Goal: Task Accomplishment & Management: Manage account settings

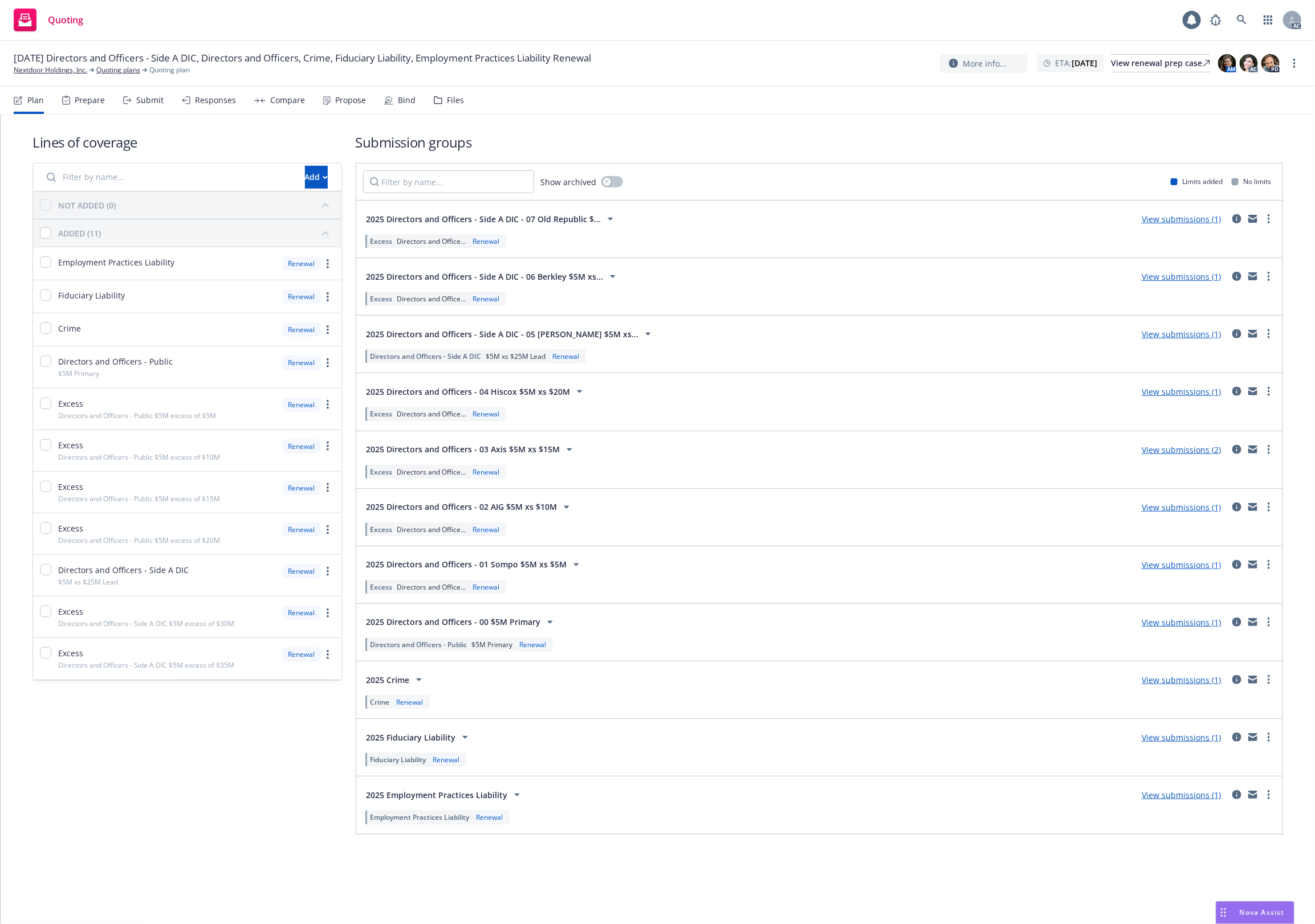
click at [447, 101] on div "Files" at bounding box center [455, 100] width 17 height 9
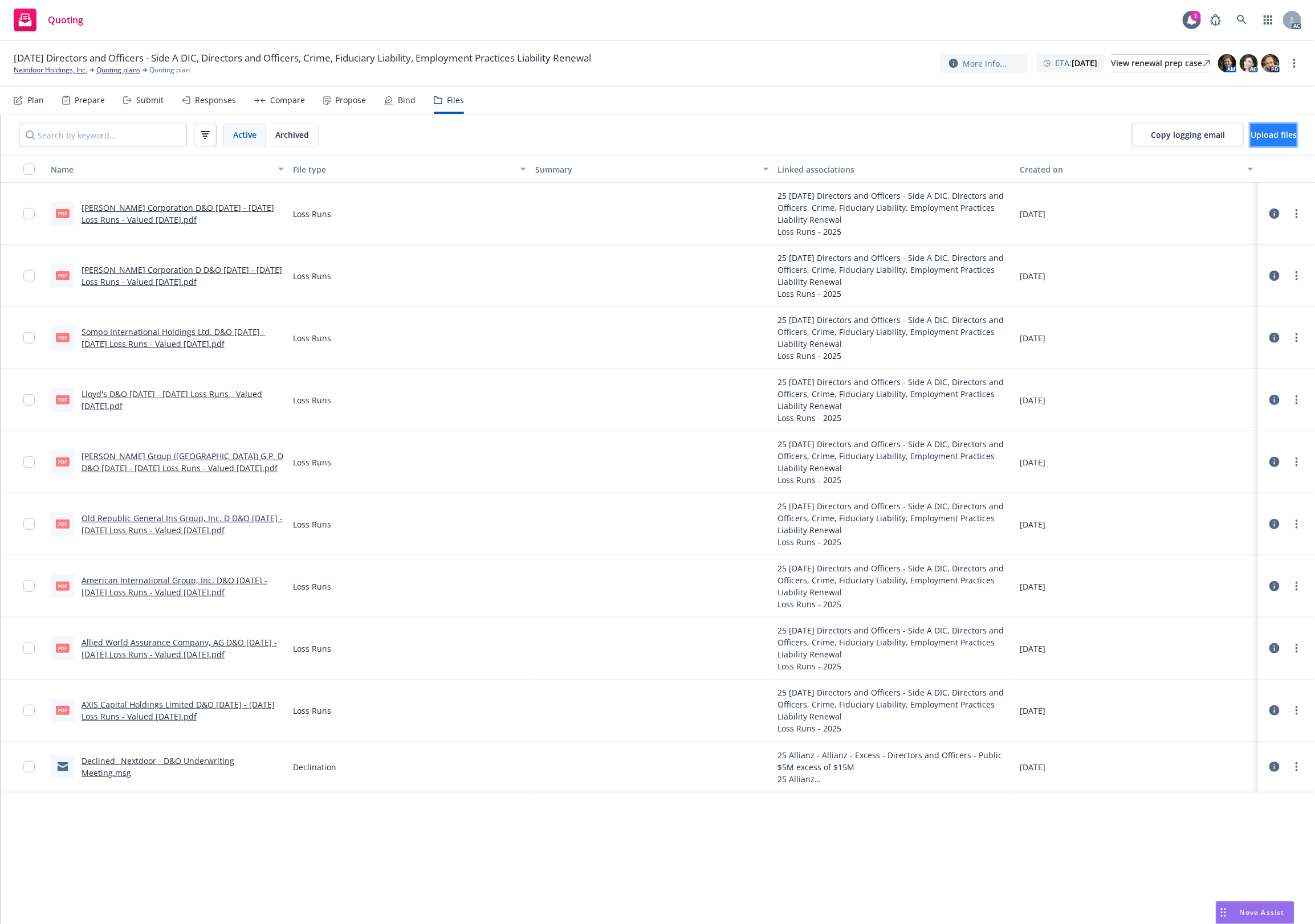
click at [1281, 127] on button "Upload files" at bounding box center [1274, 135] width 46 height 23
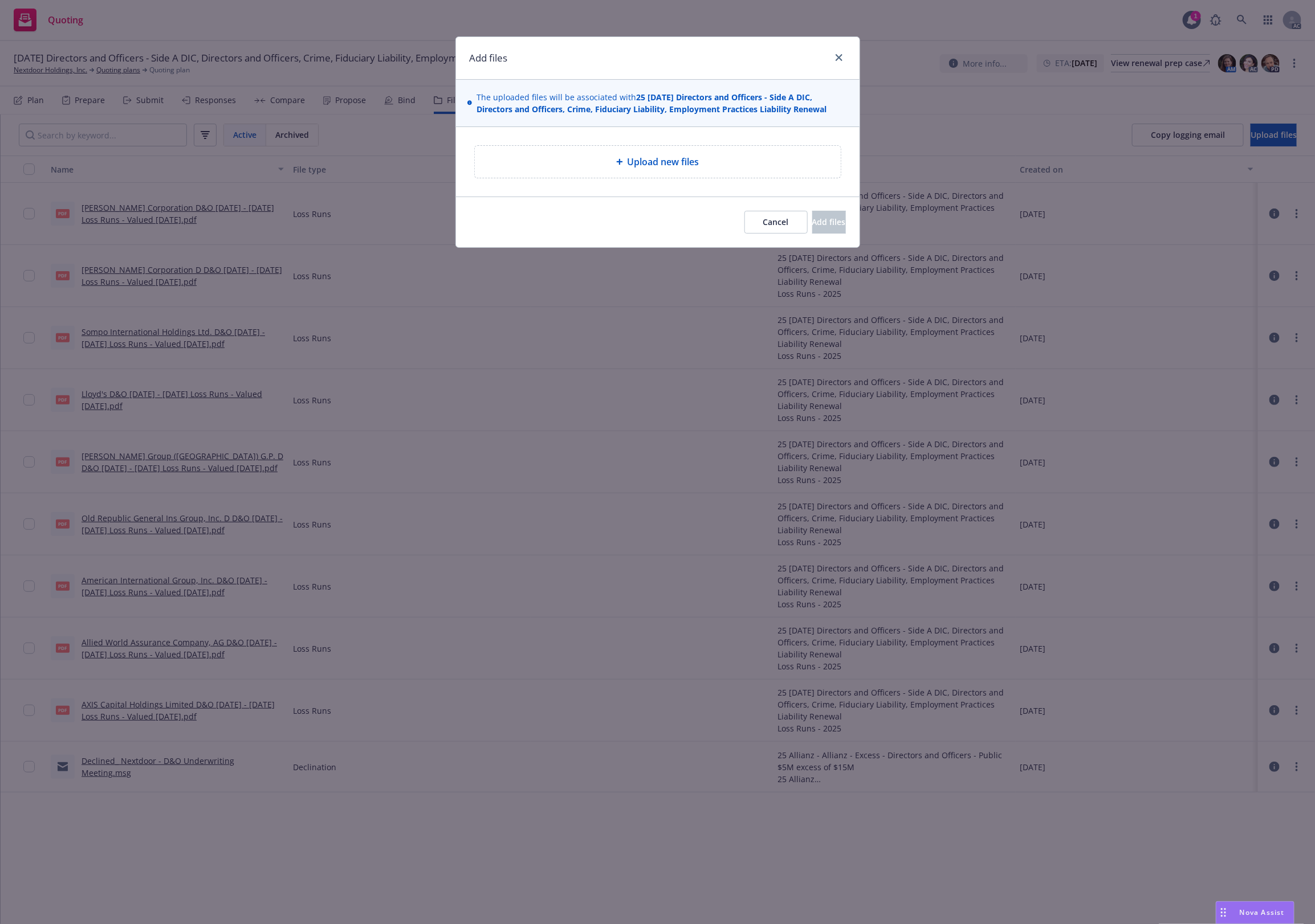
click at [577, 160] on div "Upload new files" at bounding box center [658, 161] width 348 height 14
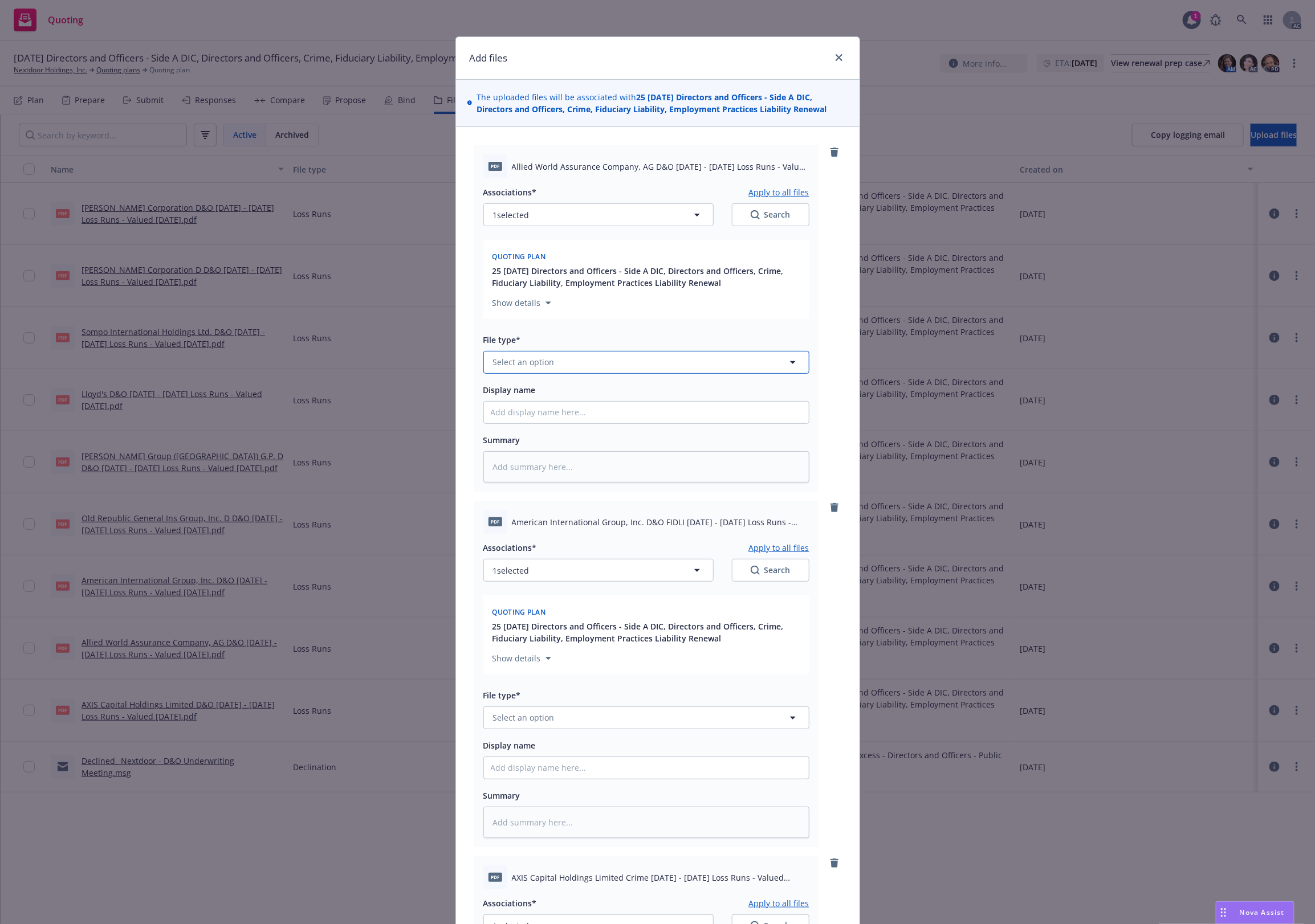
click at [549, 369] on button "Select an option" at bounding box center [646, 362] width 326 height 23
type input "1"
click at [537, 373] on div "1" at bounding box center [646, 362] width 326 height 23
click at [540, 364] on input "1" at bounding box center [644, 362] width 284 height 14
type input "`"
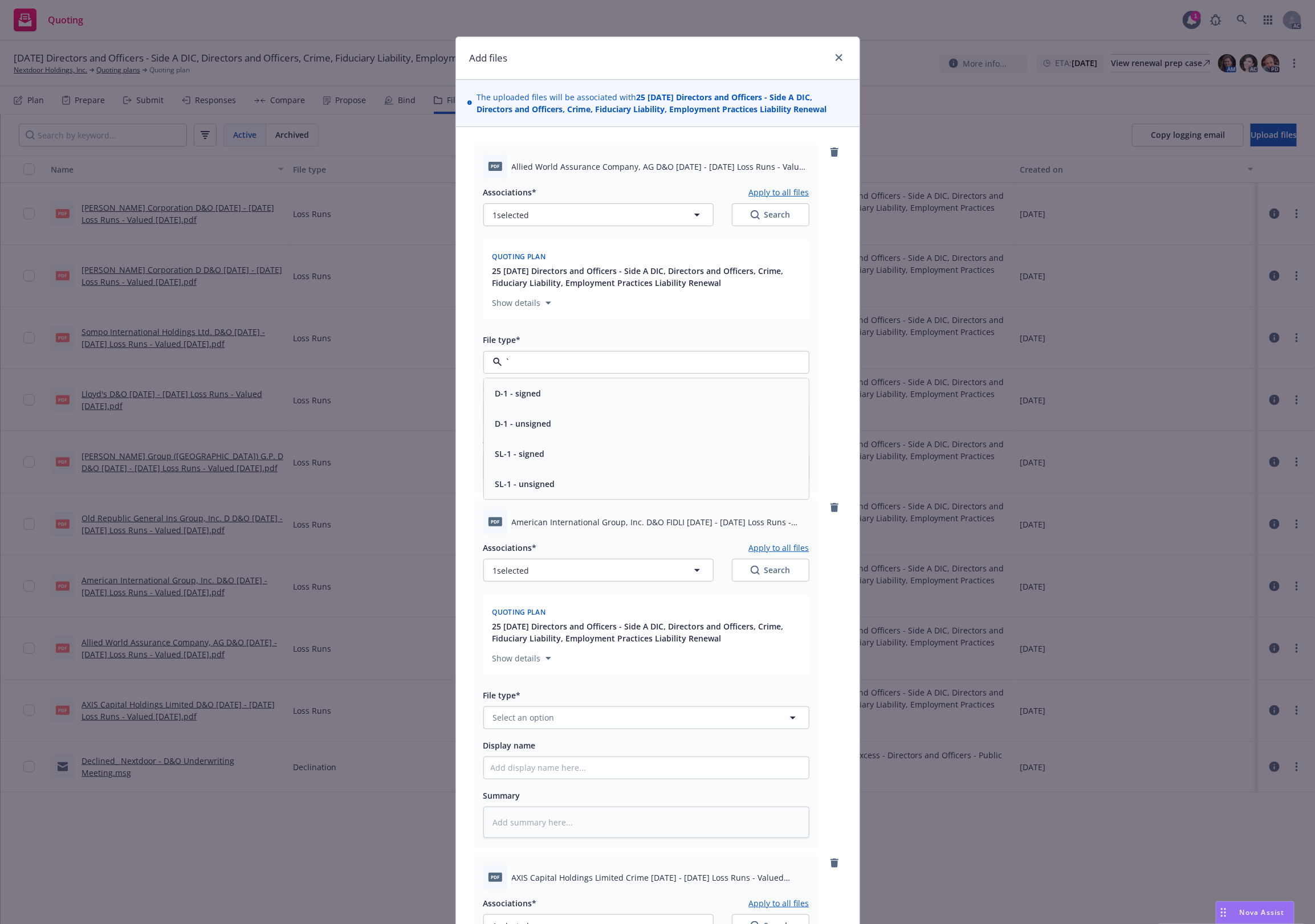
type textarea "x"
paste input "Loss Runs"
type input "Loss Runs"
click at [522, 390] on span "Loss Runs" at bounding box center [515, 393] width 40 height 12
type textarea "x"
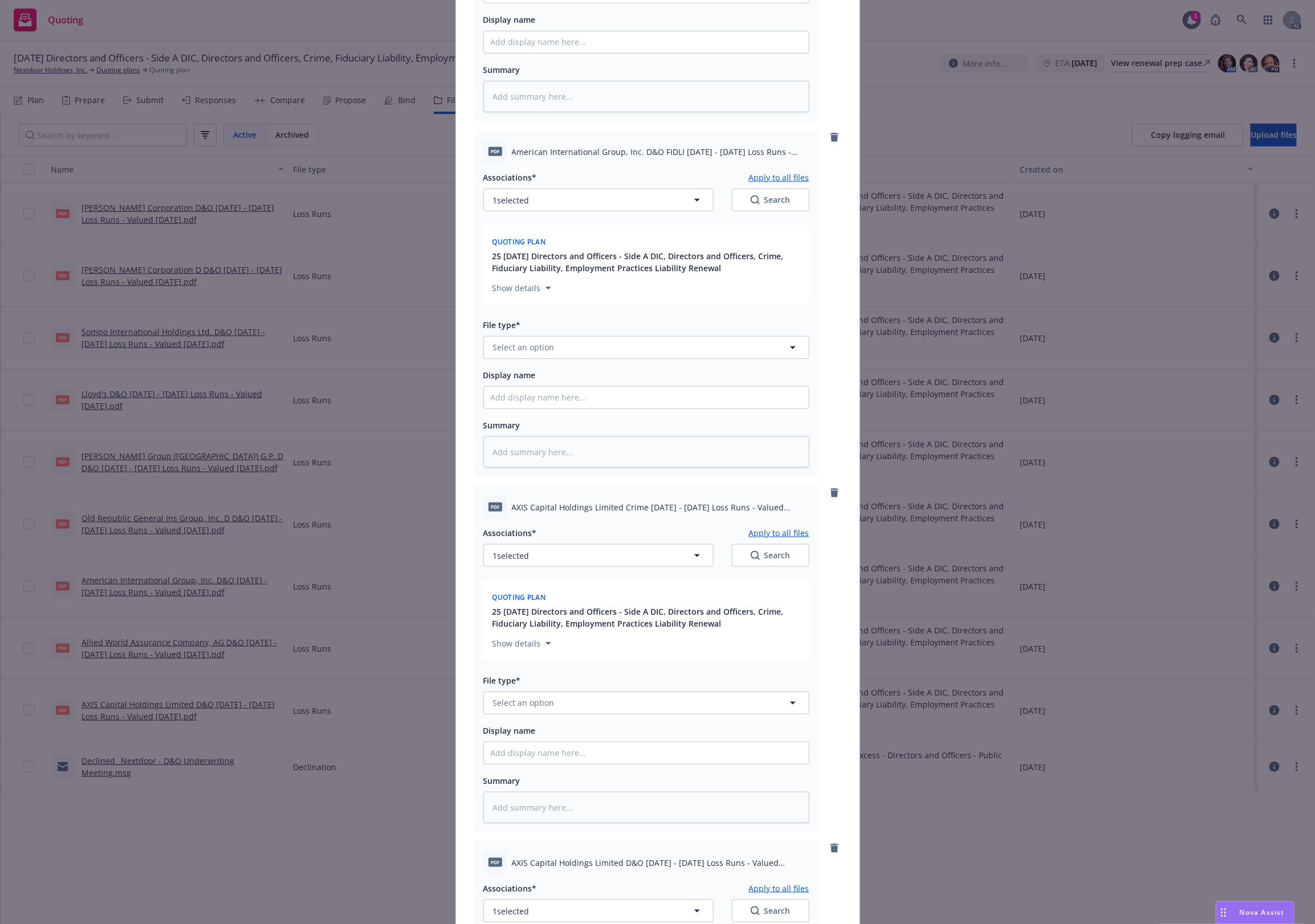
scroll to position [380, 0]
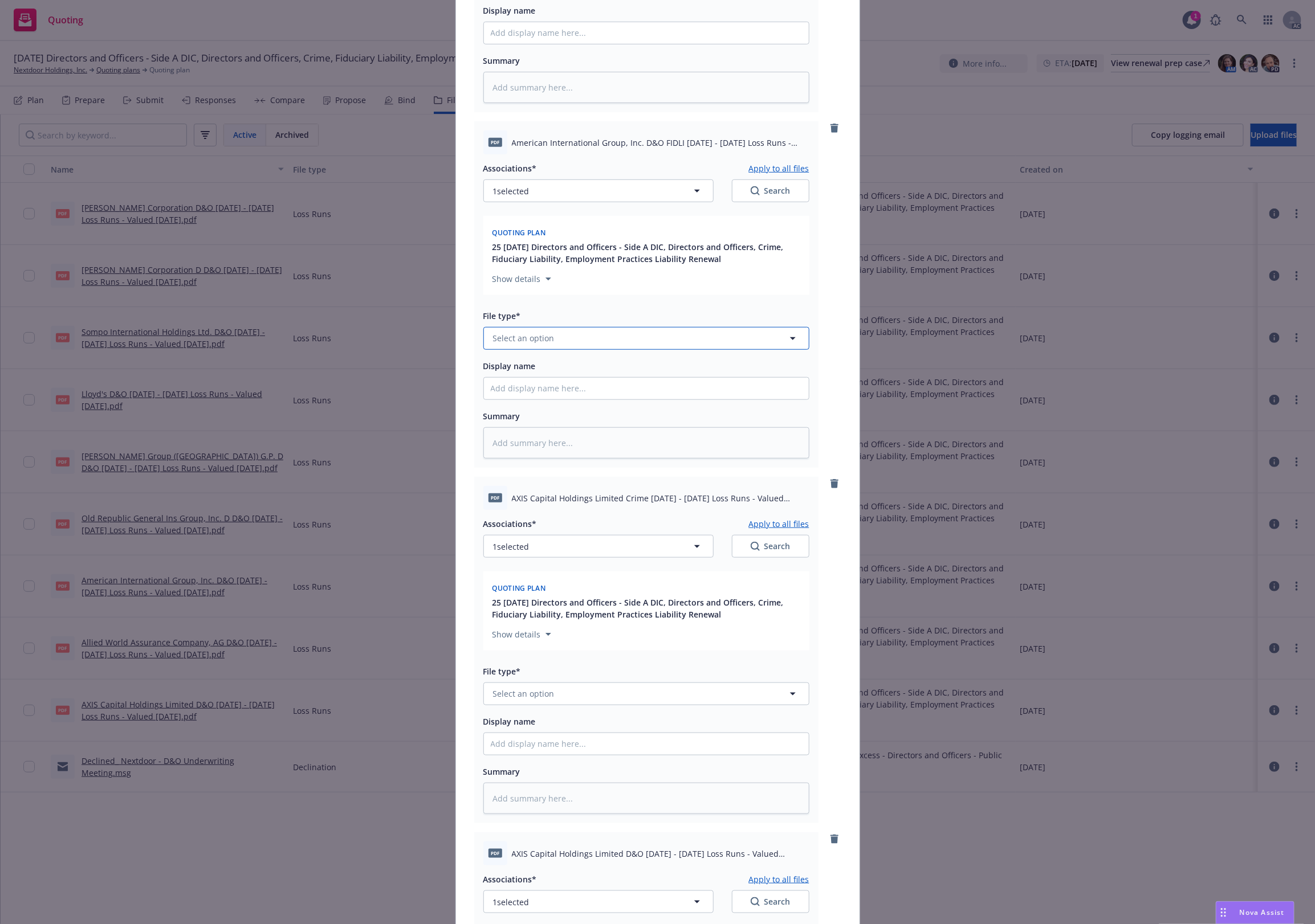
click at [550, 331] on button "Select an option" at bounding box center [646, 338] width 326 height 23
paste input "Loss Runs"
type input "Loss Runs"
click at [539, 369] on div "Loss Runs" at bounding box center [646, 369] width 311 height 17
type textarea "x"
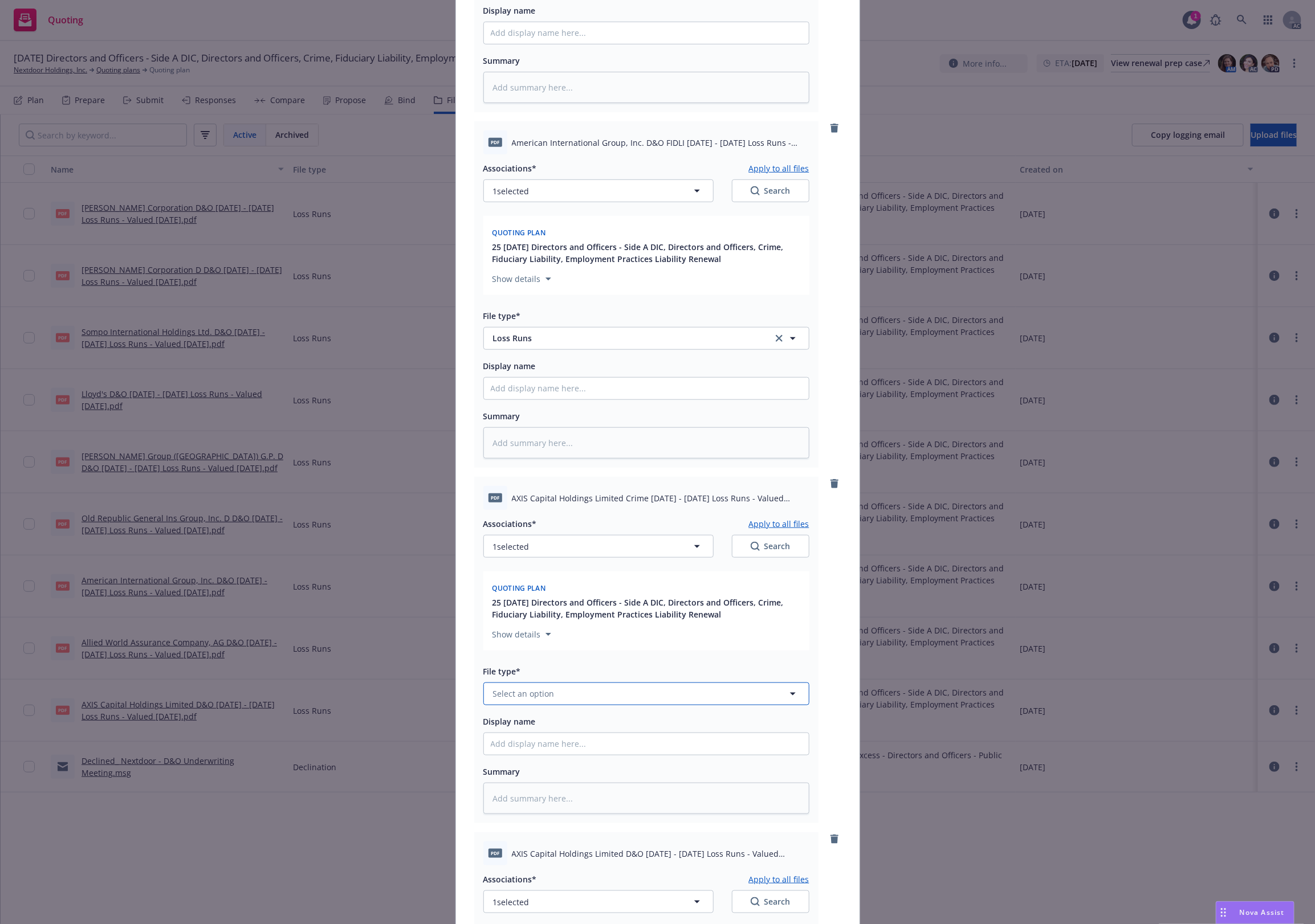
click at [580, 699] on button "Select an option" at bounding box center [646, 694] width 326 height 23
paste input "Loss Runs"
type input "Loss Runs"
click at [550, 576] on div "Loss Runs" at bounding box center [646, 571] width 311 height 17
type textarea "x"
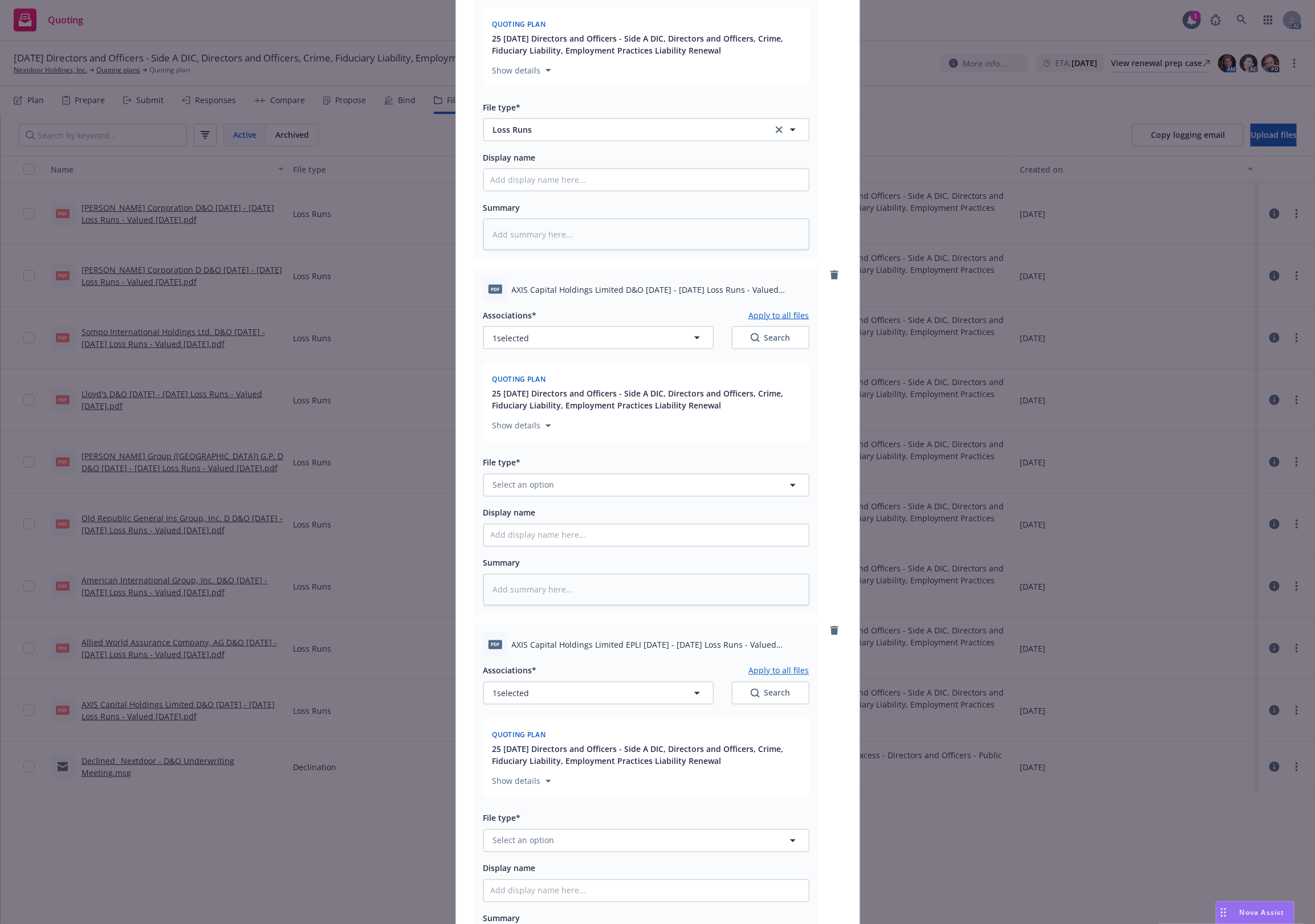
scroll to position [949, 0]
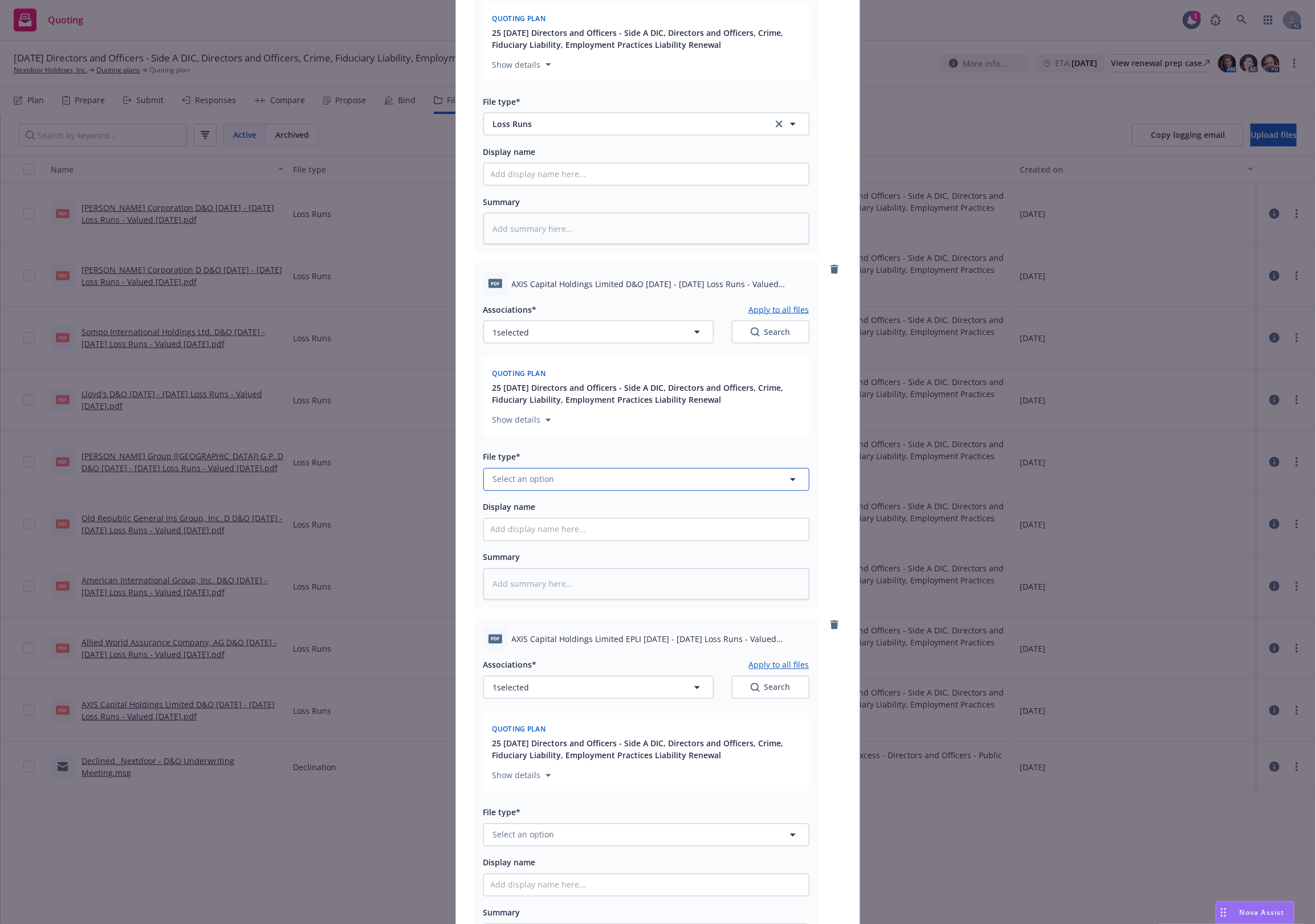
click at [514, 479] on span "Select an option" at bounding box center [523, 479] width 61 height 12
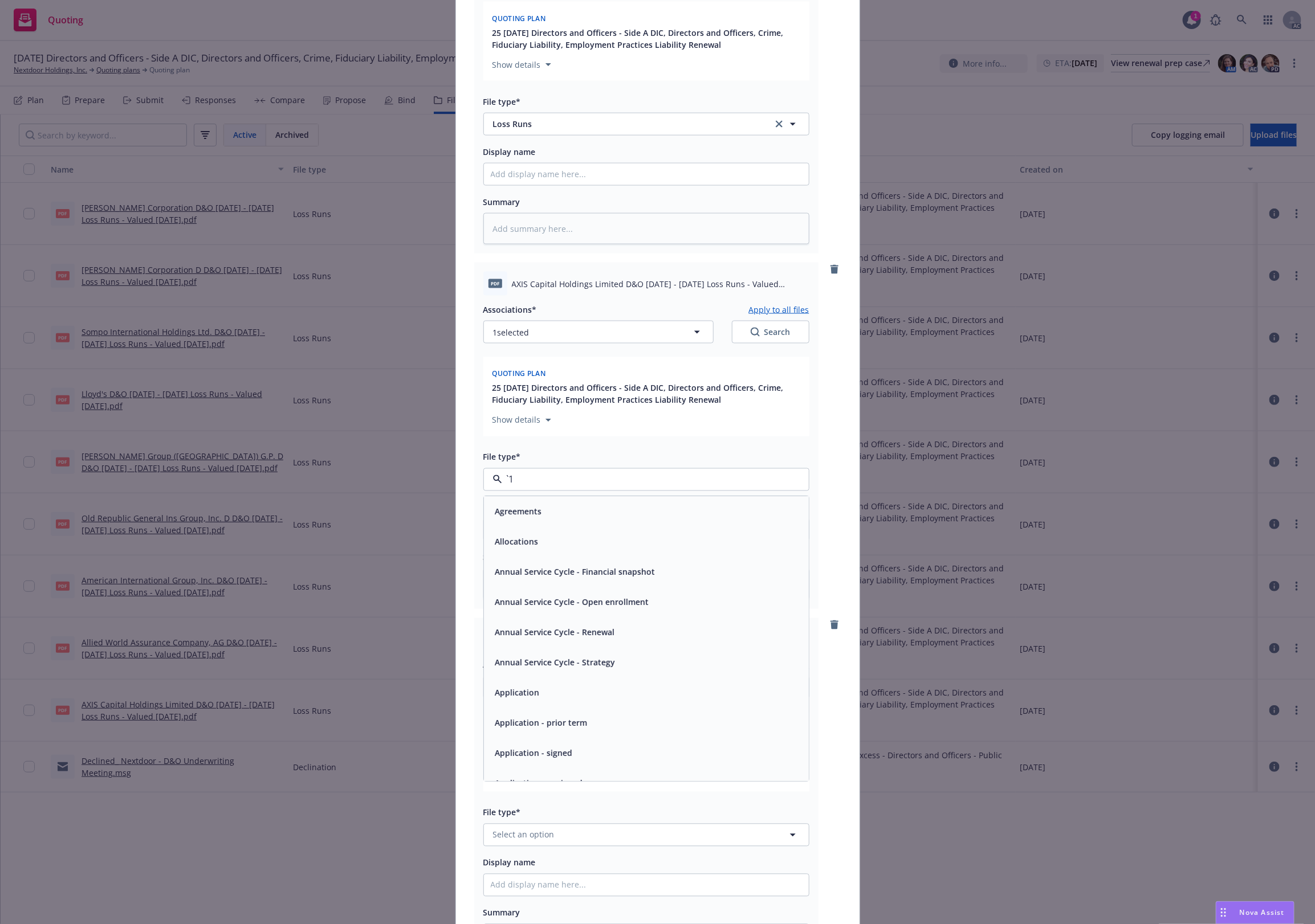
paste input "Loss Runs"
type input "Loss Runs"
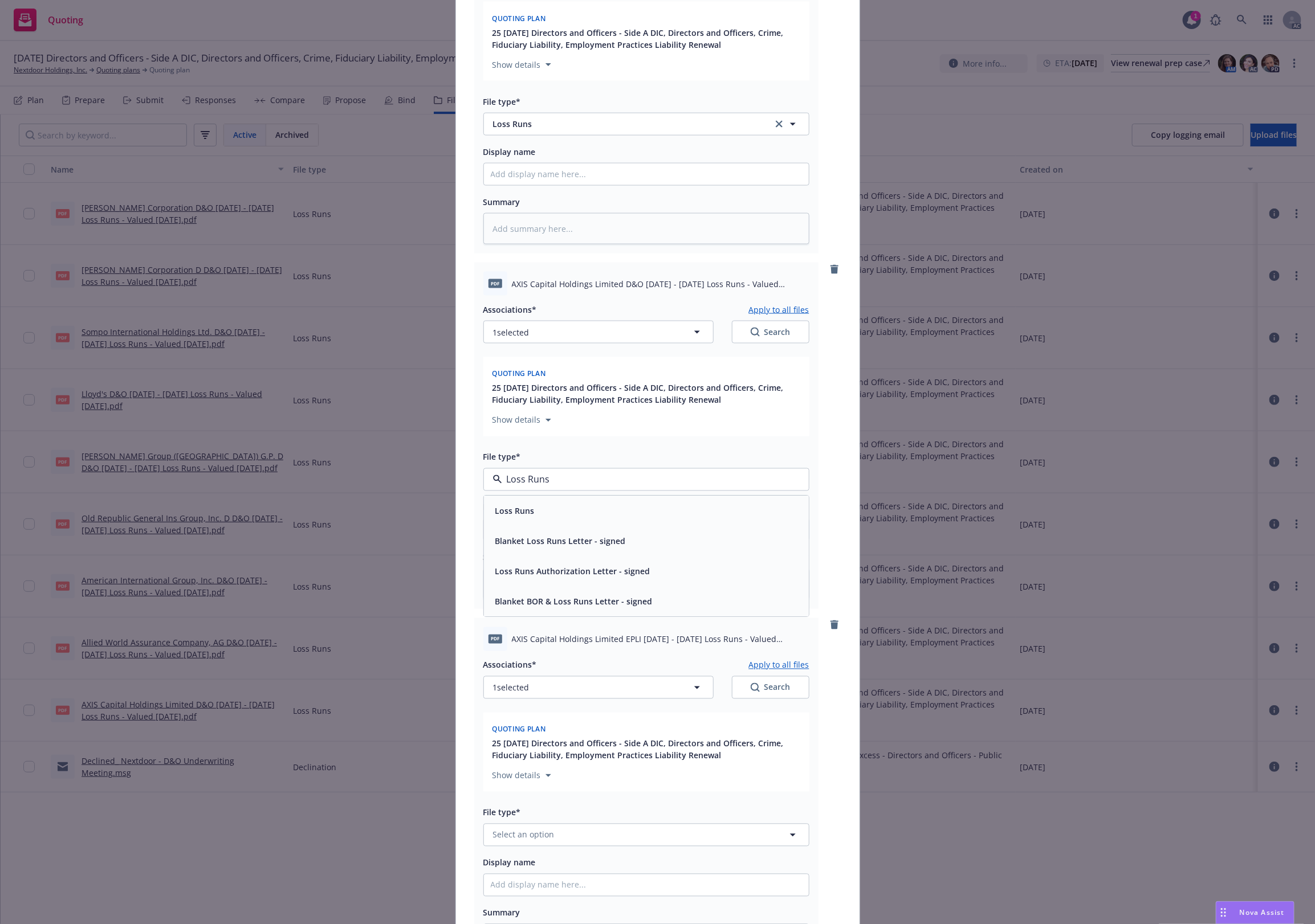
click at [525, 513] on span "Loss Runs" at bounding box center [515, 511] width 40 height 12
type textarea "x"
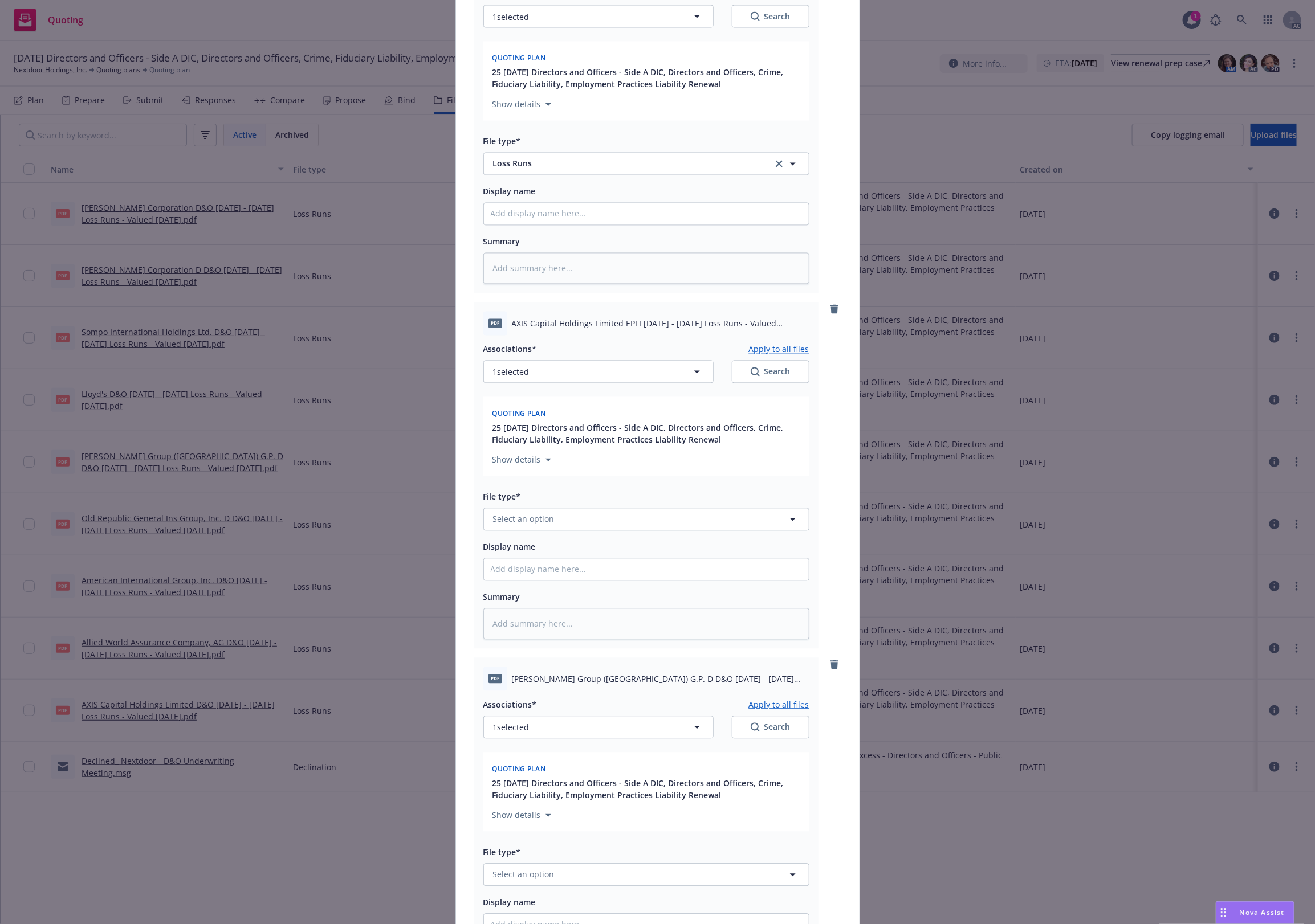
scroll to position [1329, 0]
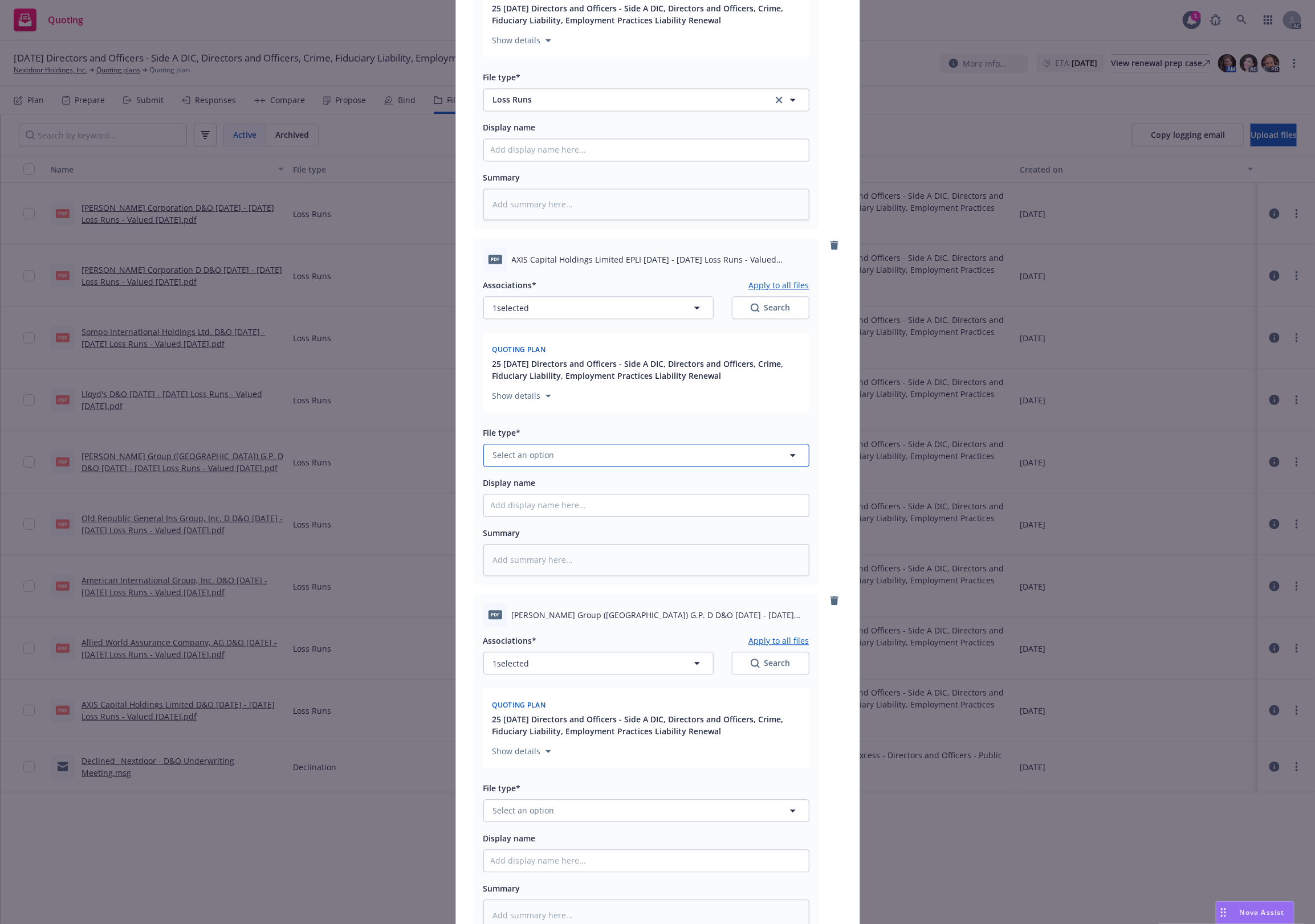
click at [565, 457] on button "Select an option" at bounding box center [646, 455] width 326 height 23
paste input "Loss Runs"
type input "Loss Runs"
click at [542, 485] on div "Loss Runs" at bounding box center [646, 486] width 311 height 17
type textarea "x"
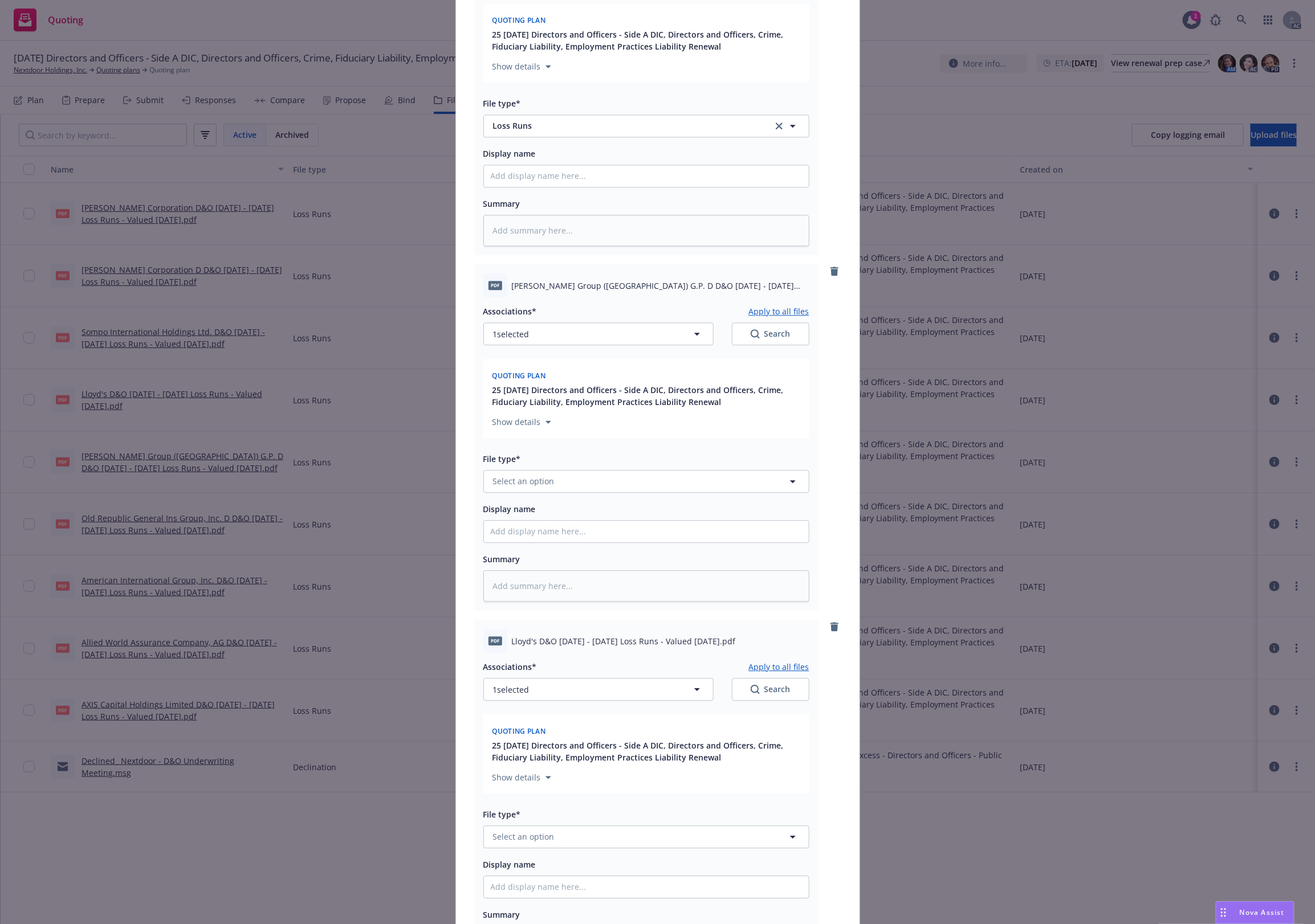
scroll to position [1899, 0]
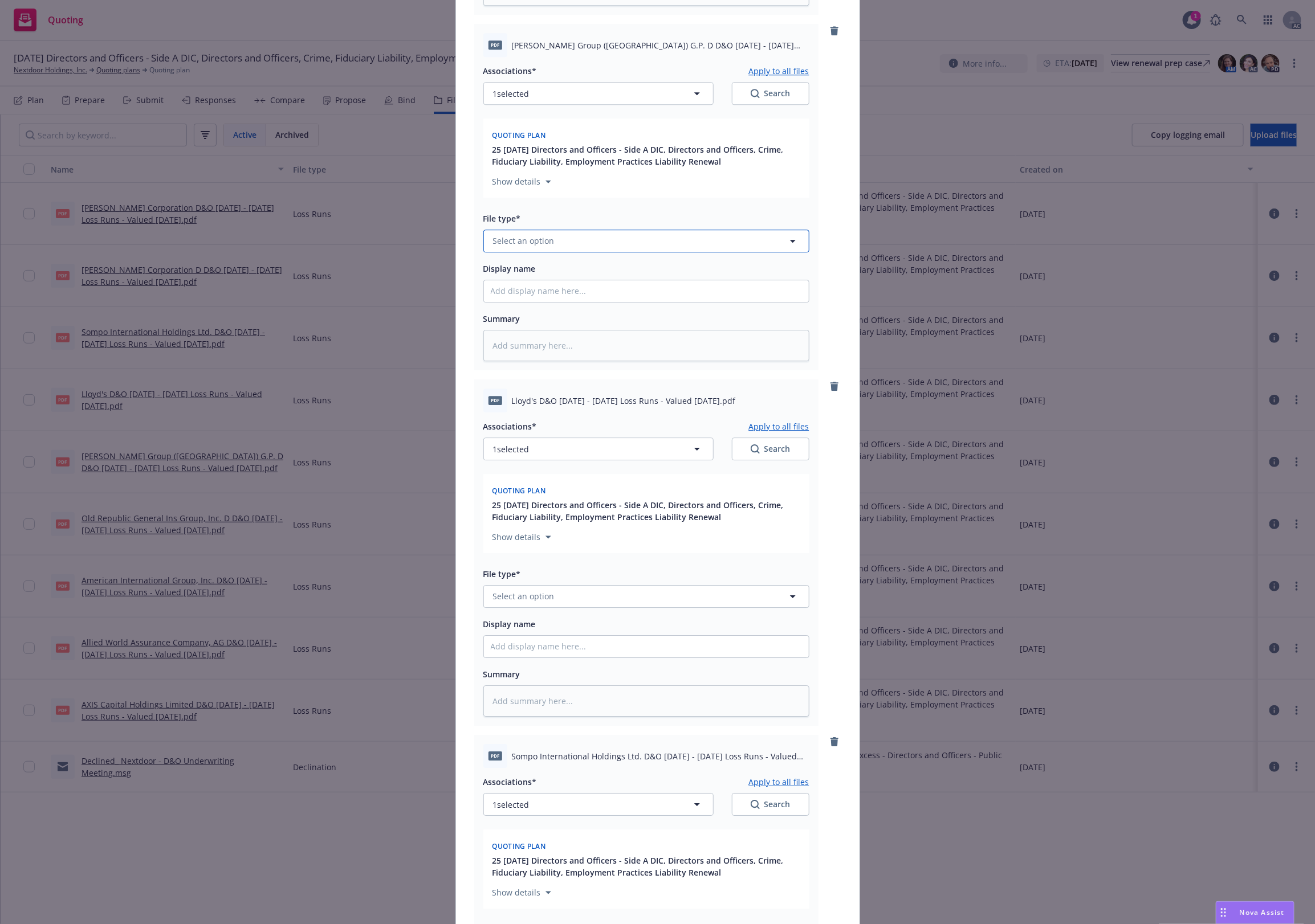
click at [520, 241] on span "Select an option" at bounding box center [523, 241] width 61 height 12
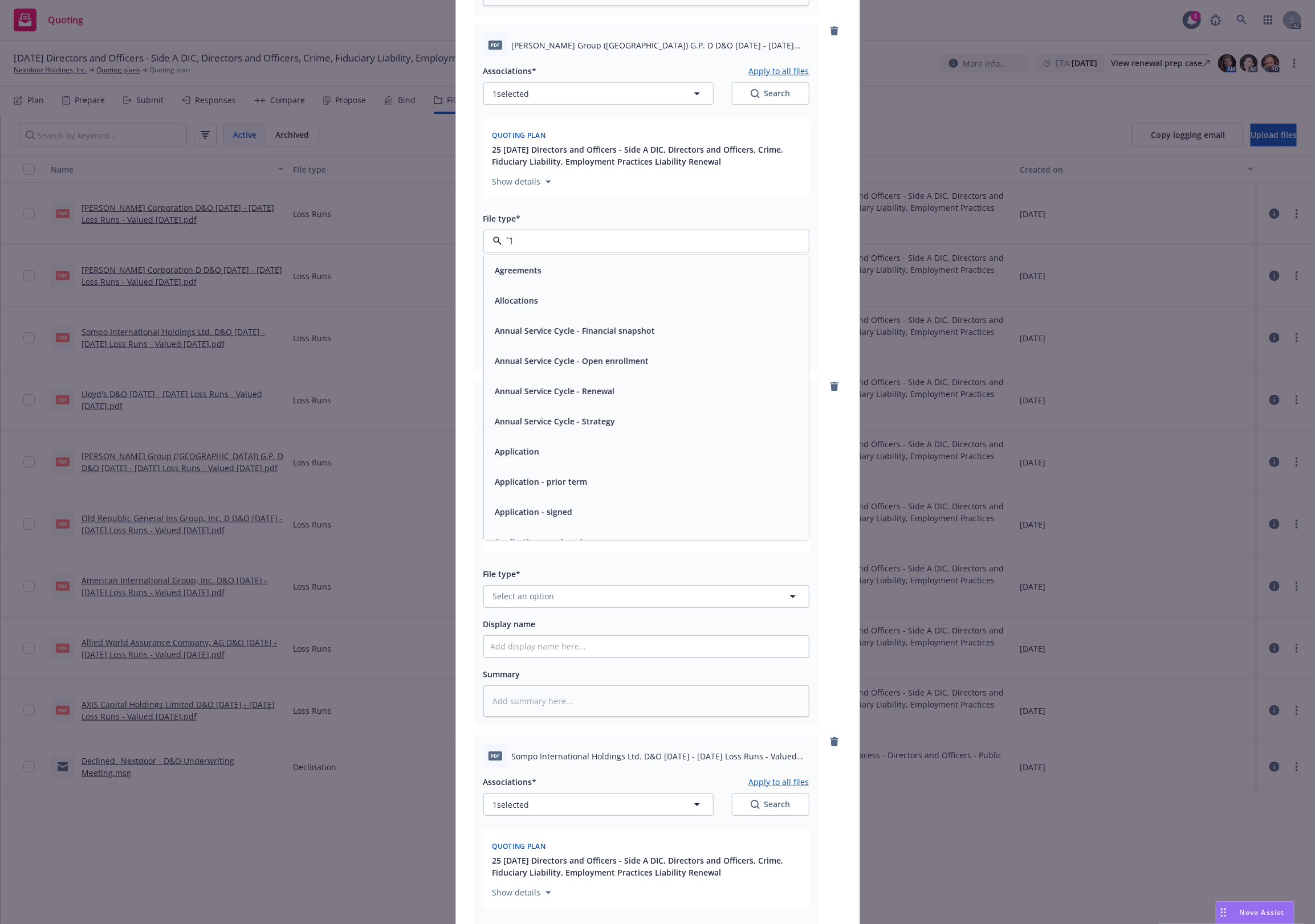
paste input "Loss Runs"
type input "Loss Runs"
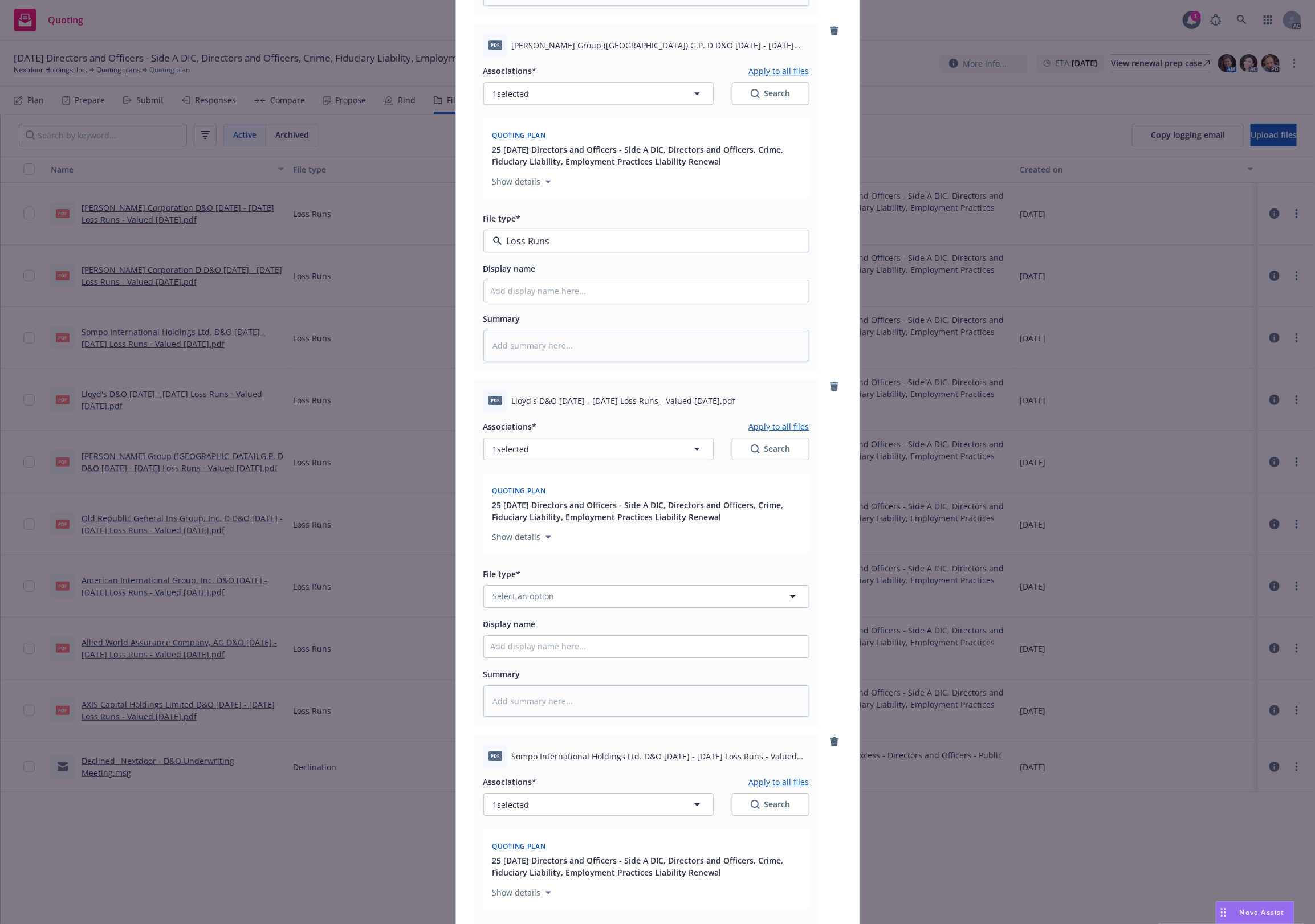
click at [528, 274] on div "Loss Runs" at bounding box center [514, 272] width 46 height 17
type textarea "x"
click at [545, 588] on button "Select an option" at bounding box center [646, 597] width 326 height 23
paste input "Loss Runs"
type input "Loss Runs"
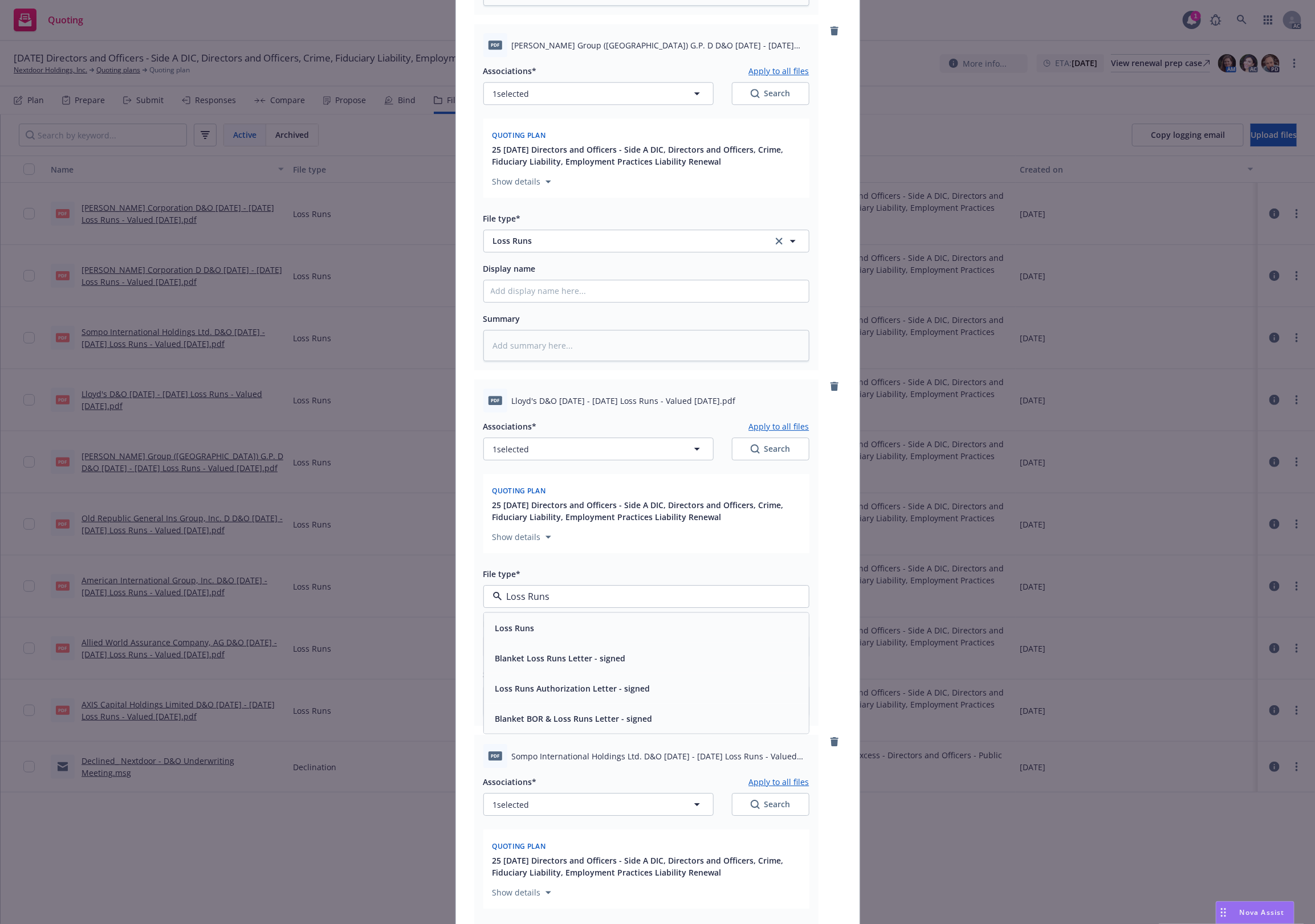
click at [535, 627] on div "Loss Runs" at bounding box center [646, 627] width 311 height 17
type textarea "x"
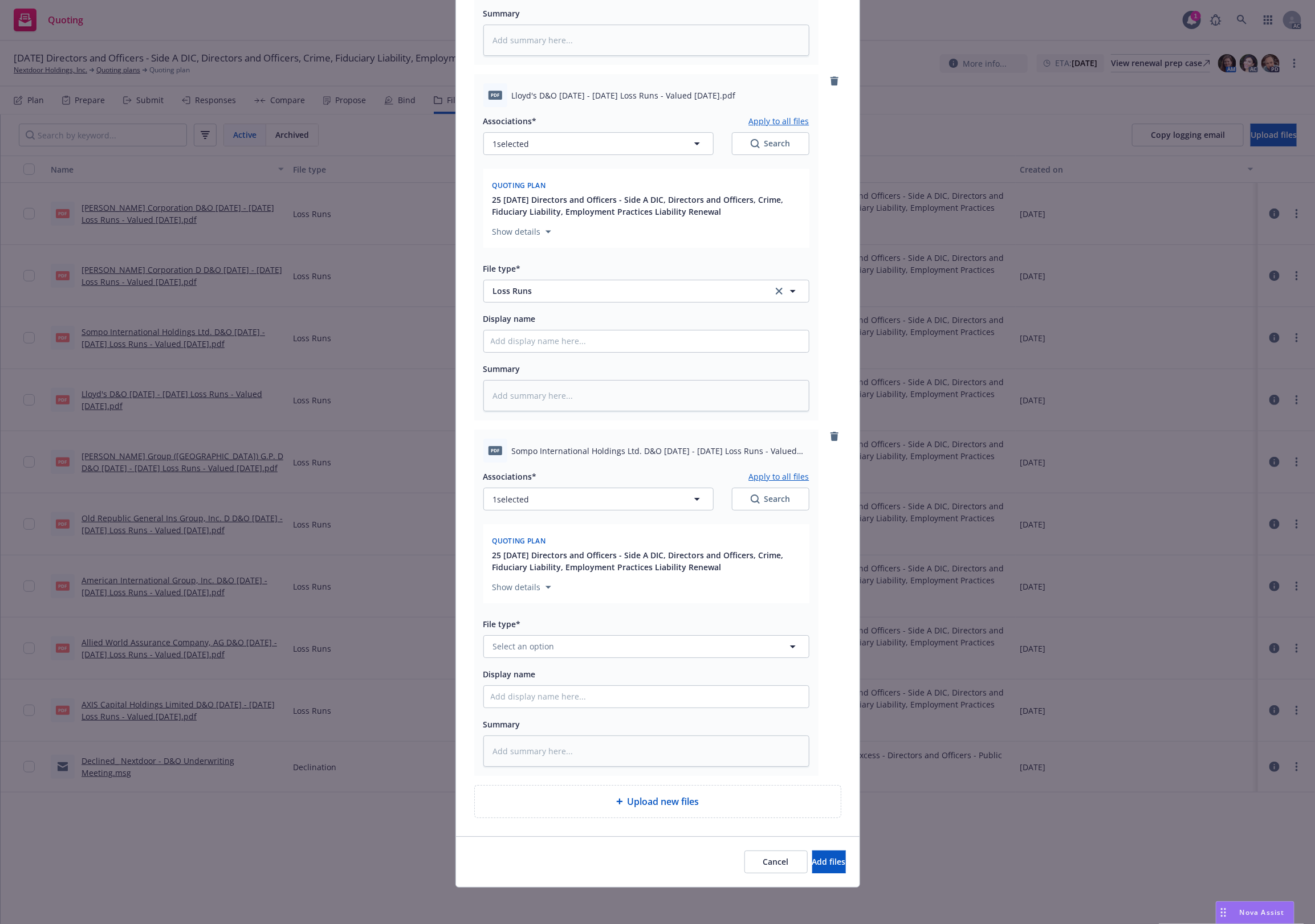
scroll to position [2206, 0]
click at [554, 641] on button "Select an option" at bounding box center [646, 647] width 326 height 23
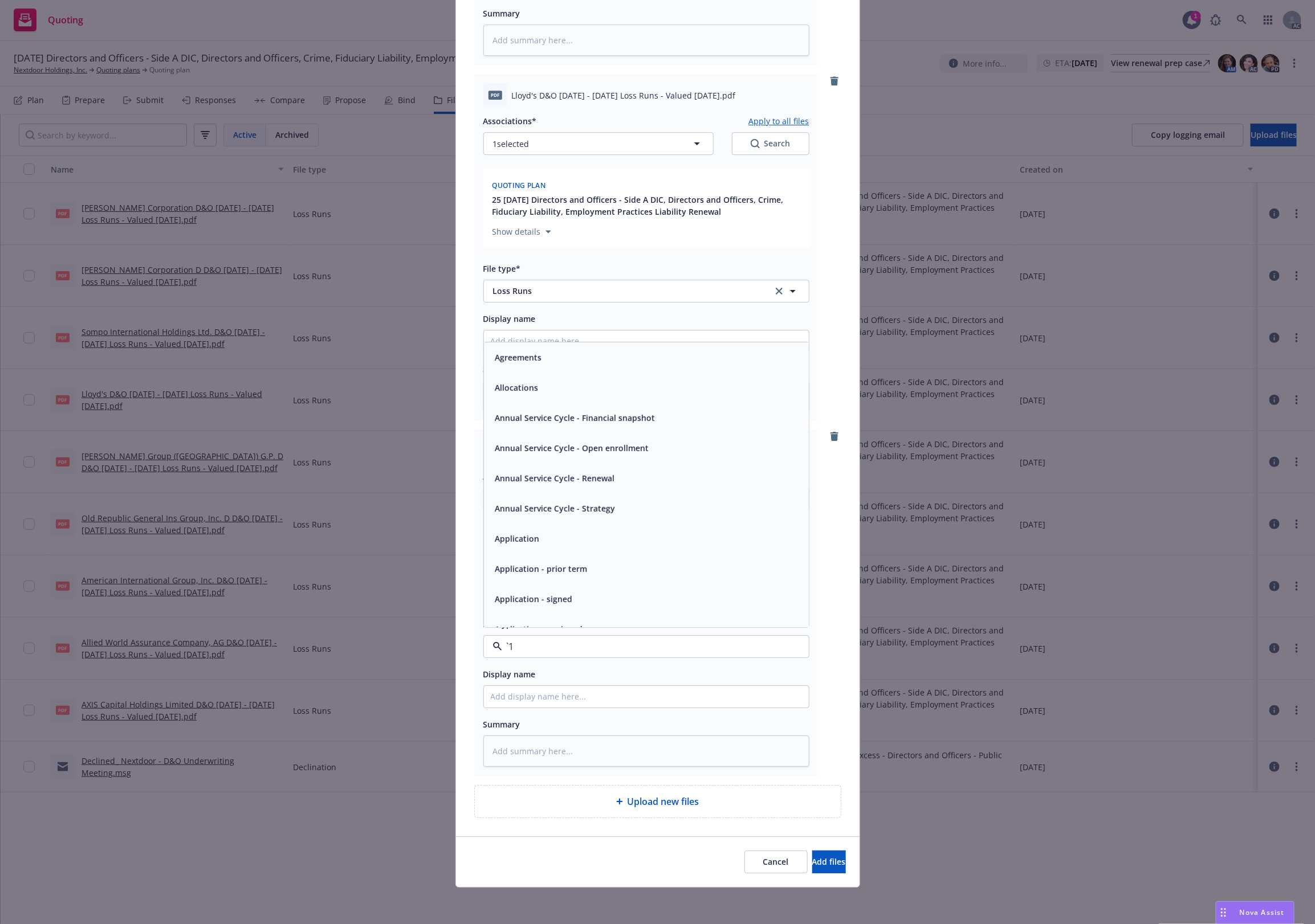
paste input "Loss Runs"
type input "Loss Runs"
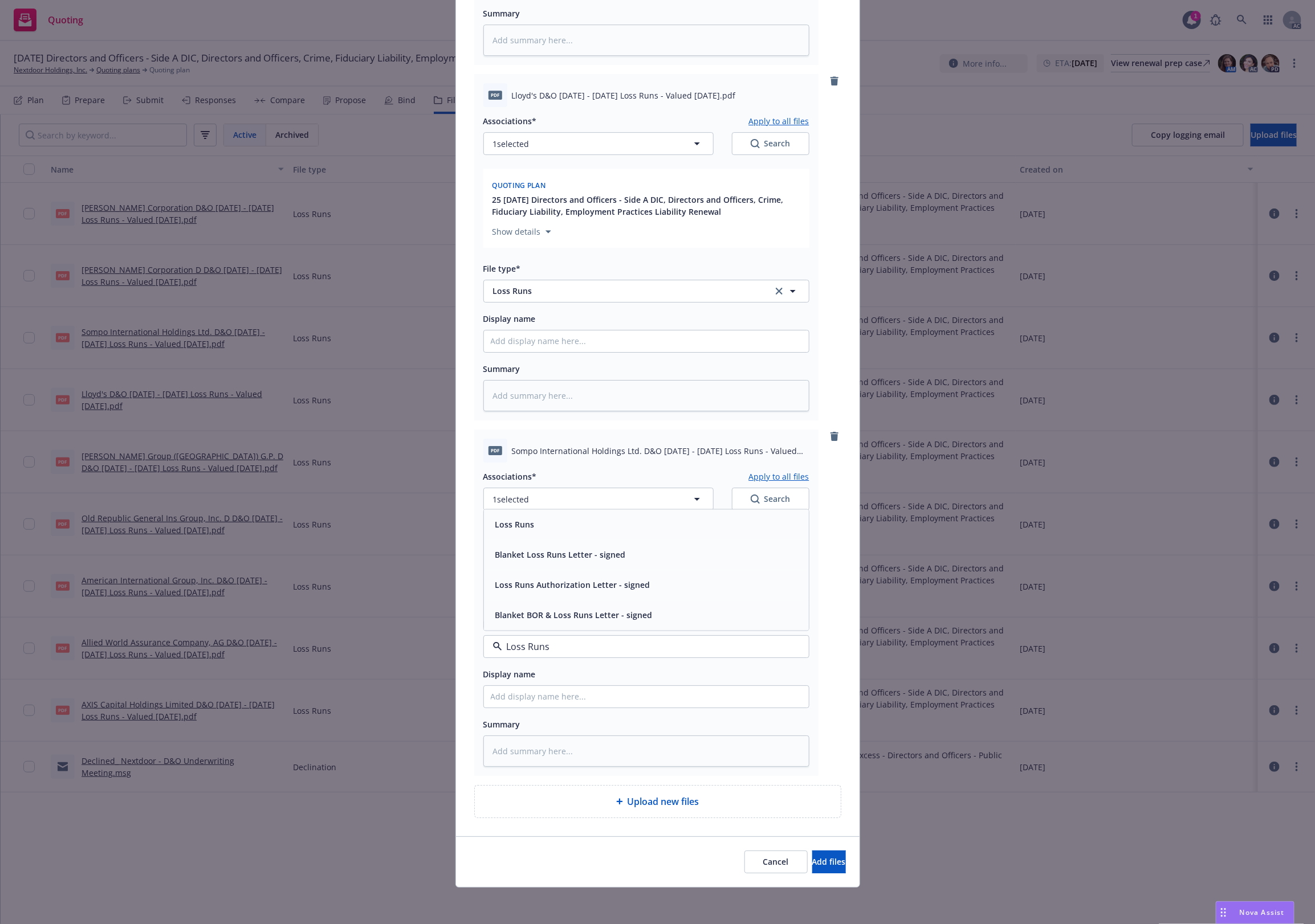
drag, startPoint x: 536, startPoint y: 522, endPoint x: 548, endPoint y: 503, distance: 22.5
click at [537, 522] on div "Loss Runs" at bounding box center [646, 524] width 311 height 17
click at [558, 493] on button "1 selected" at bounding box center [599, 499] width 231 height 23
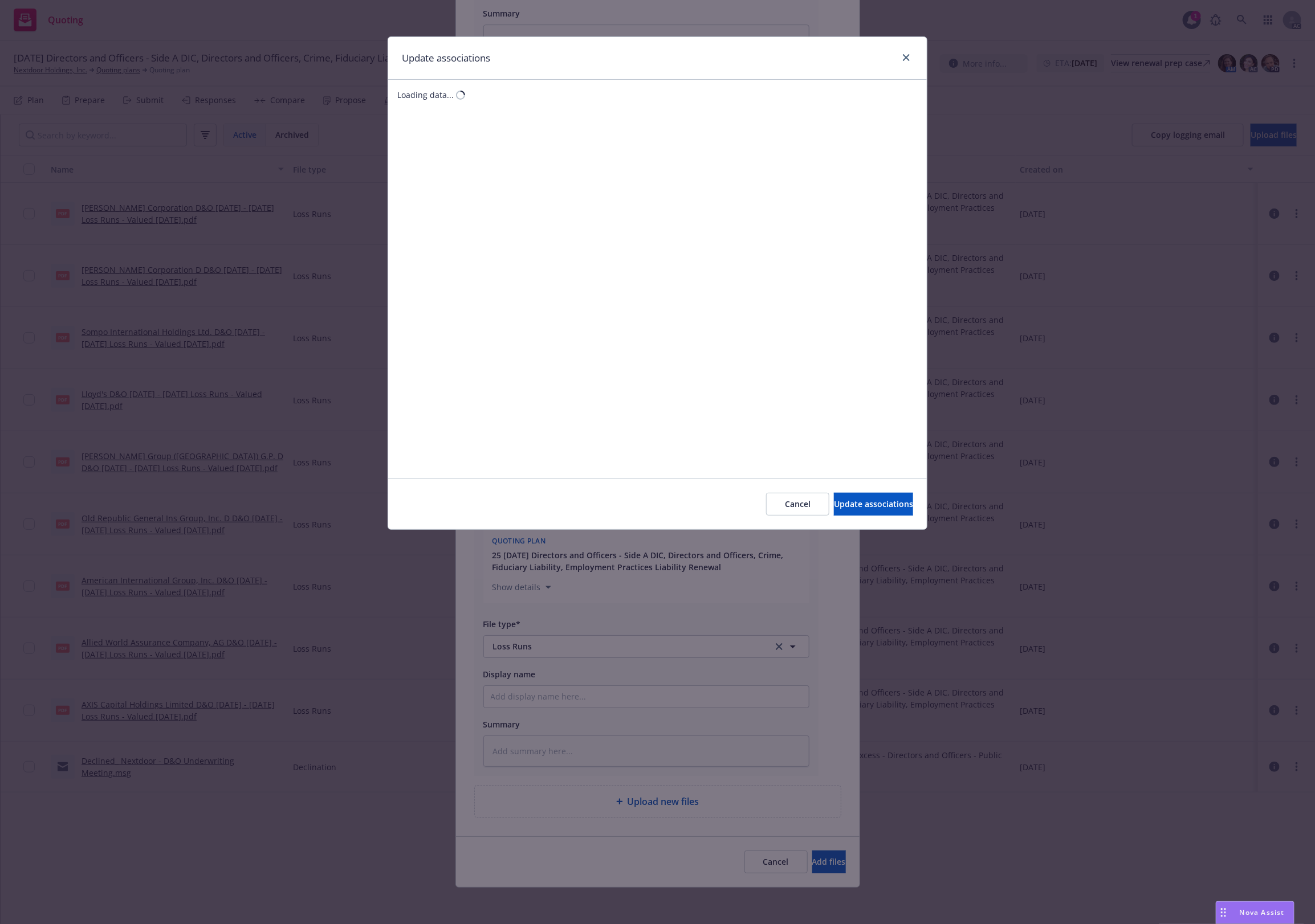
type textarea "x"
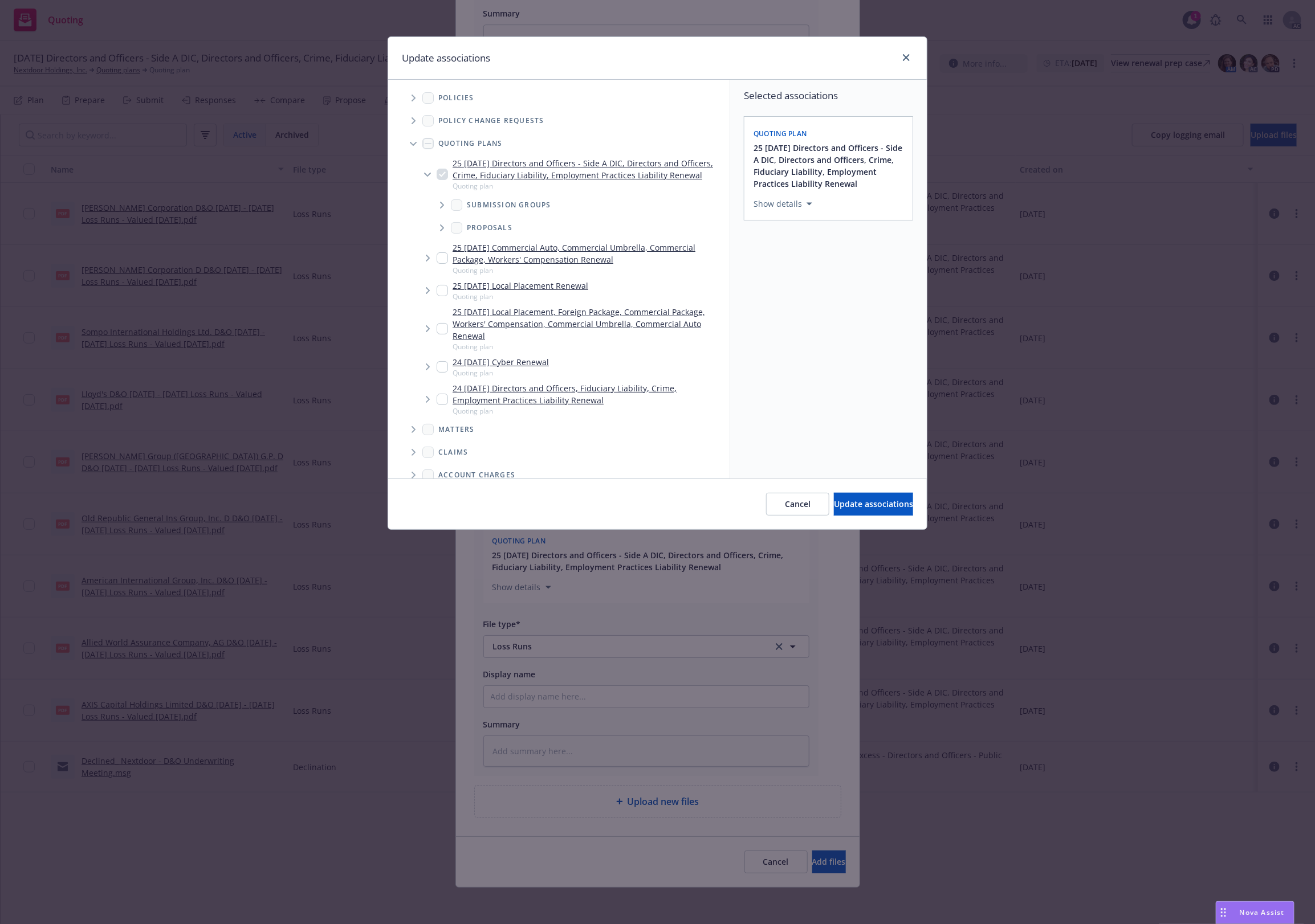
scroll to position [197, 0]
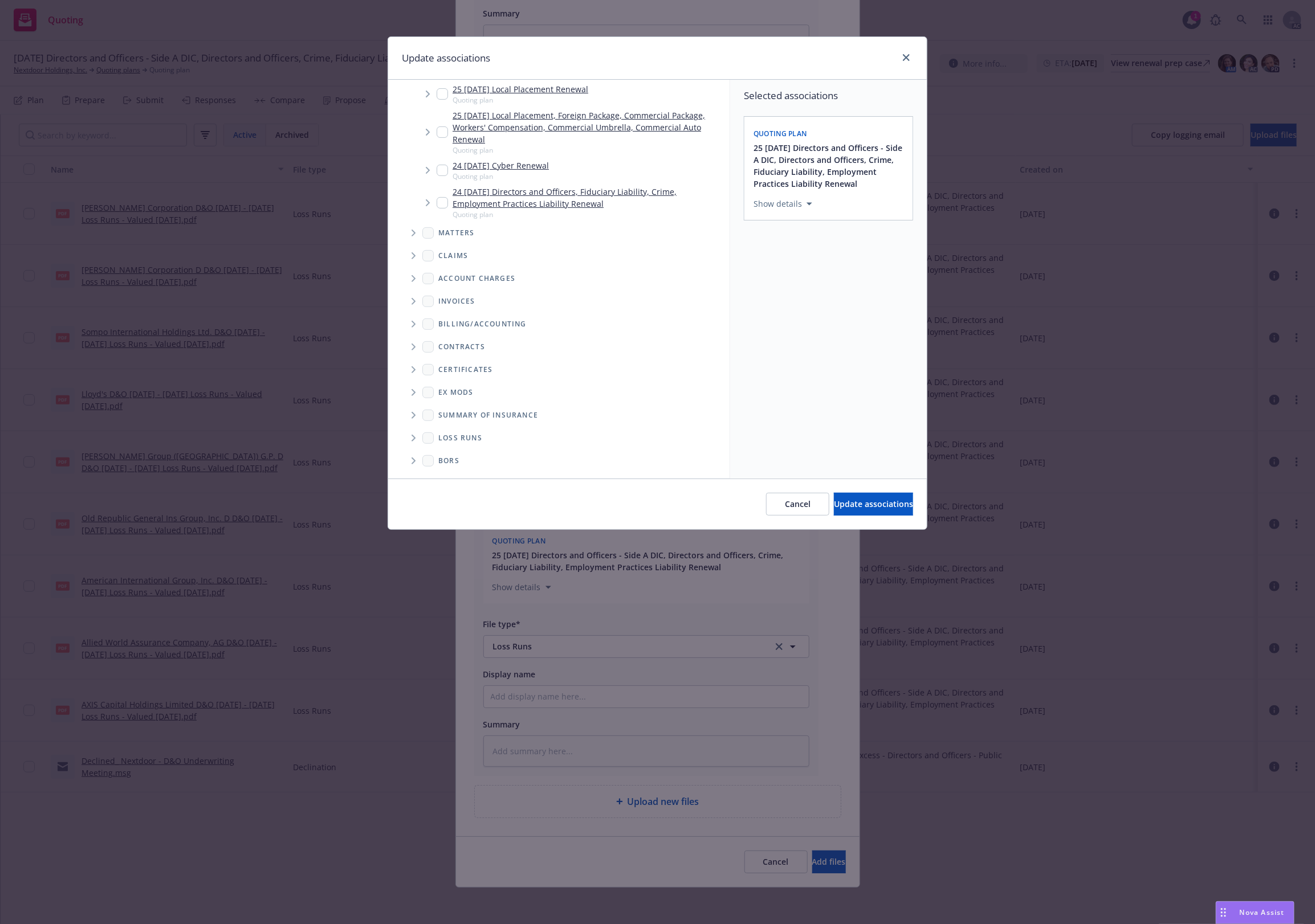
click at [414, 439] on icon "Folder Tree Example" at bounding box center [414, 438] width 4 height 6
click at [471, 477] on link "2025" at bounding box center [465, 479] width 18 height 12
checkbox input "true"
click at [851, 498] on span "Update associations" at bounding box center [873, 503] width 79 height 11
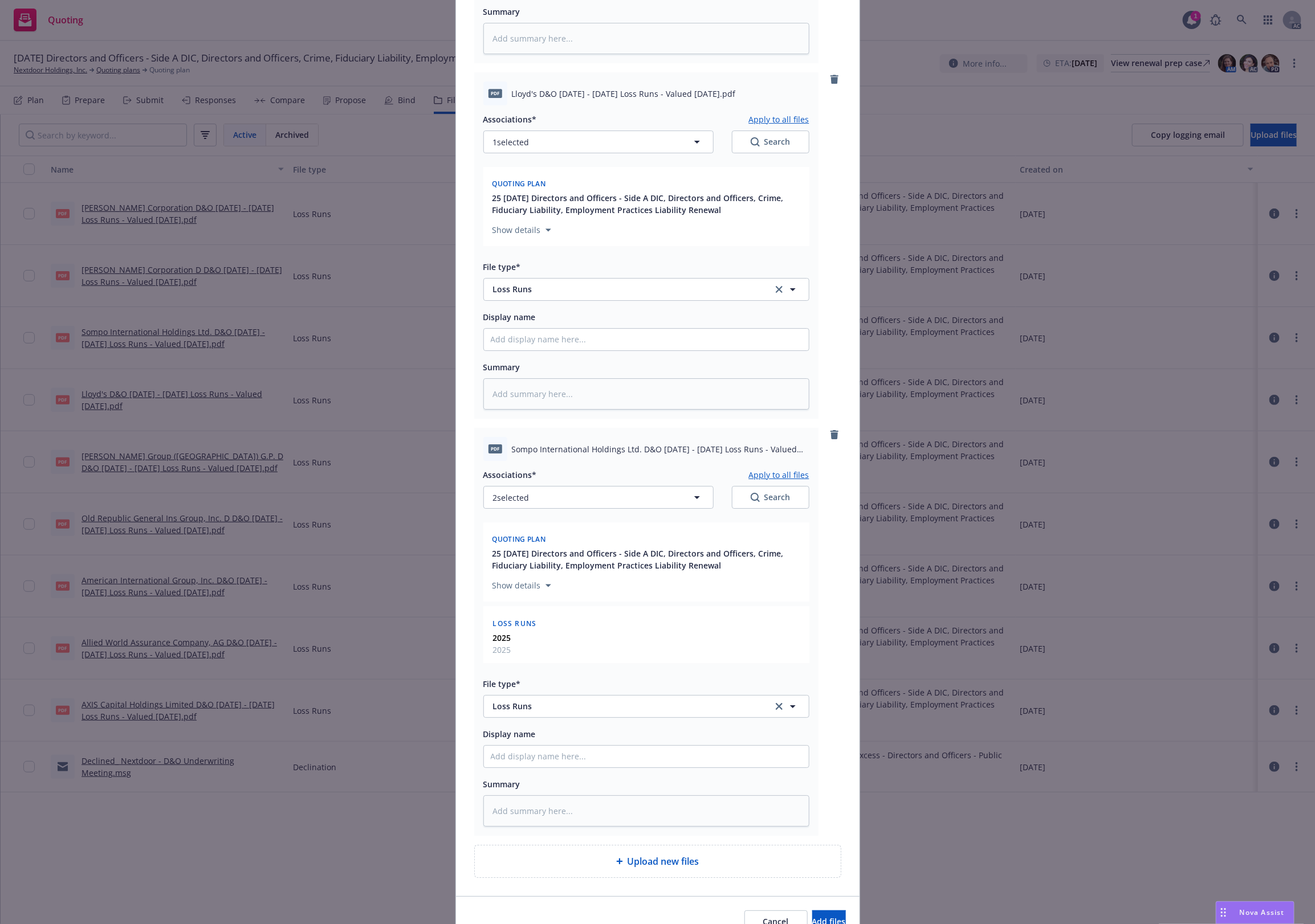
click at [771, 469] on button "Apply to all files" at bounding box center [780, 475] width 61 height 14
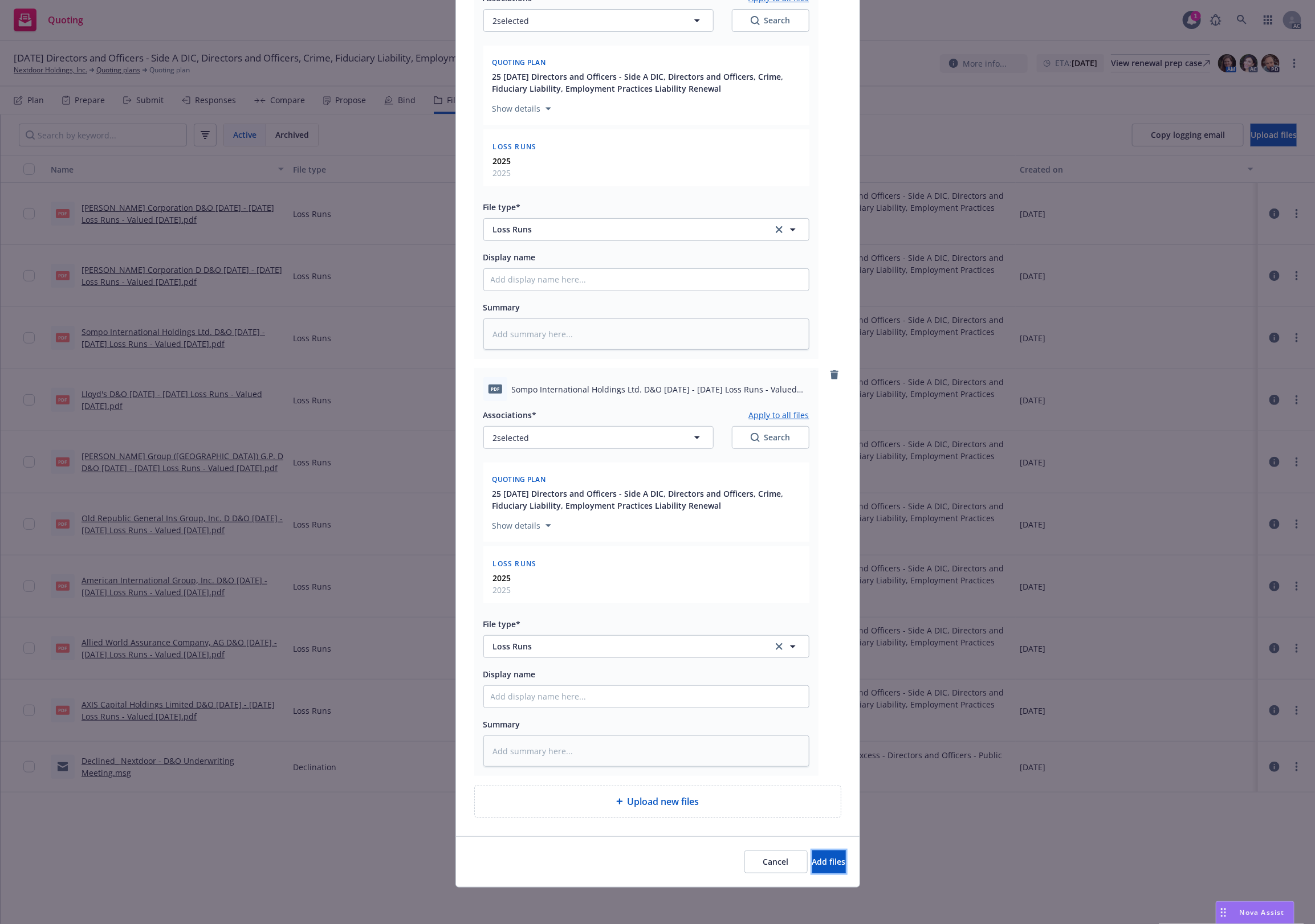
drag, startPoint x: 798, startPoint y: 864, endPoint x: 648, endPoint y: 755, distance: 185.4
click at [812, 861] on span "Add files" at bounding box center [829, 861] width 34 height 11
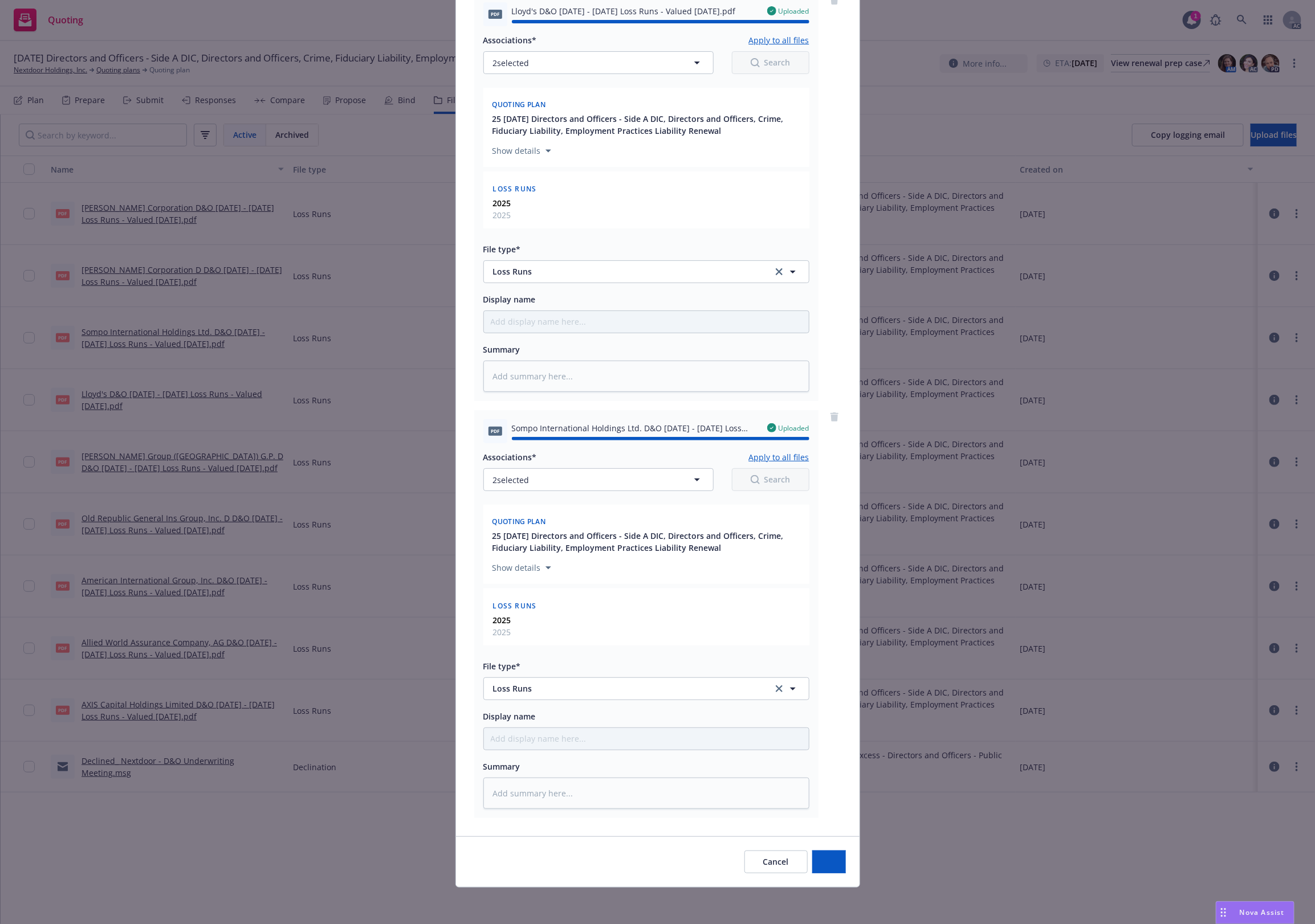
type textarea "x"
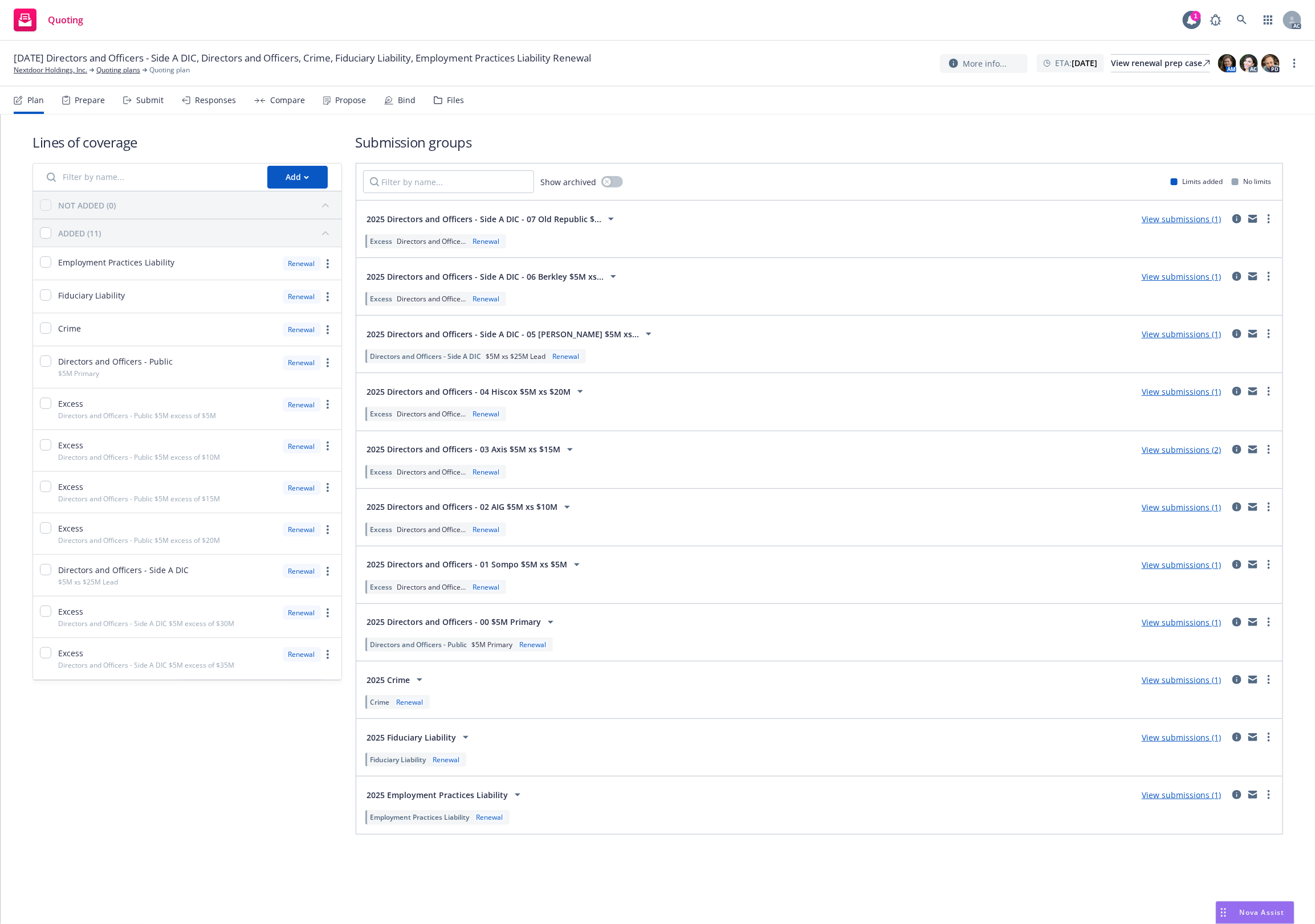
click at [484, 122] on div "Lines of coverage Add NOT ADDED (0) ADDED (11) Employment Practices Liability R…" at bounding box center [658, 483] width 1251 height 738
click at [457, 100] on div "Files" at bounding box center [455, 100] width 17 height 9
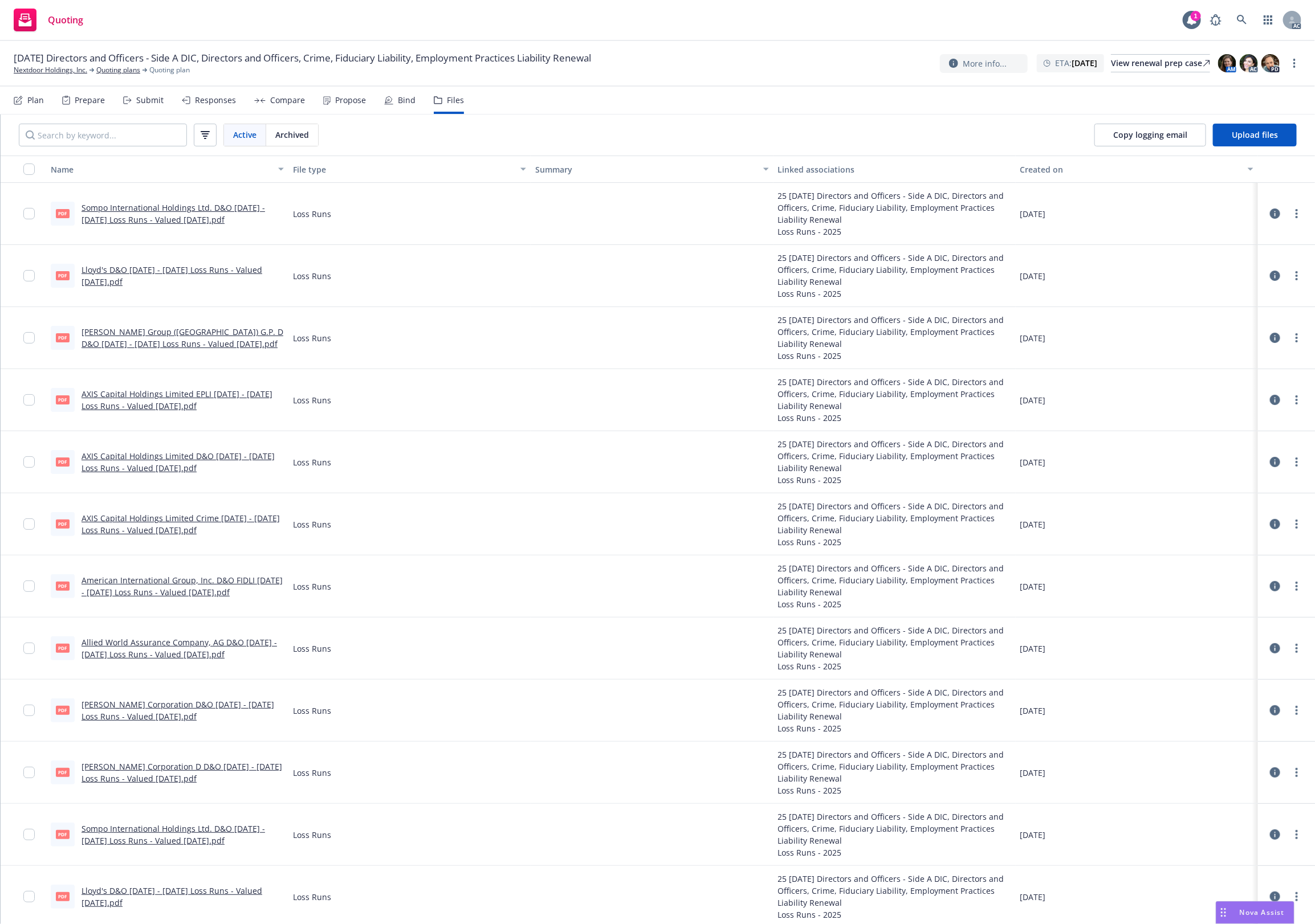
click at [37, 100] on div "Plan" at bounding box center [35, 100] width 17 height 9
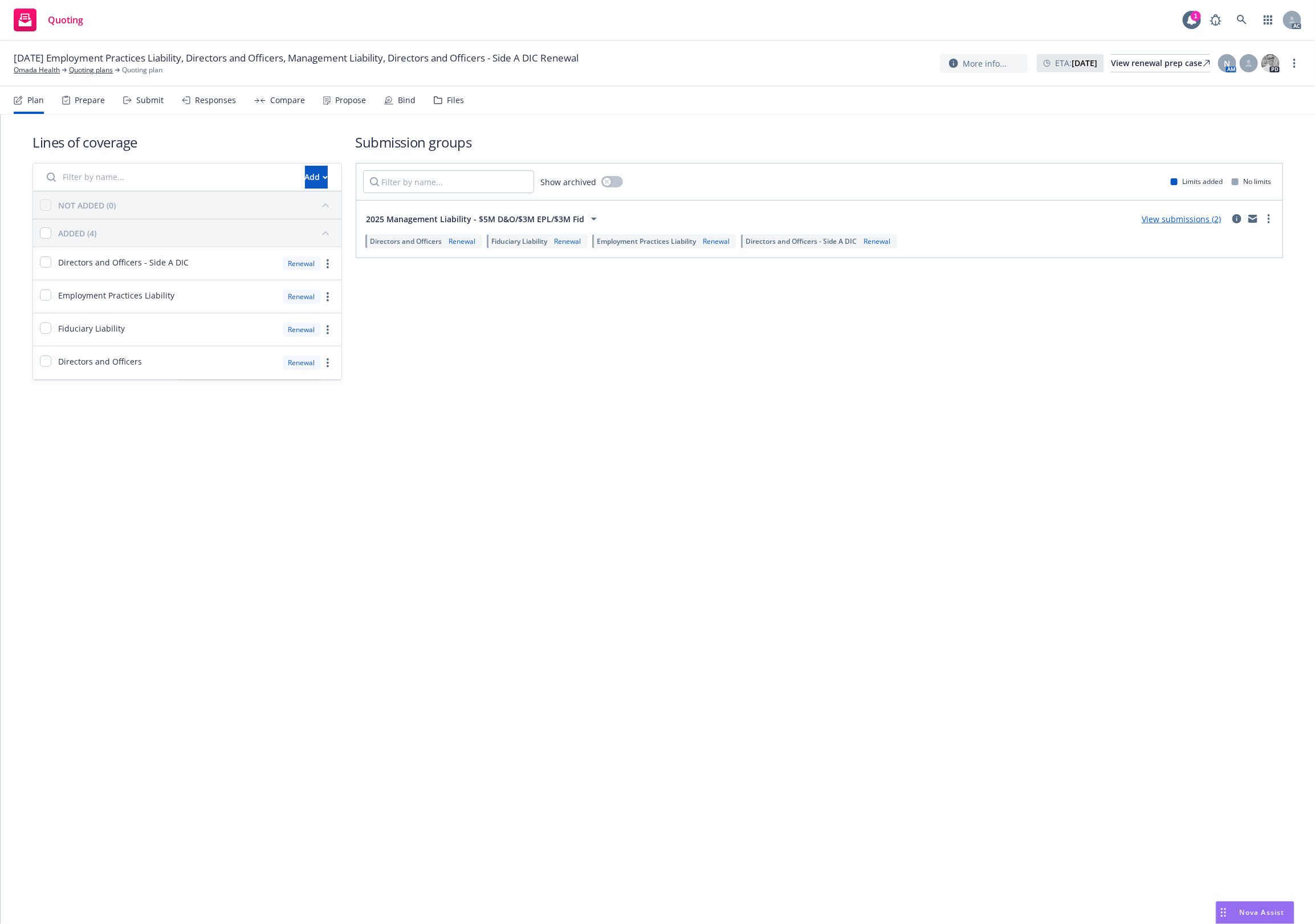
click at [899, 439] on div "Lines of coverage Add NOT ADDED (0) ADDED (4) Directors and Officers - Side A D…" at bounding box center [658, 519] width 1314 height 809
click at [447, 104] on div "Files" at bounding box center [455, 100] width 17 height 9
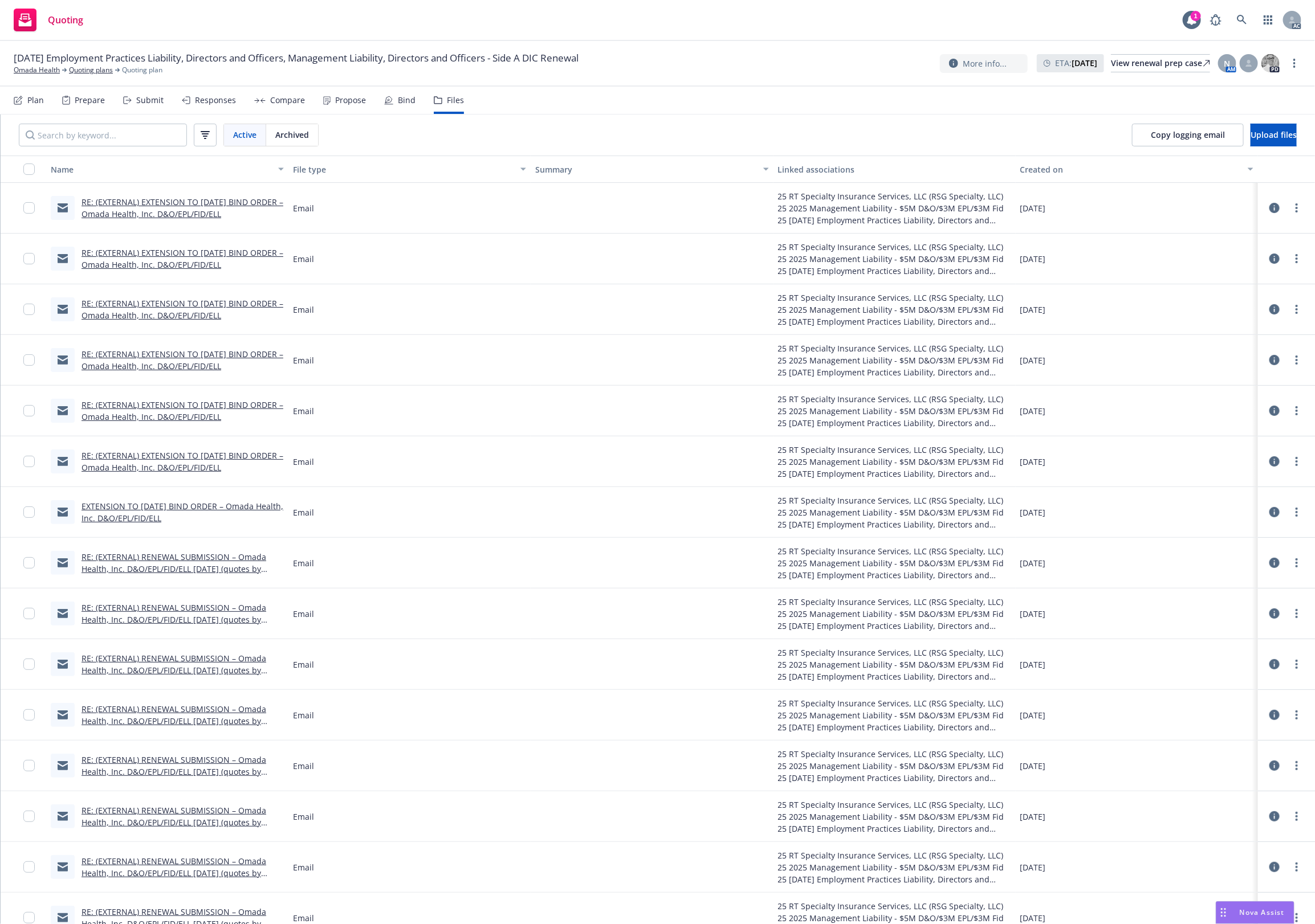
click at [549, 99] on nav "Plan Prepare Submit Responses Compare Propose Bind Files" at bounding box center [657, 100] width 1288 height 27
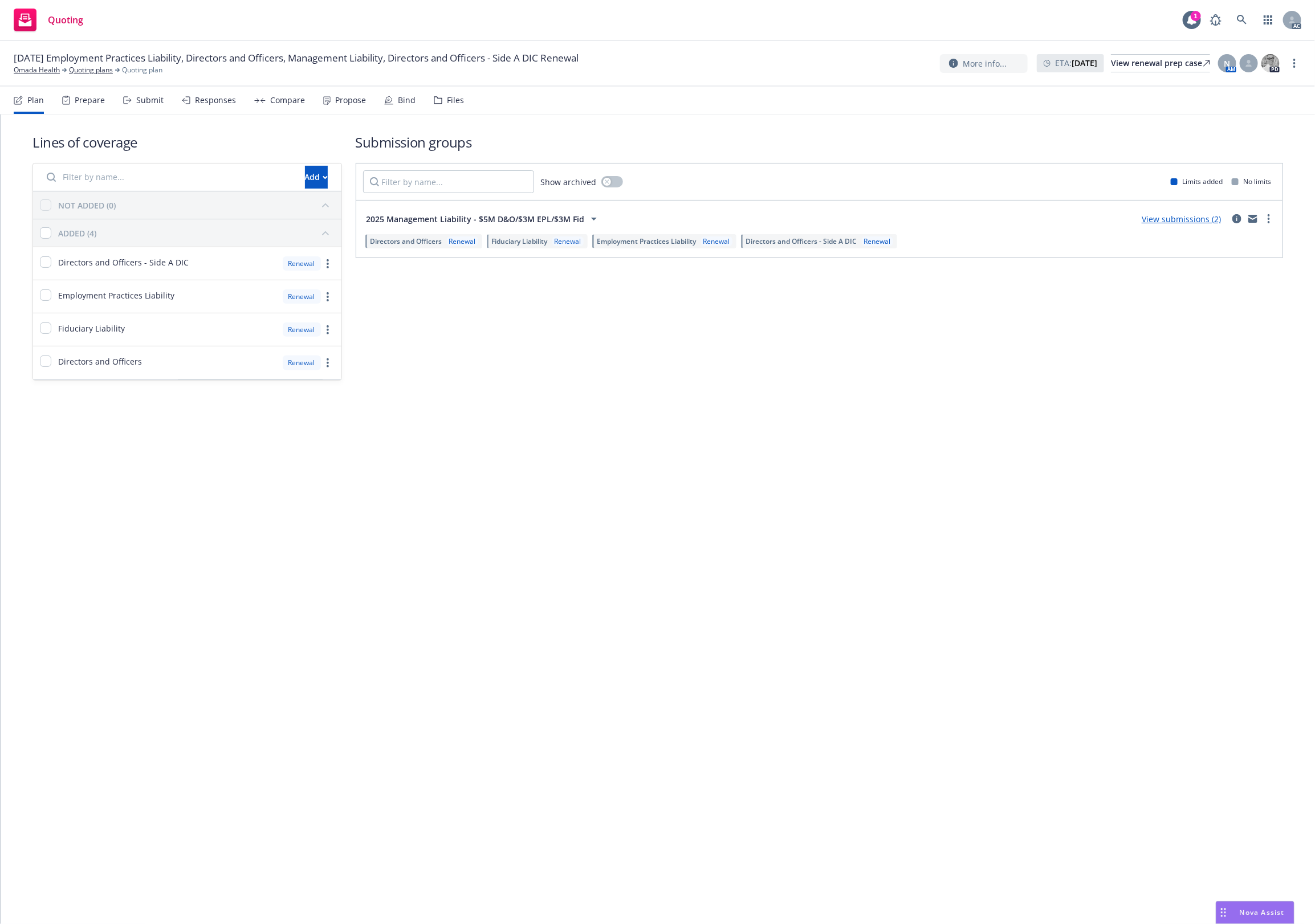
click at [536, 439] on div "Lines of coverage Add NOT ADDED (0) ADDED (4) Directors and Officers - Side A D…" at bounding box center [658, 519] width 1314 height 809
click at [449, 96] on div "Files" at bounding box center [455, 100] width 17 height 9
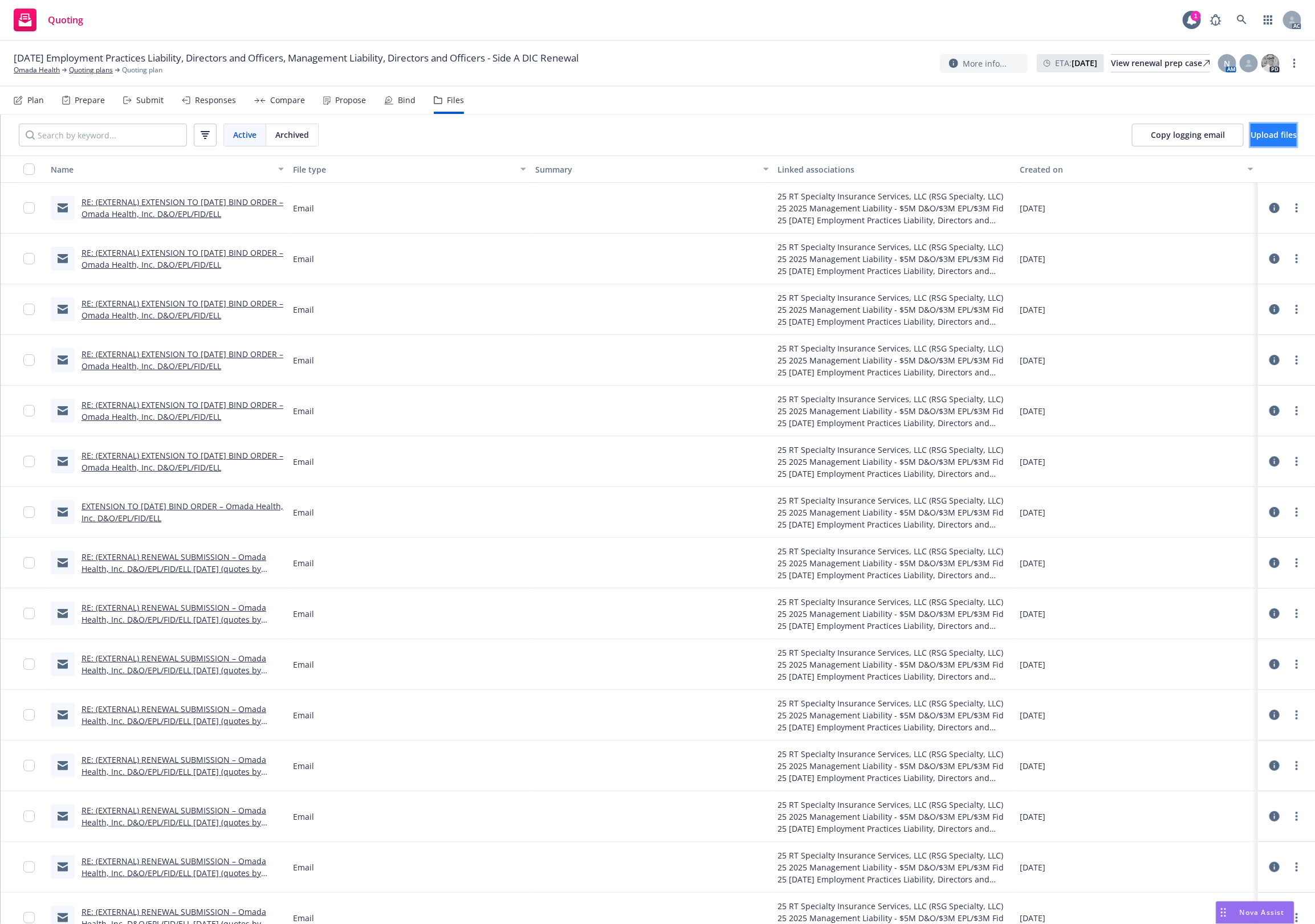
click at [1251, 143] on button "Upload files" at bounding box center [1274, 135] width 46 height 23
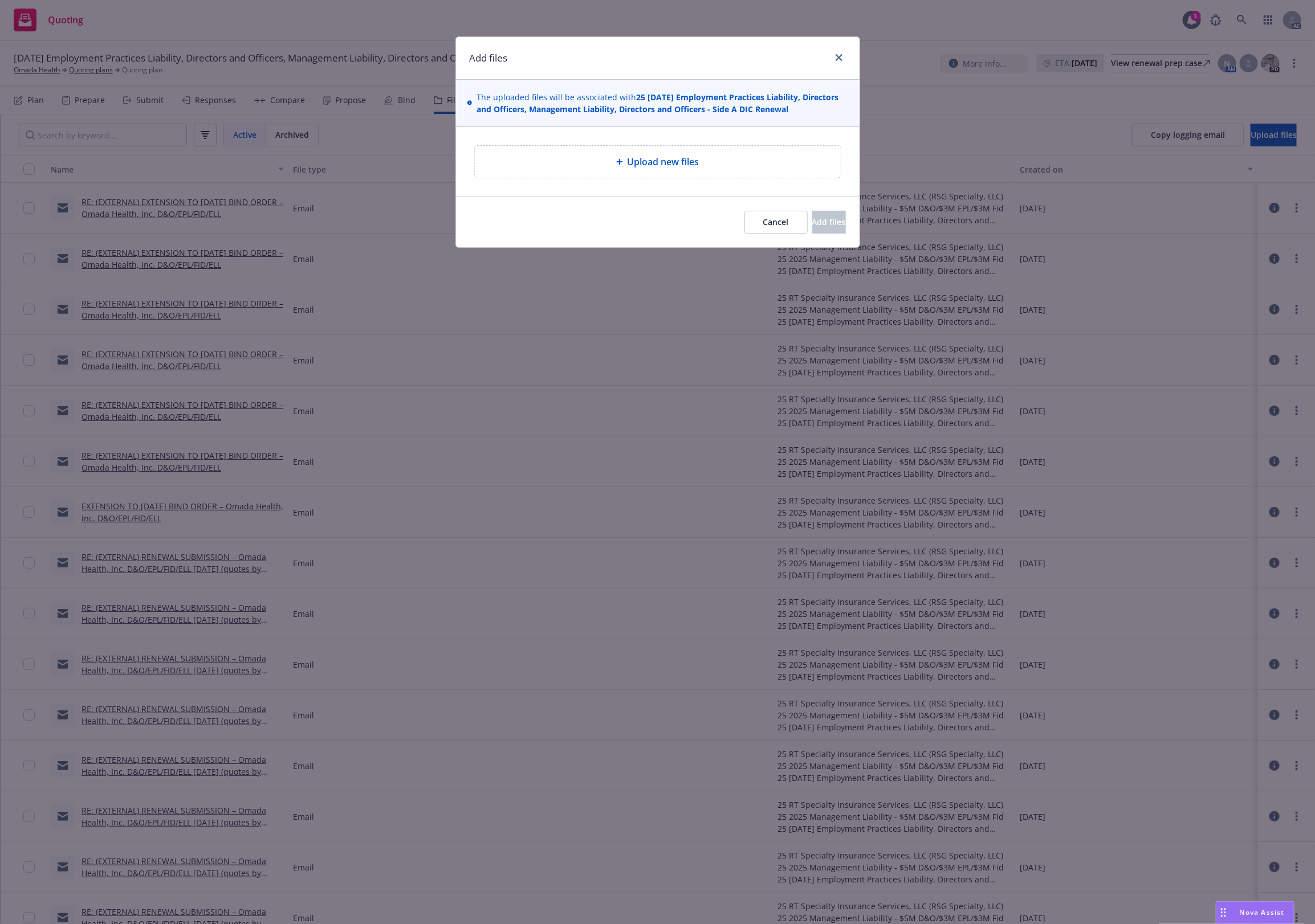
click at [673, 161] on span "Upload new files" at bounding box center [664, 161] width 72 height 14
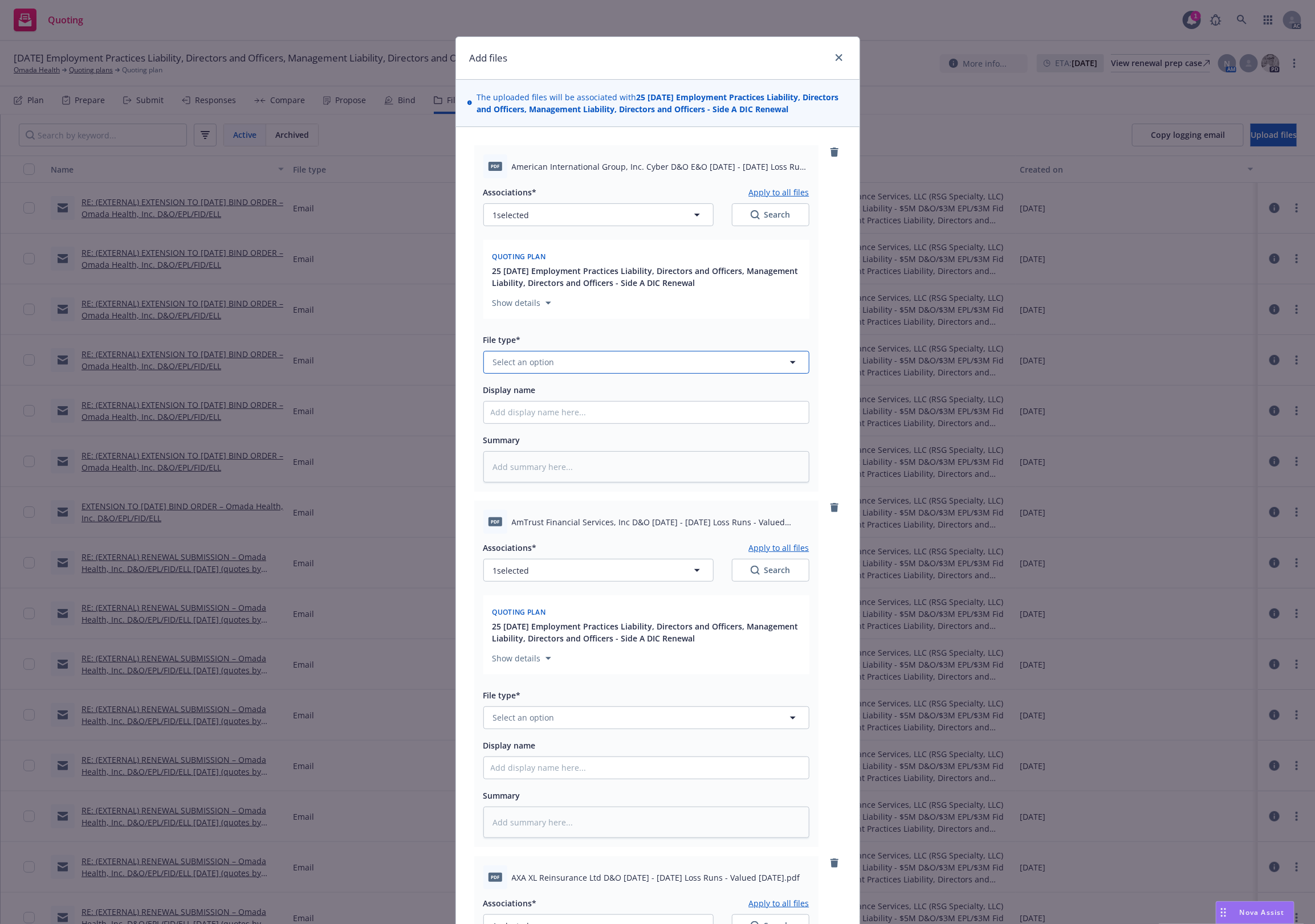
click at [569, 368] on button "Select an option" at bounding box center [646, 362] width 326 height 23
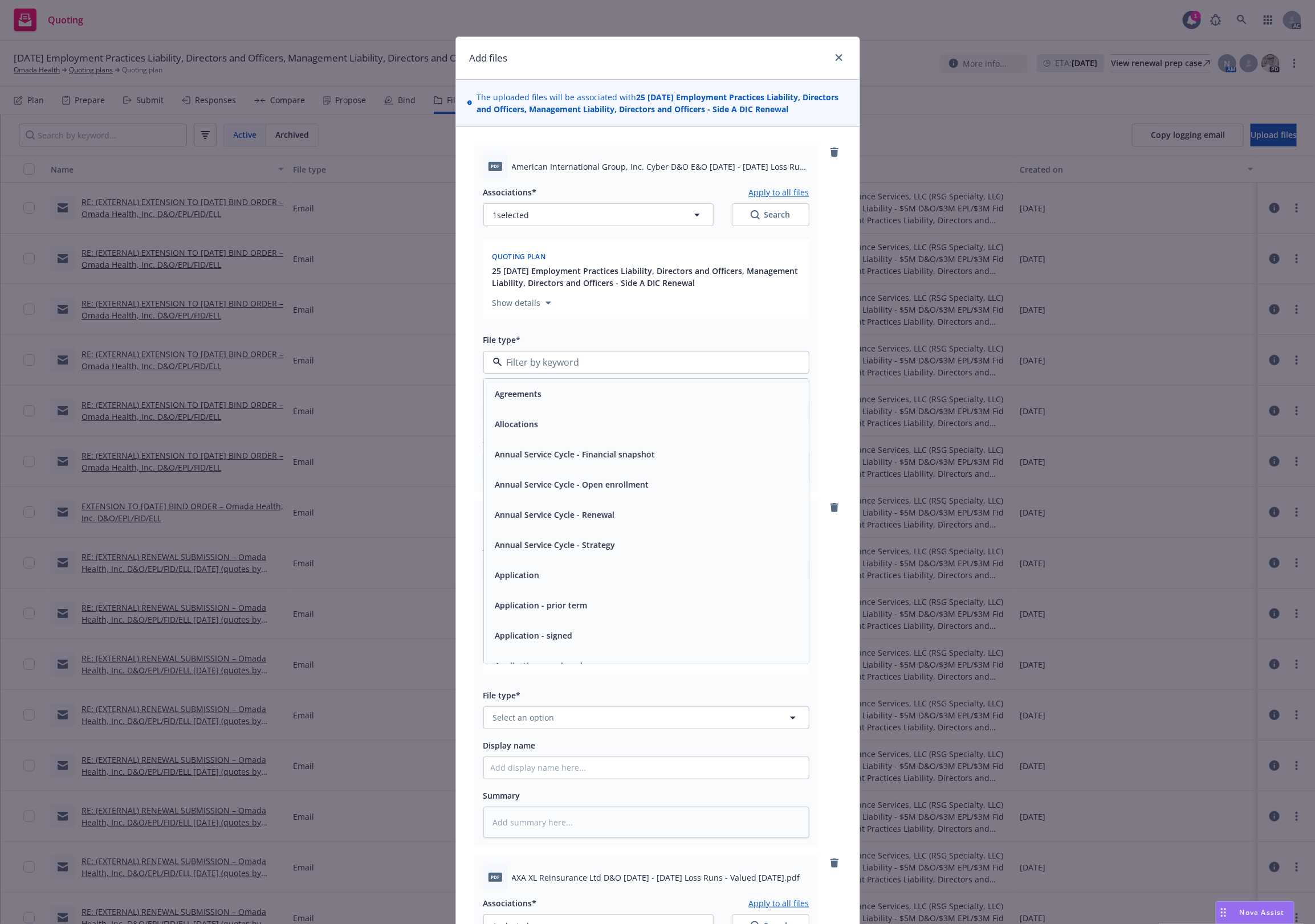
type input "`"
type textarea "x"
paste input "Loss Runs"
type input "Loss Runs"
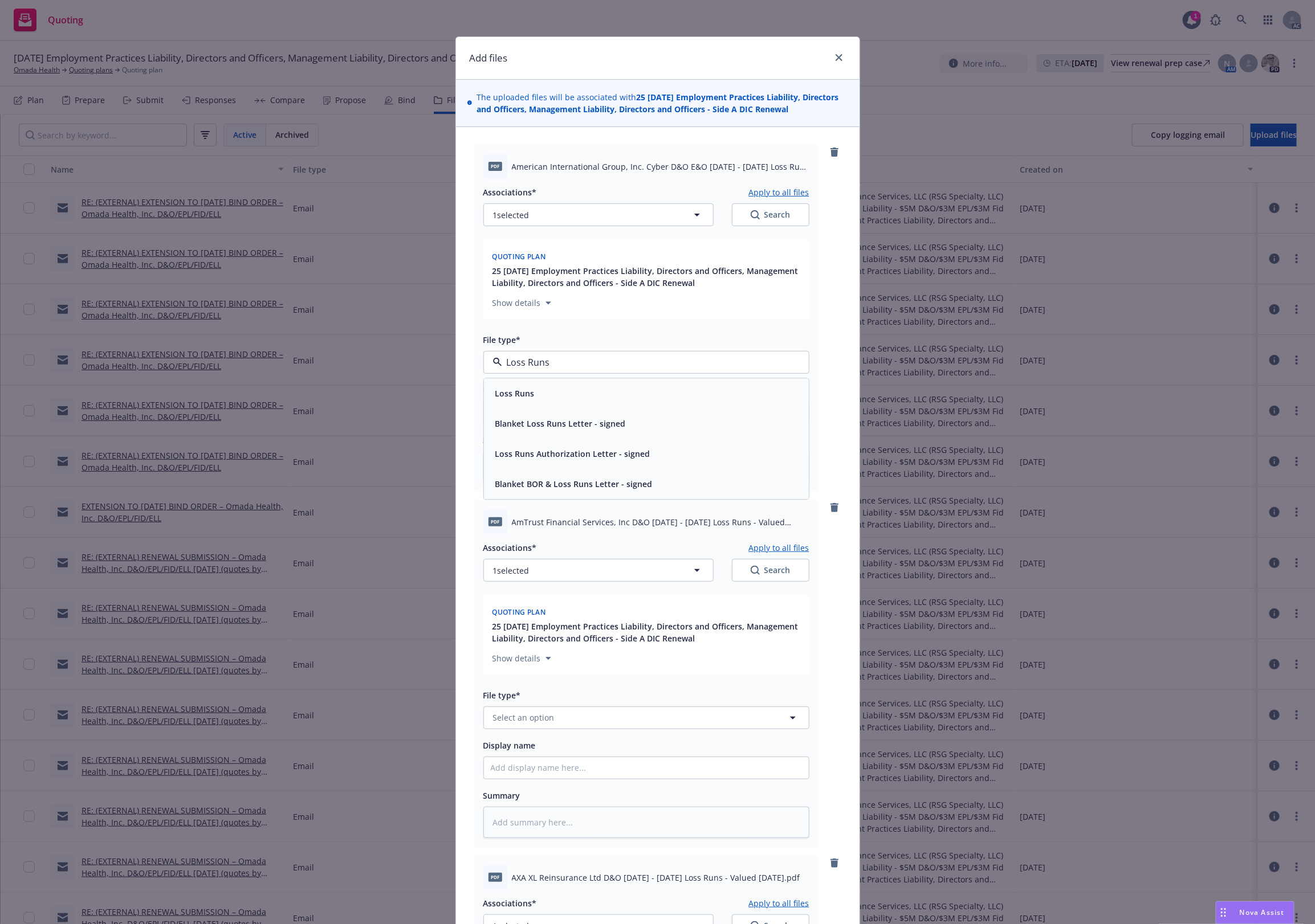
click at [546, 396] on div "Loss Runs" at bounding box center [646, 393] width 311 height 17
type textarea "x"
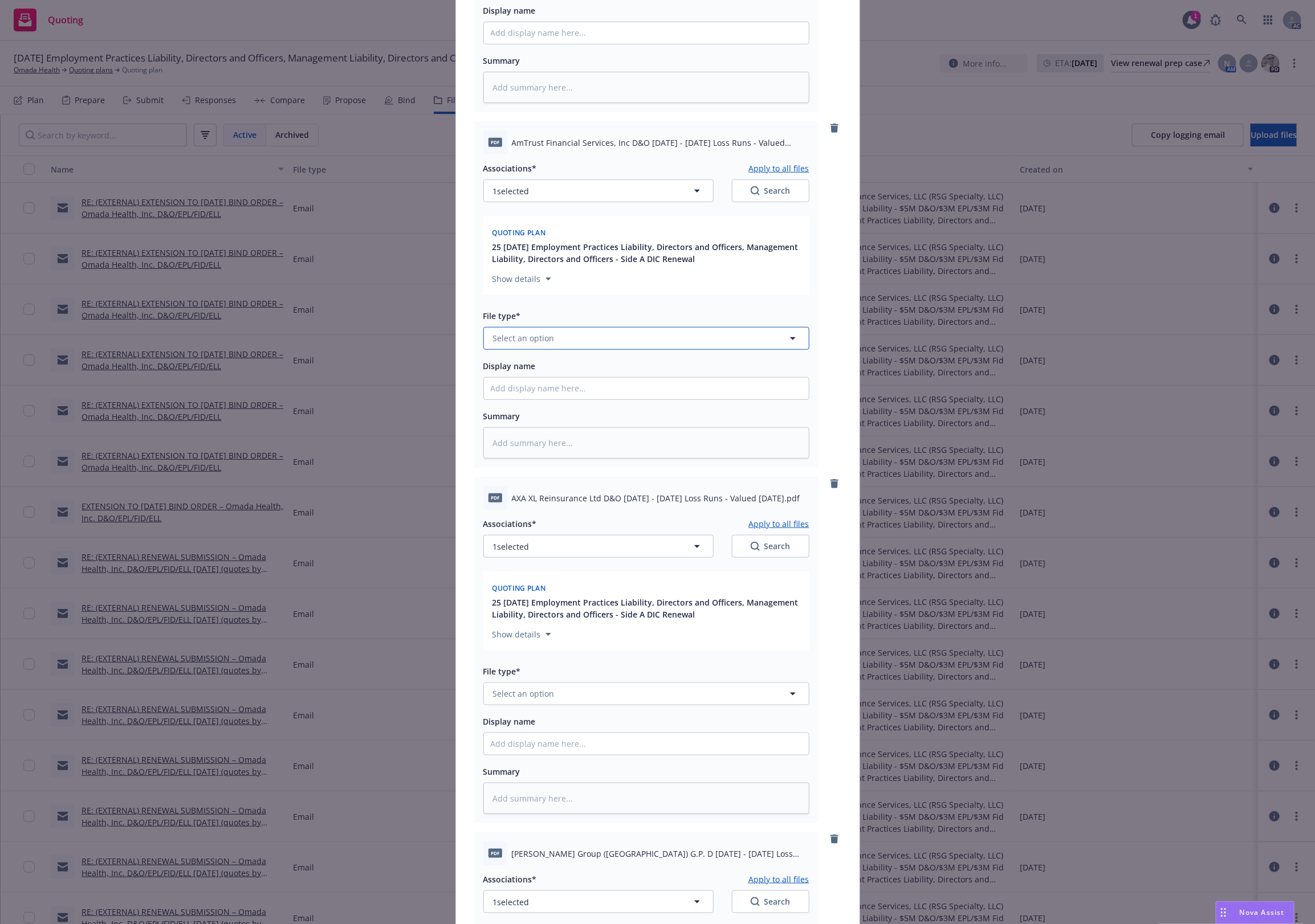
click at [554, 344] on button "Select an option" at bounding box center [646, 338] width 326 height 23
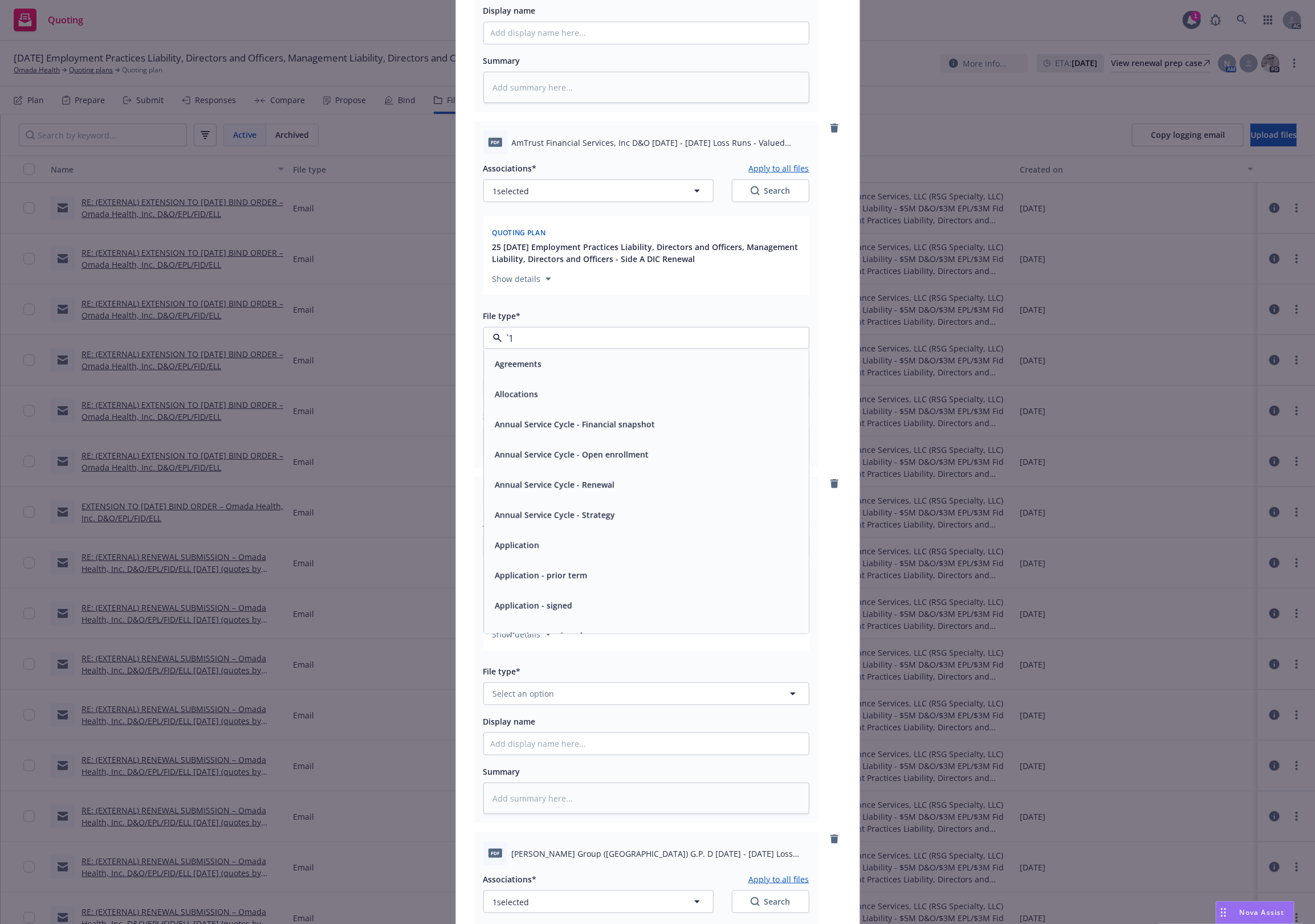
paste input "Loss Runs"
type input "Loss Runs"
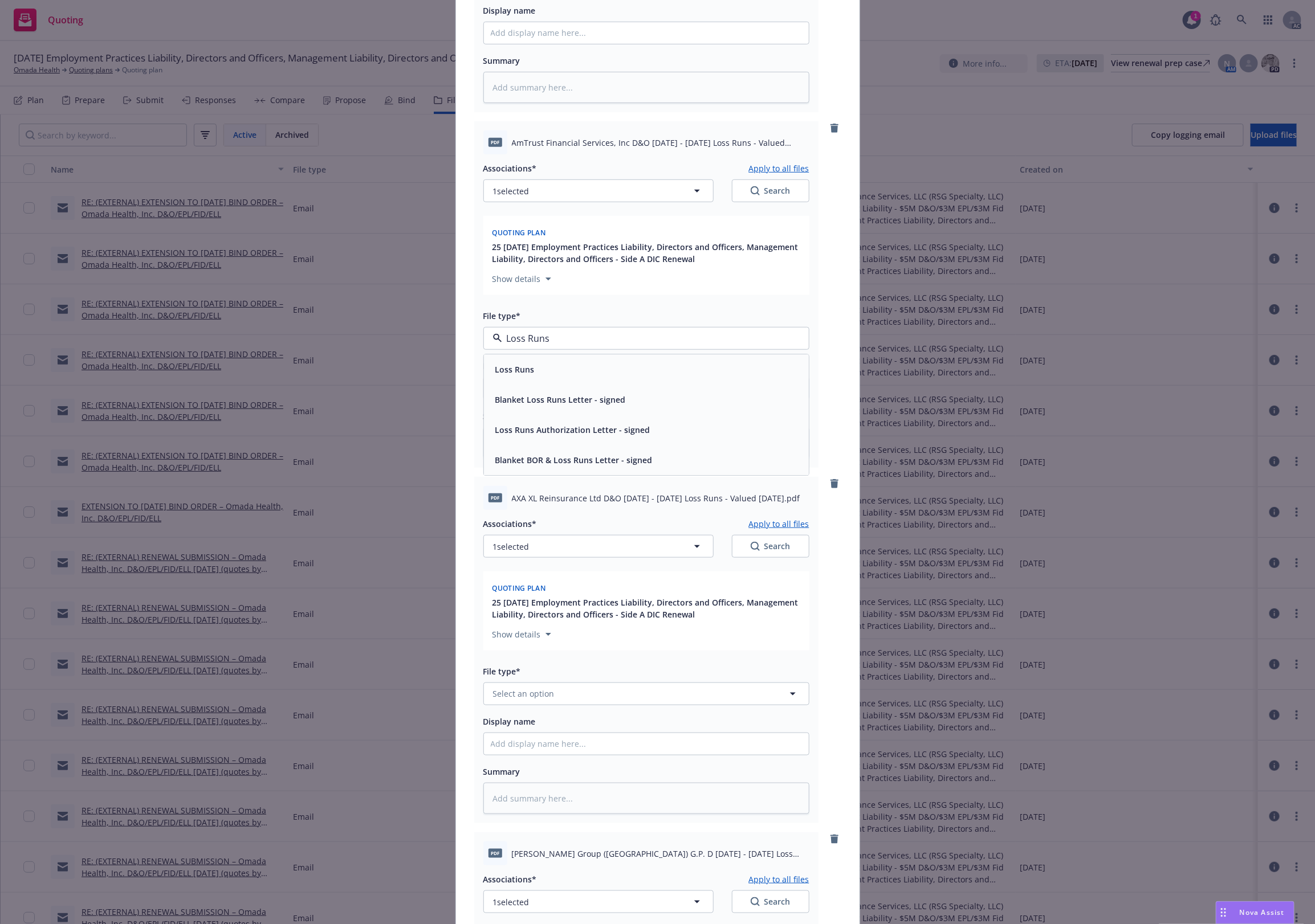
click at [548, 364] on div "Loss Runs" at bounding box center [646, 369] width 311 height 17
type textarea "x"
click at [558, 683] on button "Select an option" at bounding box center [646, 694] width 326 height 23
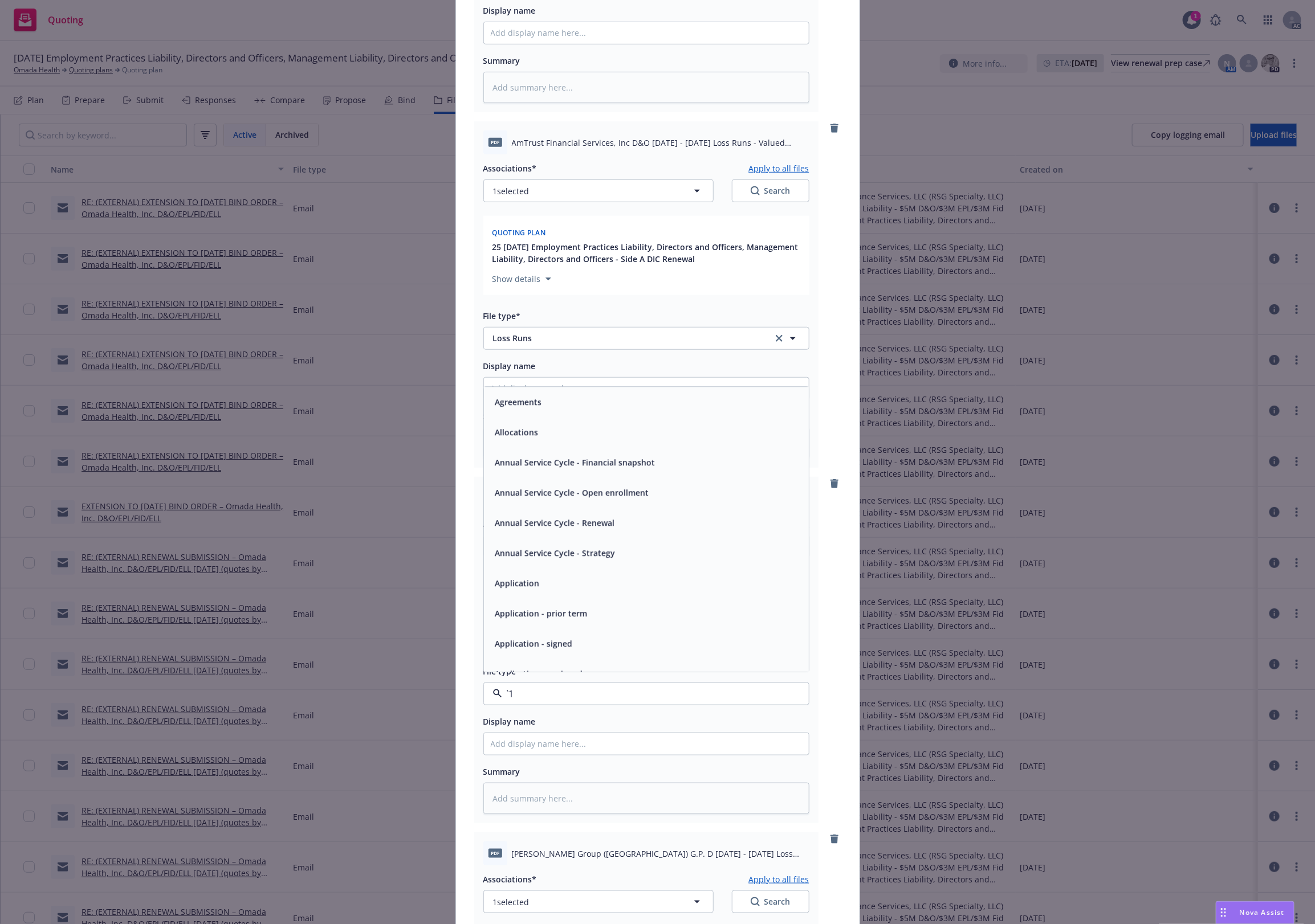
paste input "Loss Runs"
type input "Loss Runs"
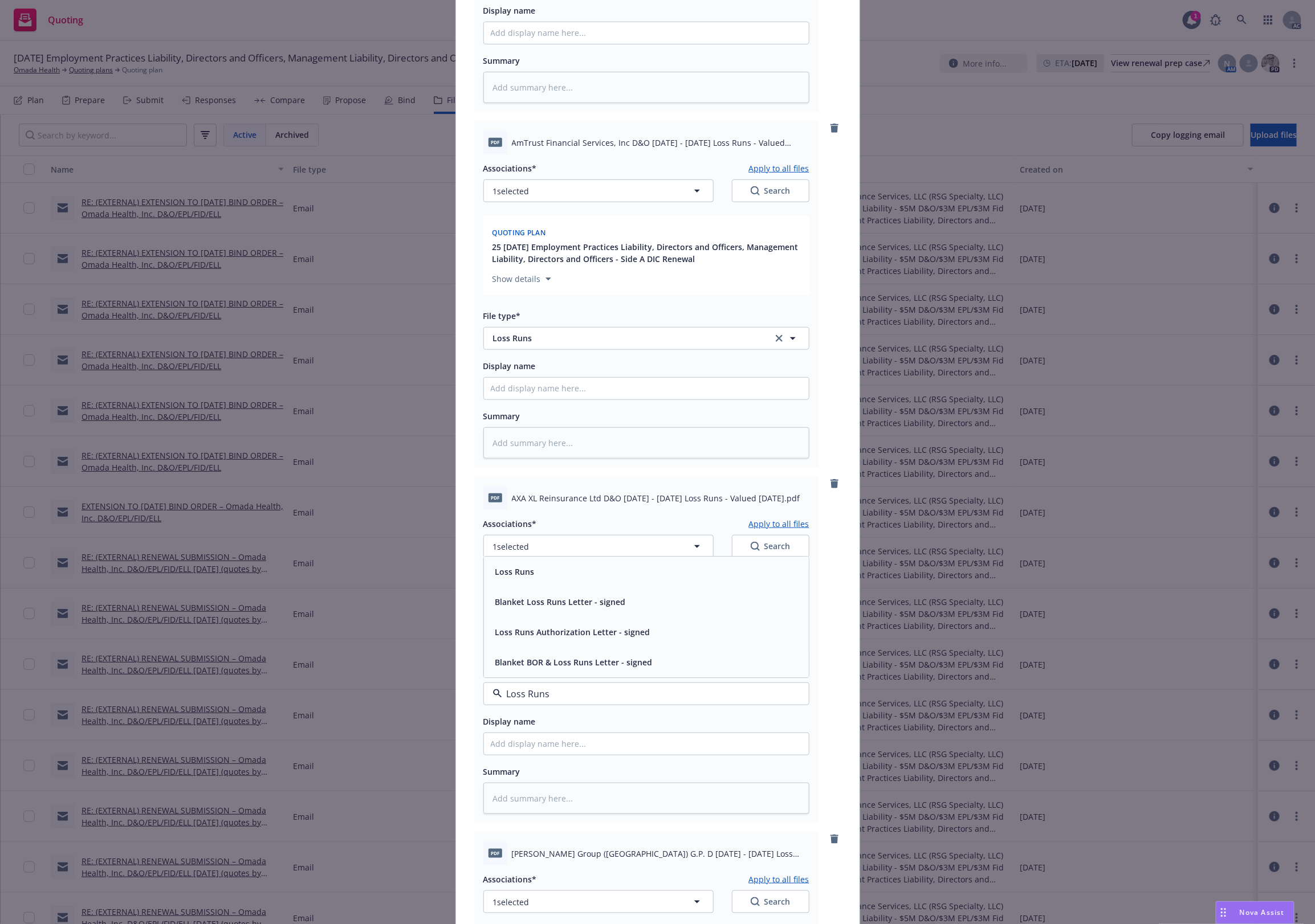
click at [553, 570] on div "Loss Runs" at bounding box center [646, 571] width 311 height 17
type textarea "x"
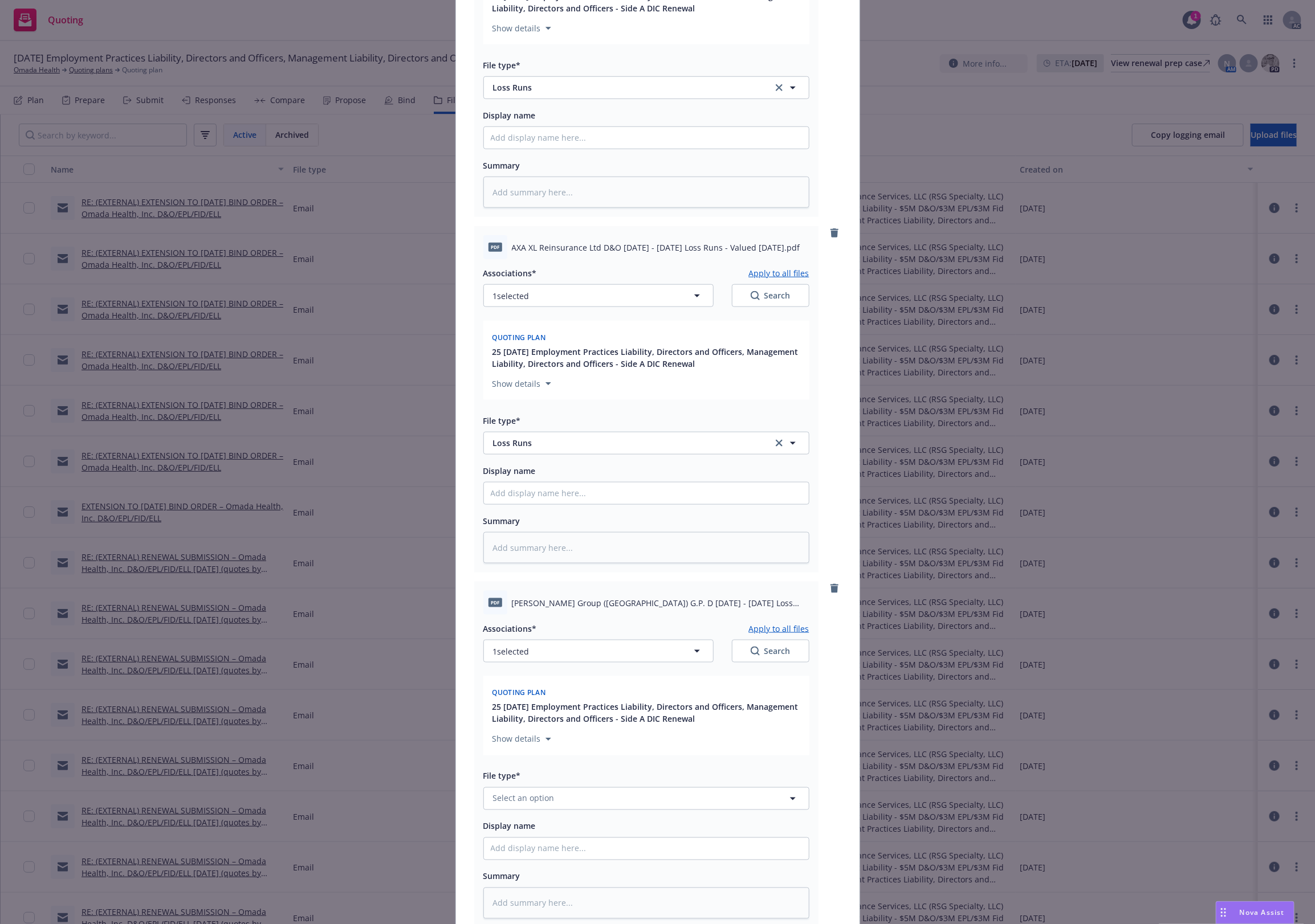
scroll to position [760, 0]
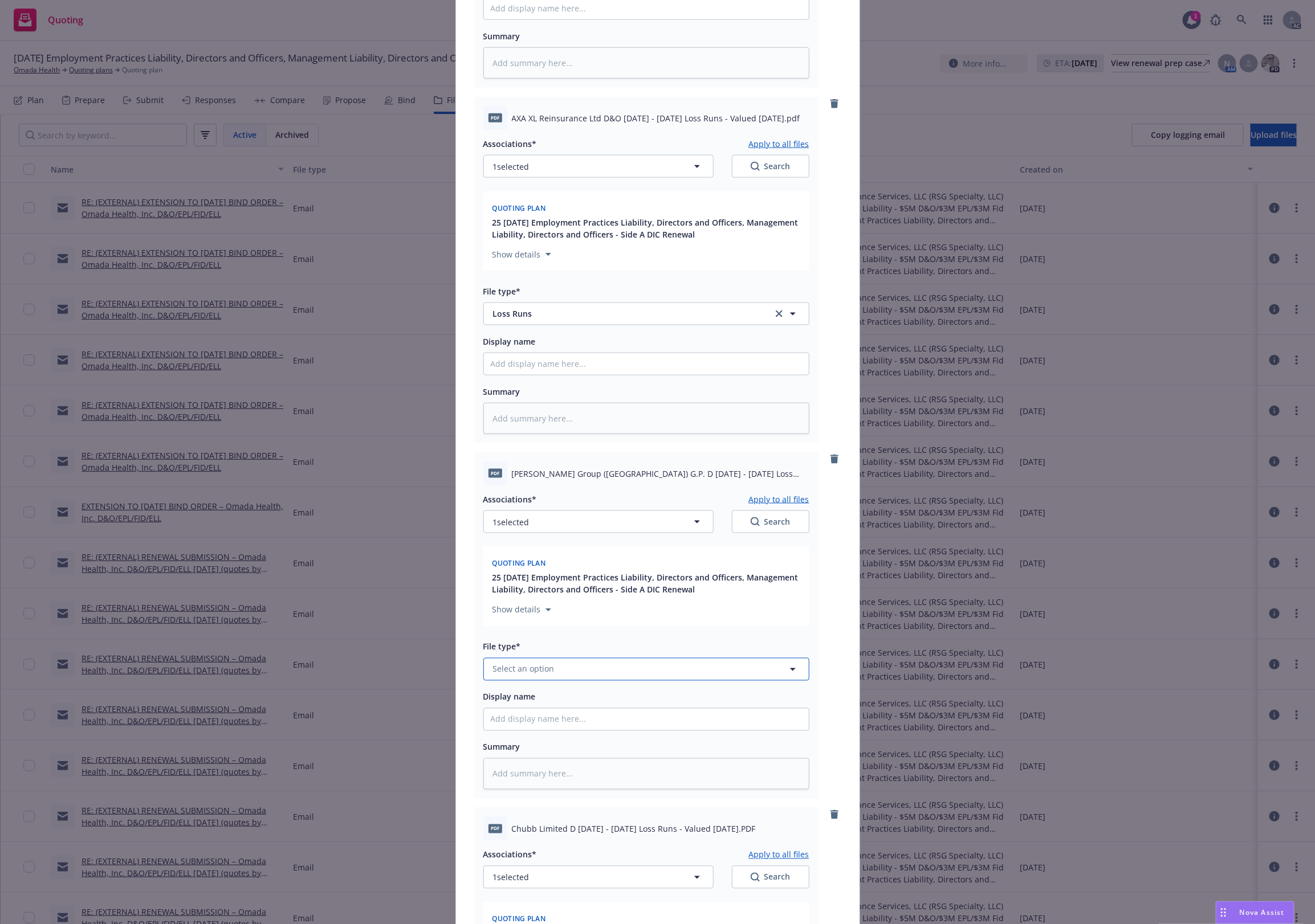
click at [525, 674] on span "Select an option" at bounding box center [523, 669] width 61 height 12
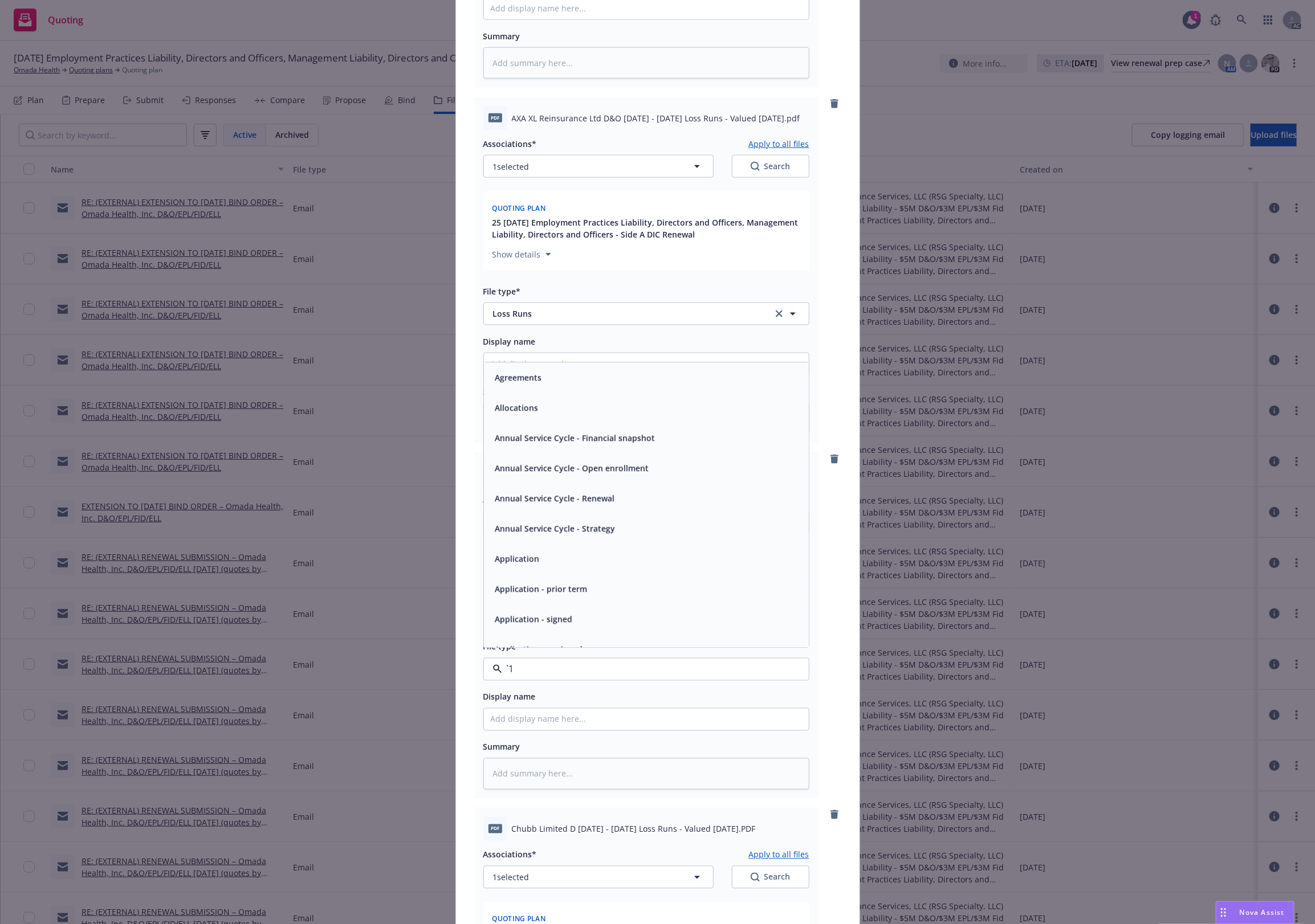
paste input "Loss Runs"
type input "Loss Runs"
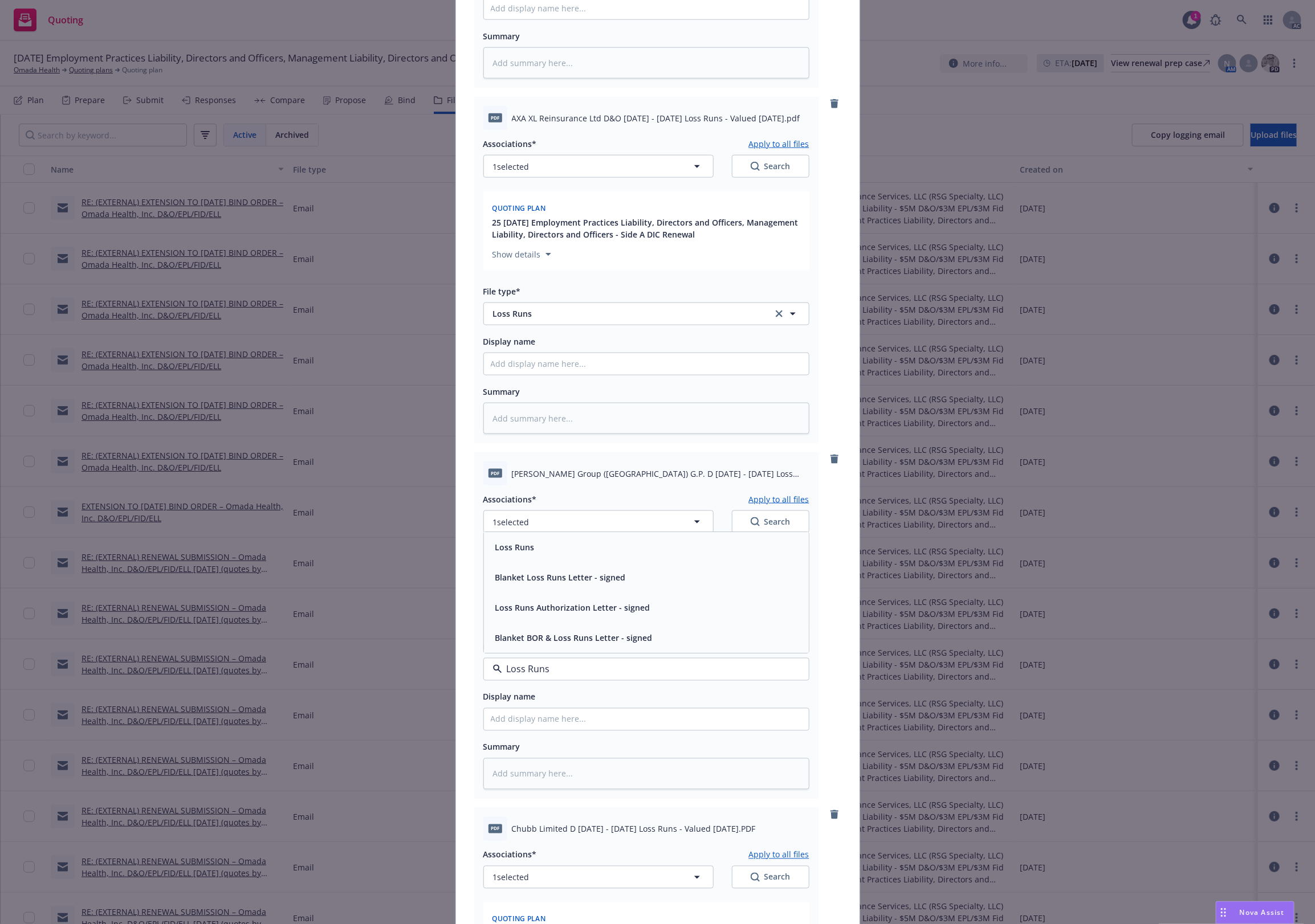
click at [510, 550] on span "Loss Runs" at bounding box center [515, 547] width 40 height 12
type textarea "x"
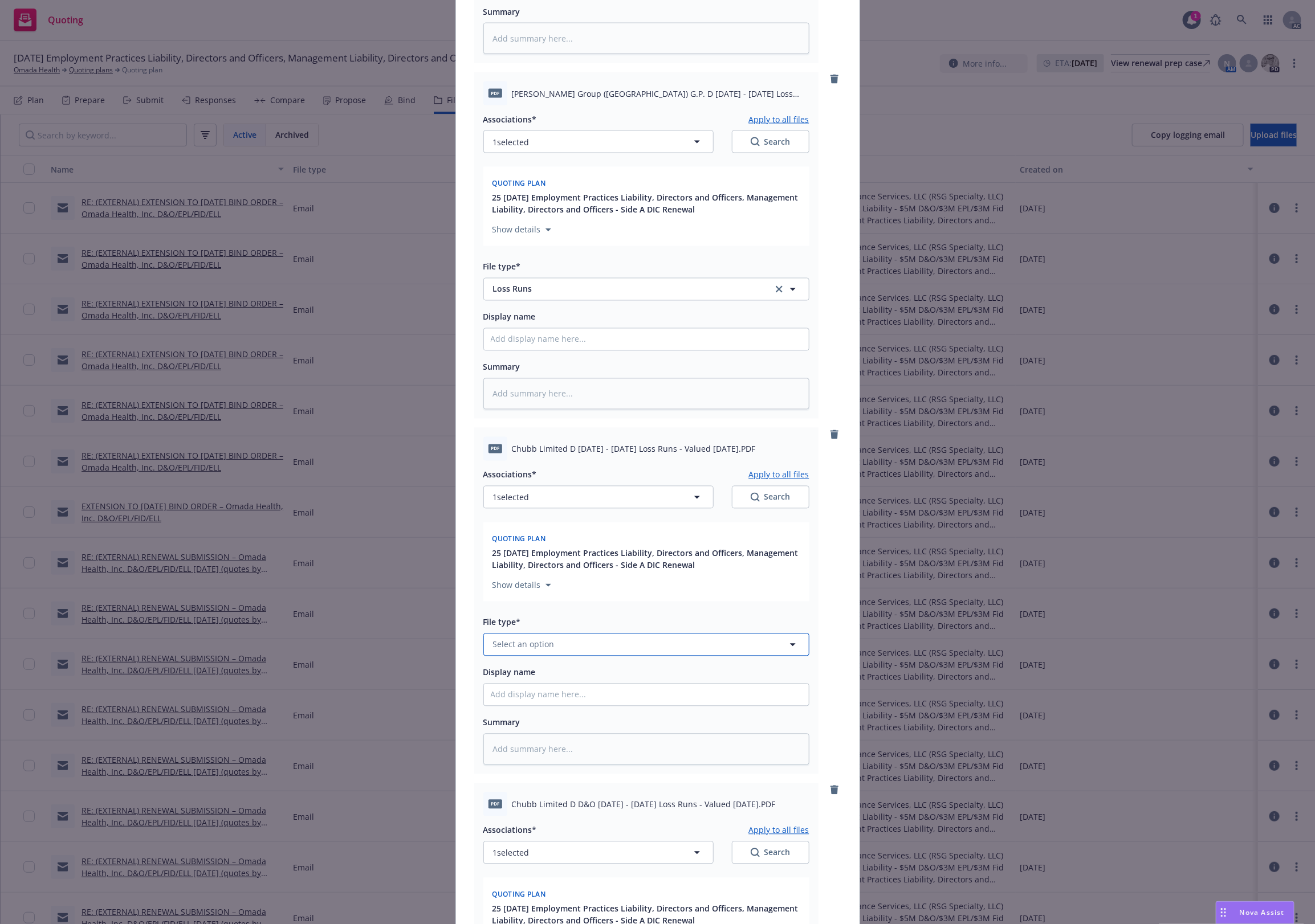
click at [514, 650] on span "Select an option" at bounding box center [523, 645] width 61 height 12
paste input "Loss Runs"
type input "Loss Runs"
click at [525, 530] on div "Loss Runs" at bounding box center [514, 522] width 46 height 17
type textarea "x"
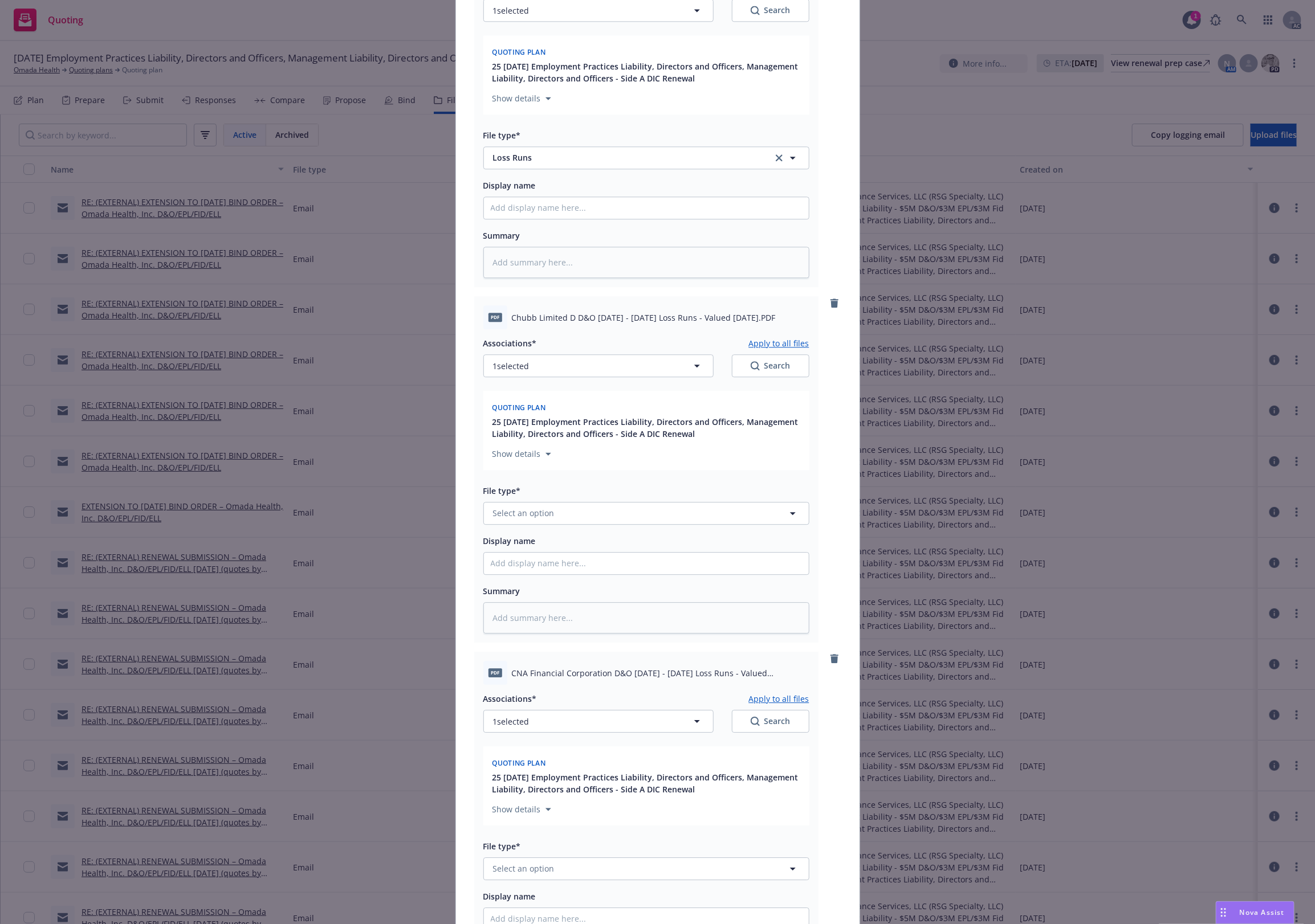
scroll to position [1709, 0]
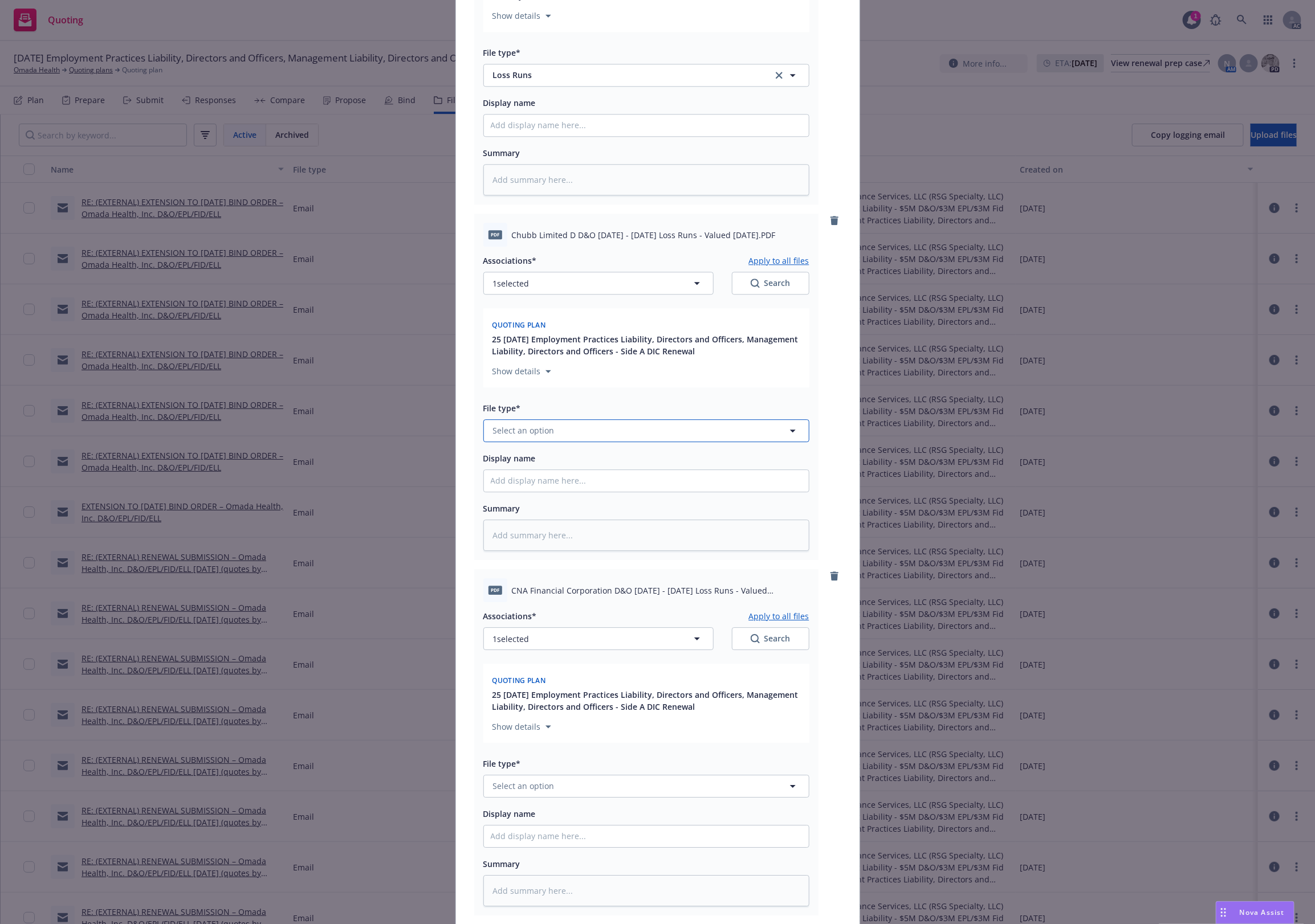
click at [531, 433] on span "Select an option" at bounding box center [523, 430] width 61 height 12
paste input "Loss Runs"
type input "Loss Runs"
drag, startPoint x: 517, startPoint y: 452, endPoint x: 520, endPoint y: 468, distance: 16.3
click at [517, 457] on div "Loss Runs" at bounding box center [646, 462] width 325 height 30
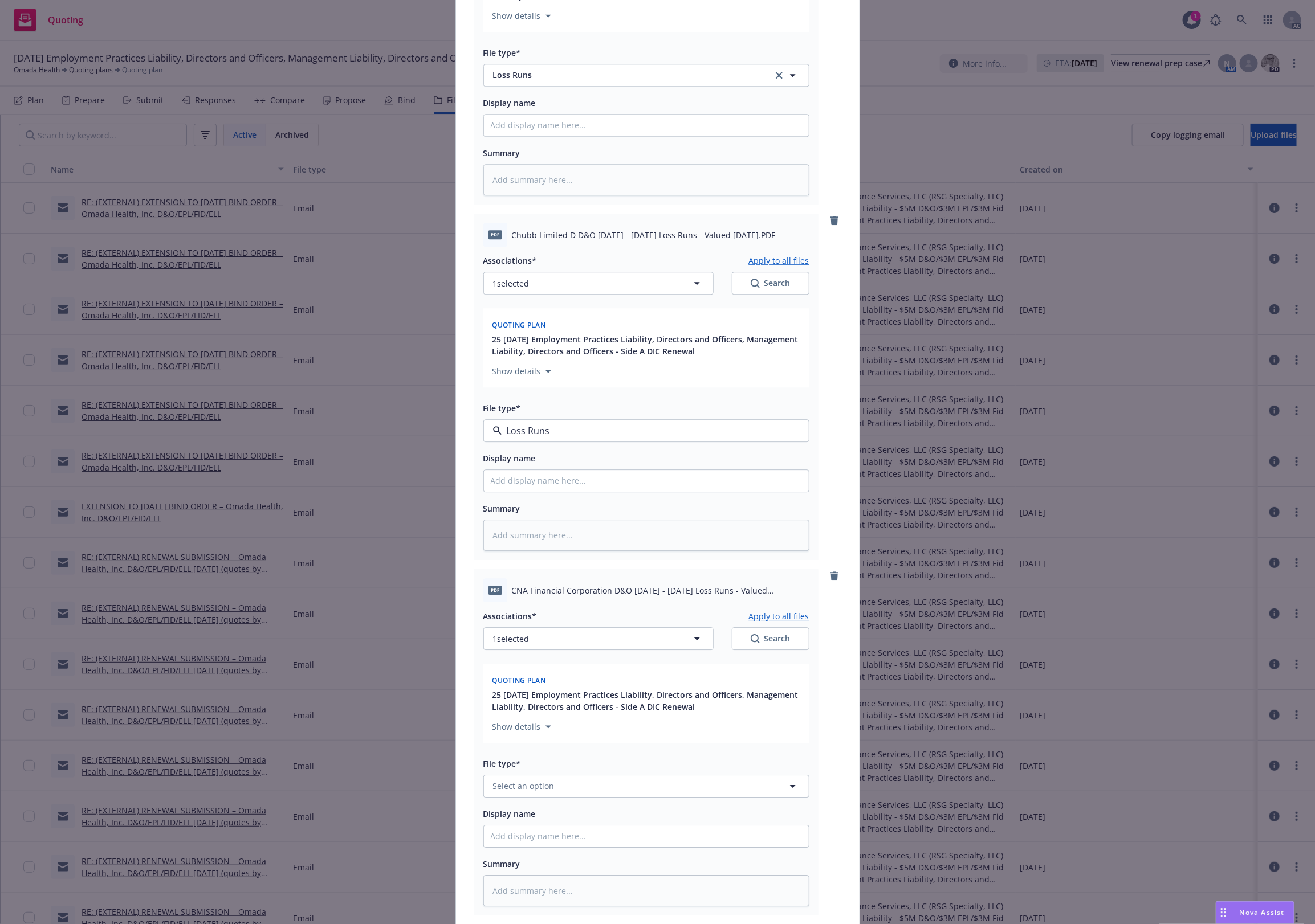
type textarea "x"
click at [530, 788] on span "Select an option" at bounding box center [523, 786] width 61 height 12
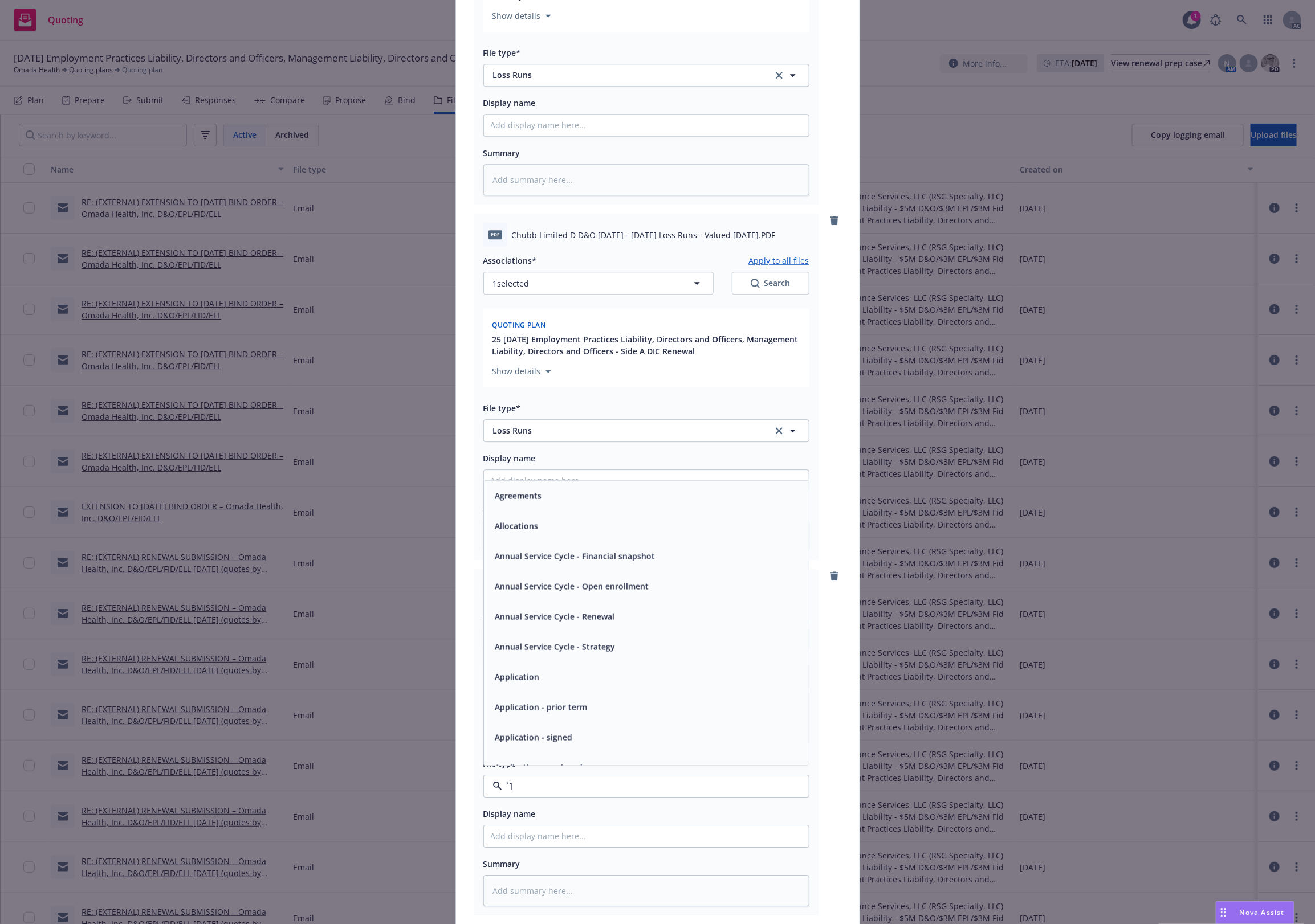
paste input "Loss Runs"
type input "Loss Runs"
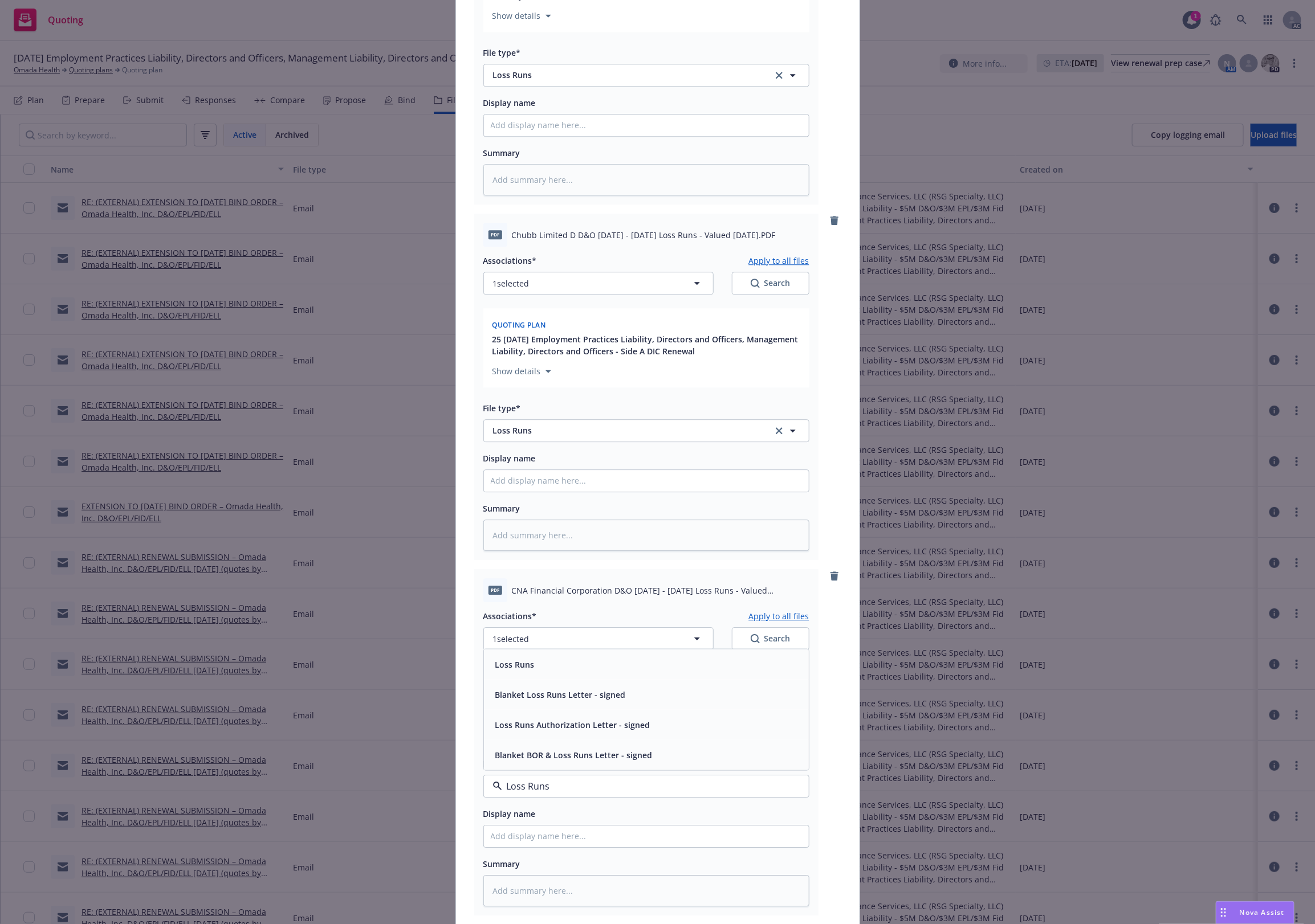
click at [512, 665] on span "Loss Runs" at bounding box center [515, 664] width 40 height 12
type textarea "x"
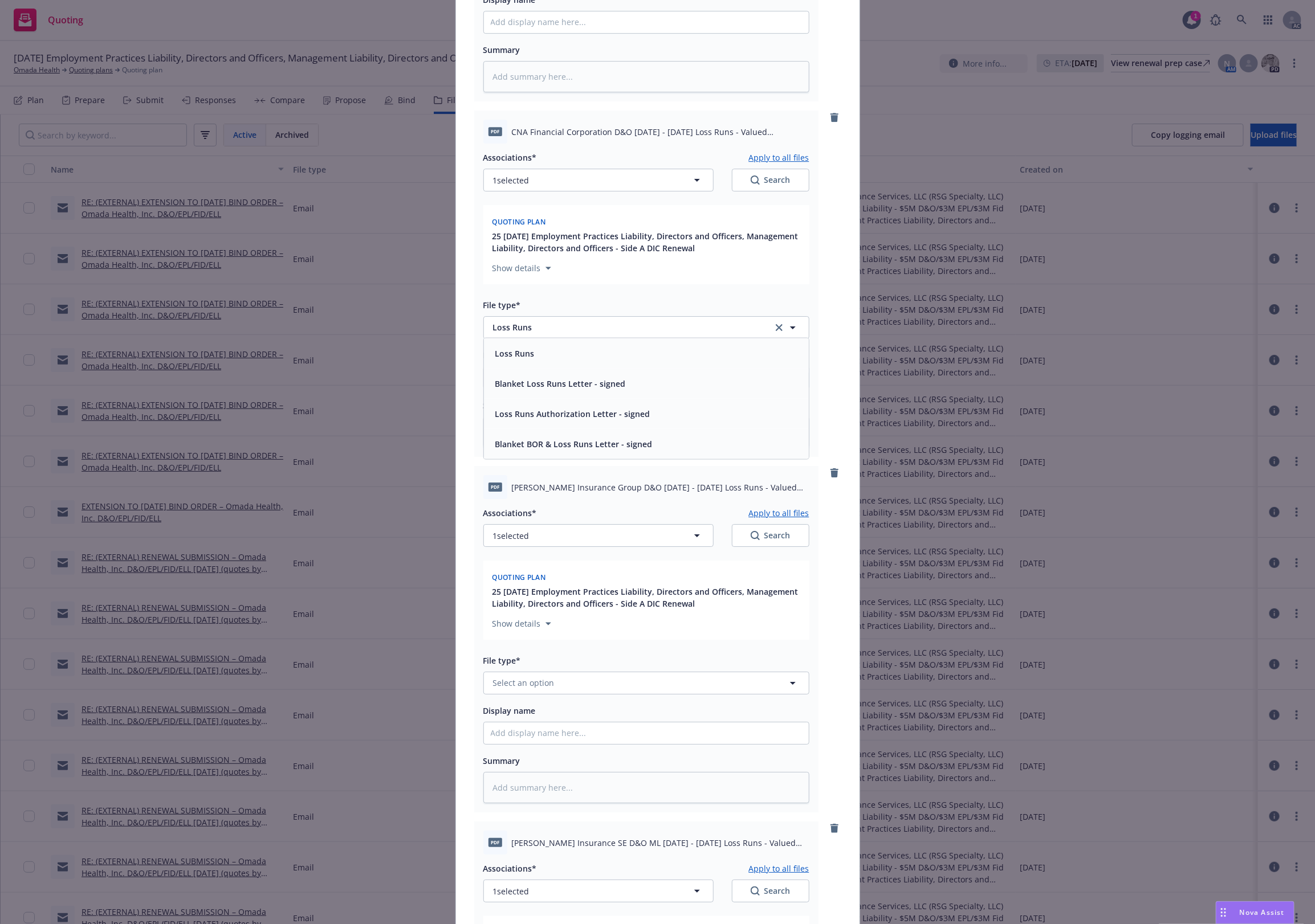
scroll to position [2279, 0]
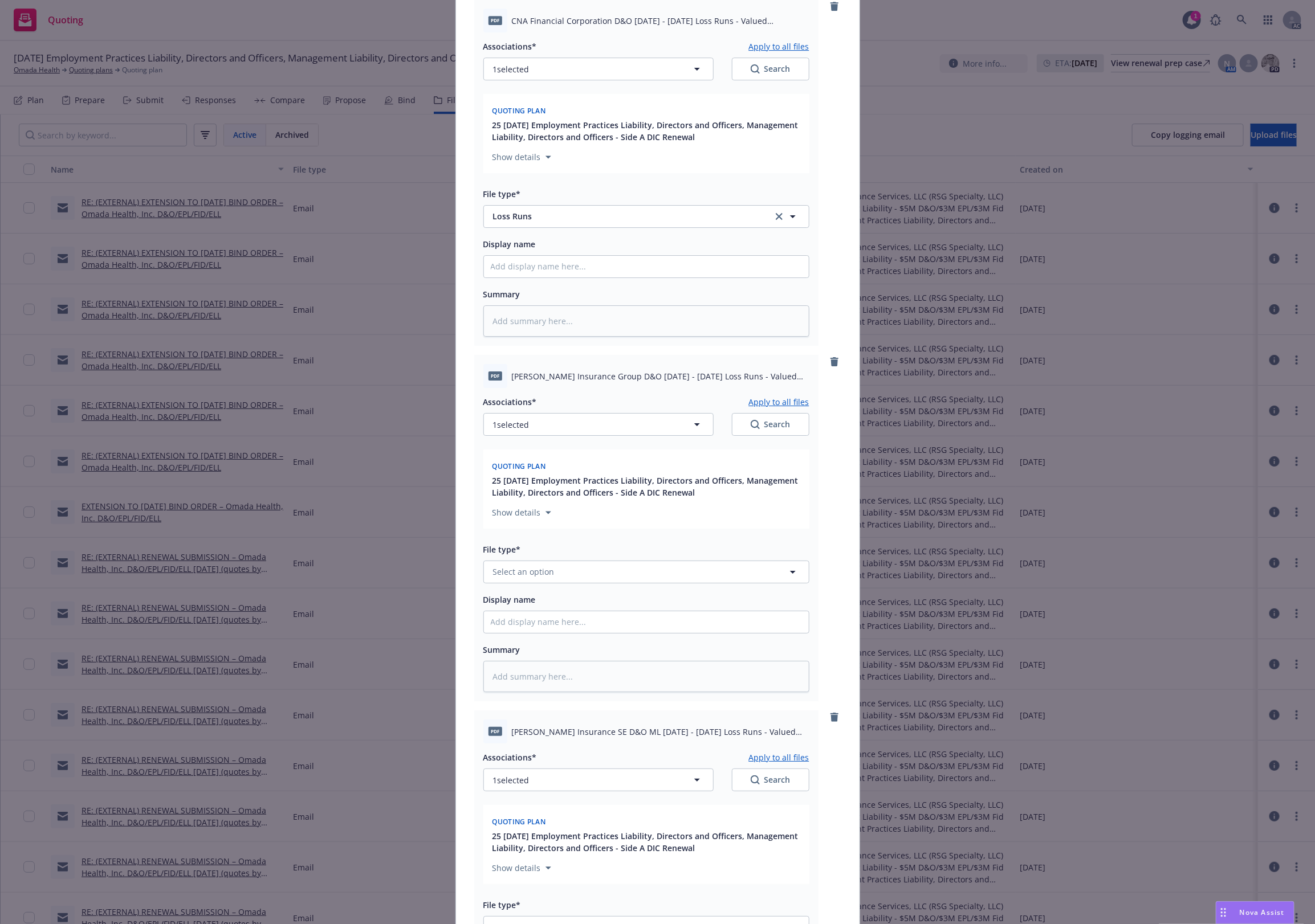
click at [522, 556] on div "File type*" at bounding box center [646, 549] width 326 height 14
click at [517, 571] on span "Select an option" at bounding box center [523, 572] width 61 height 12
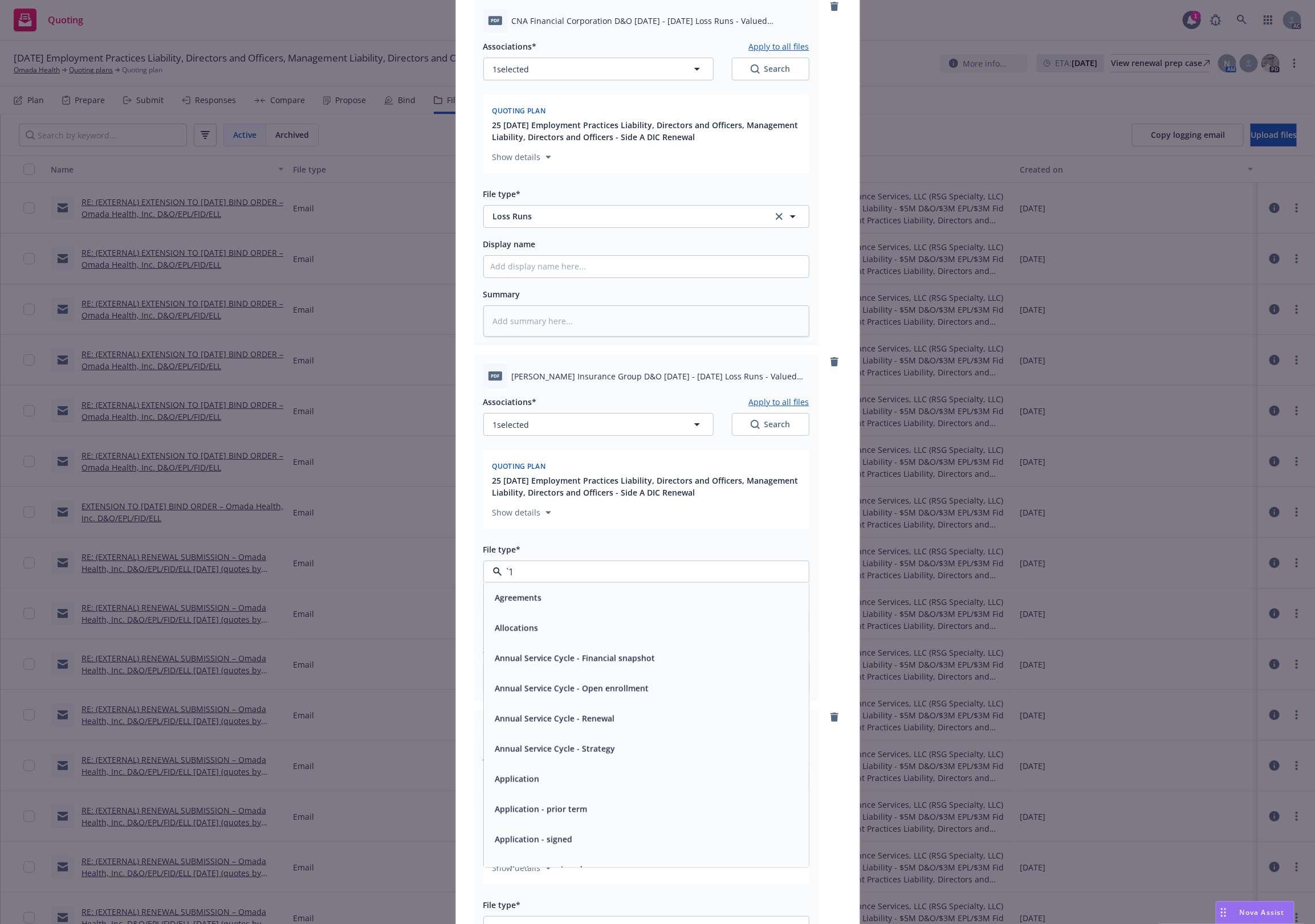
paste input "Loss Runs"
type input "Loss Runs"
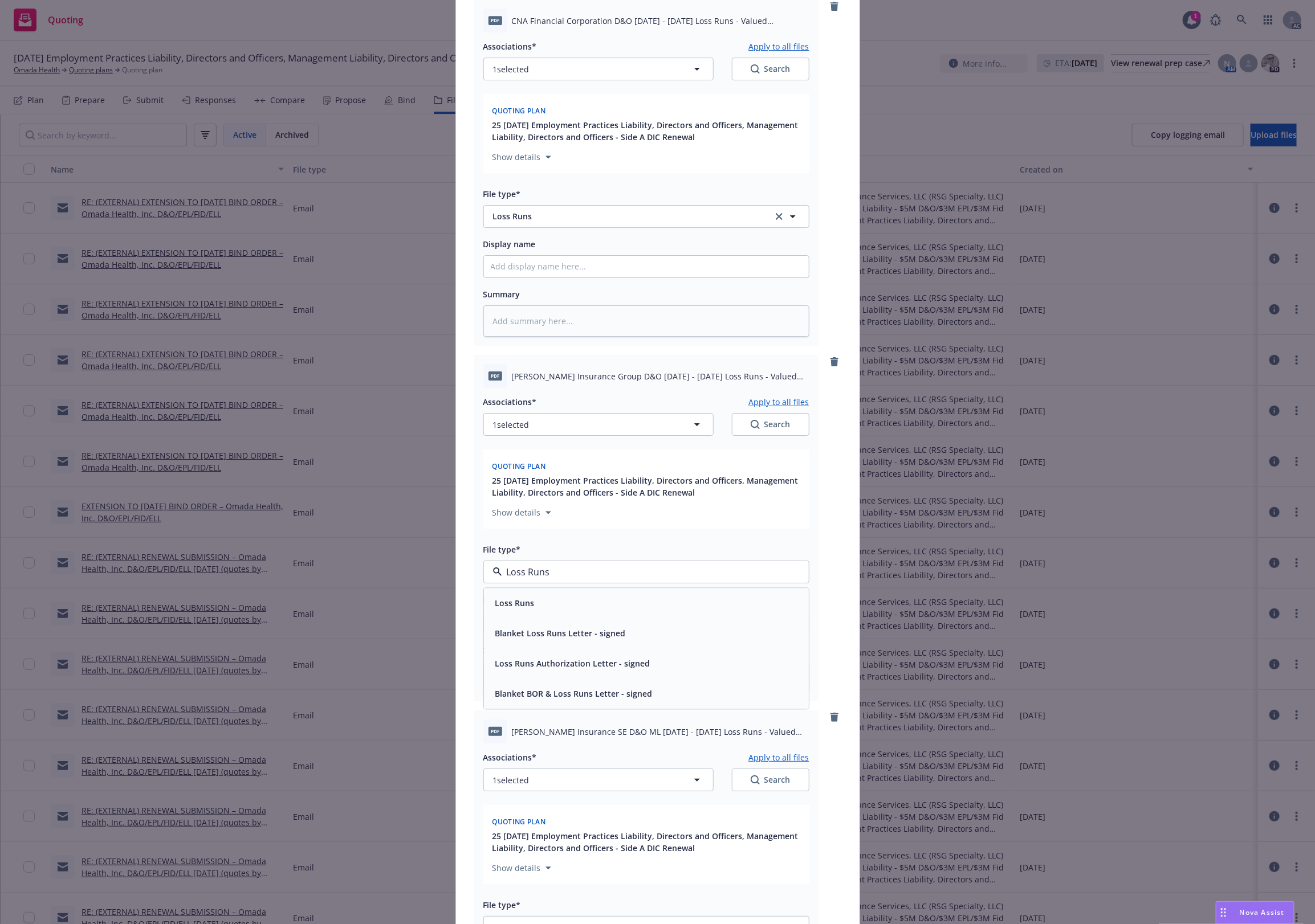
click at [572, 605] on div "Loss Runs" at bounding box center [646, 603] width 311 height 17
type textarea "x"
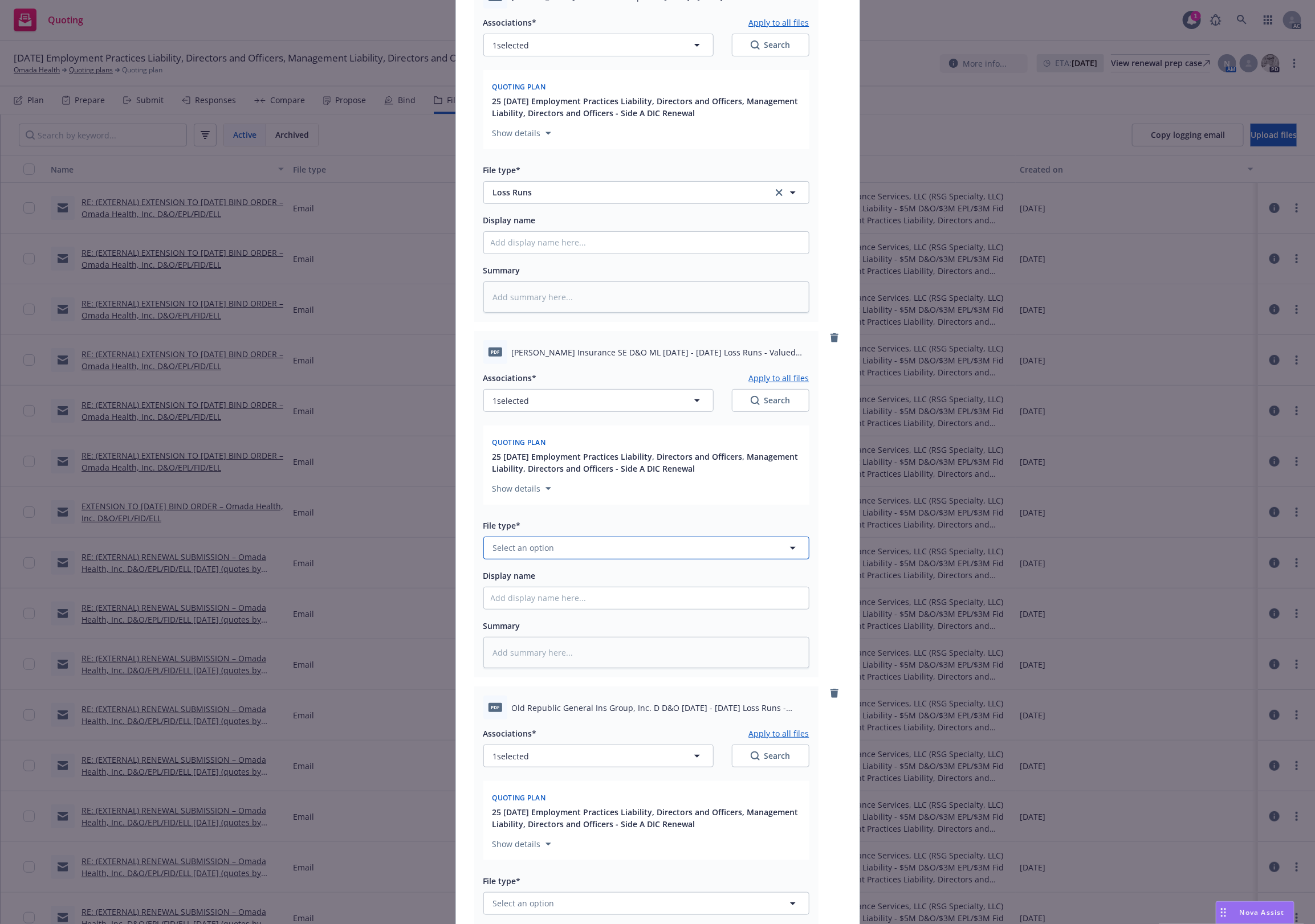
click at [525, 550] on span "Select an option" at bounding box center [523, 547] width 61 height 12
paste input "Loss Runs"
type input "Loss Runs"
click at [522, 583] on span "Loss Runs" at bounding box center [515, 579] width 40 height 12
type textarea "x"
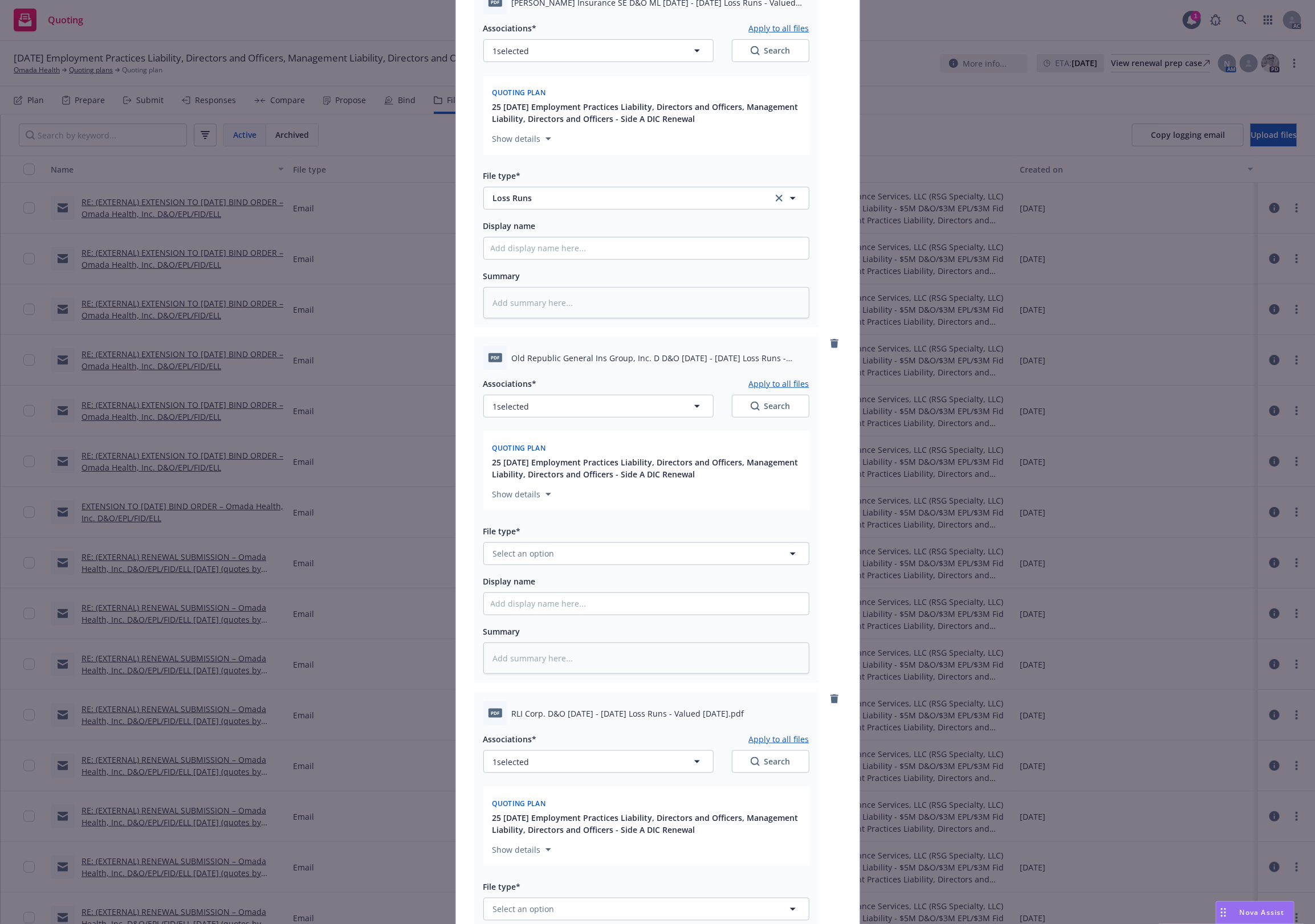
scroll to position [3038, 0]
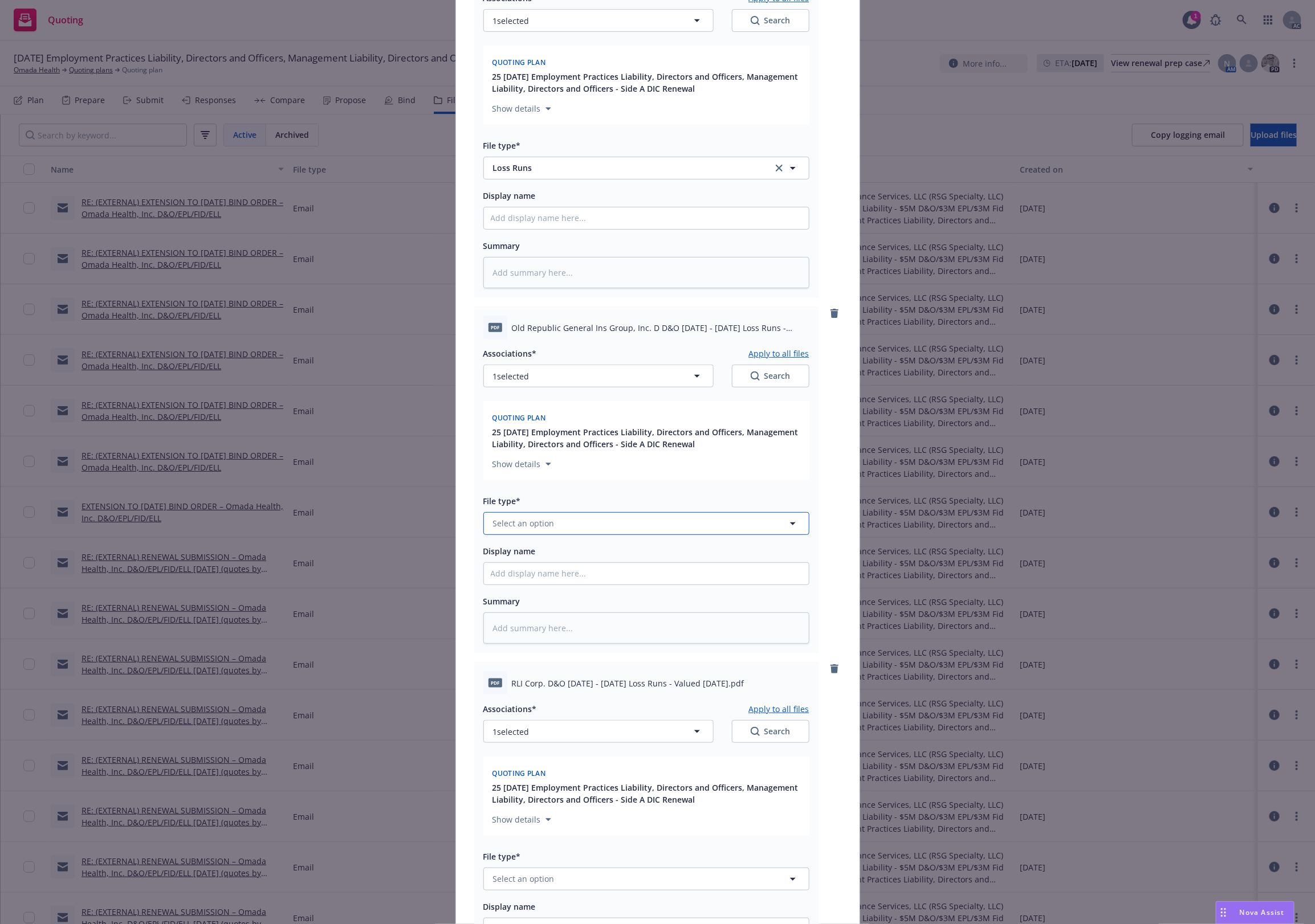
click at [530, 531] on button "Select an option" at bounding box center [646, 524] width 326 height 23
paste input "Loss Runs"
type input "Loss Runs"
click at [520, 554] on span "Loss Runs" at bounding box center [515, 555] width 40 height 12
type textarea "x"
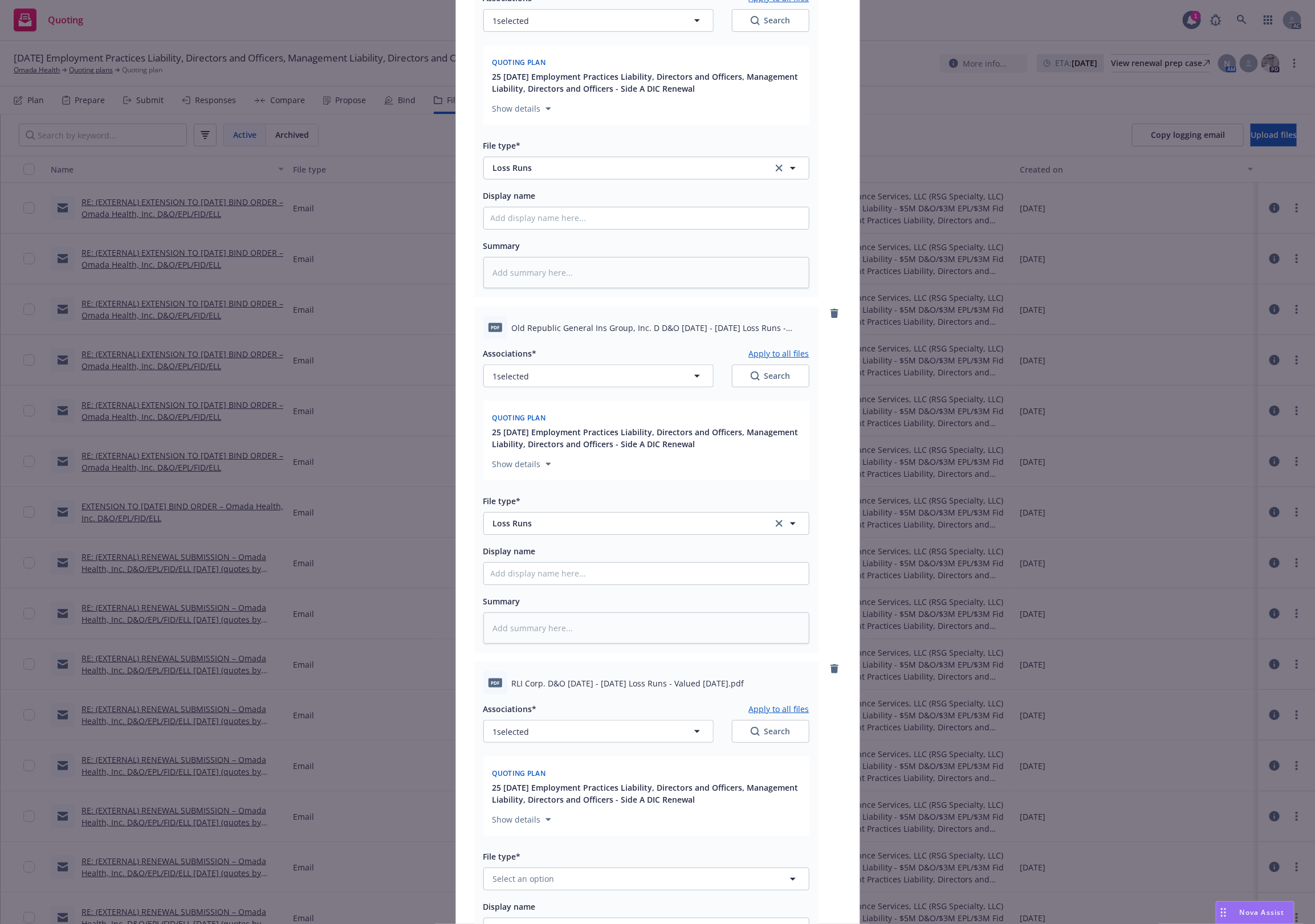
scroll to position [3419, 0]
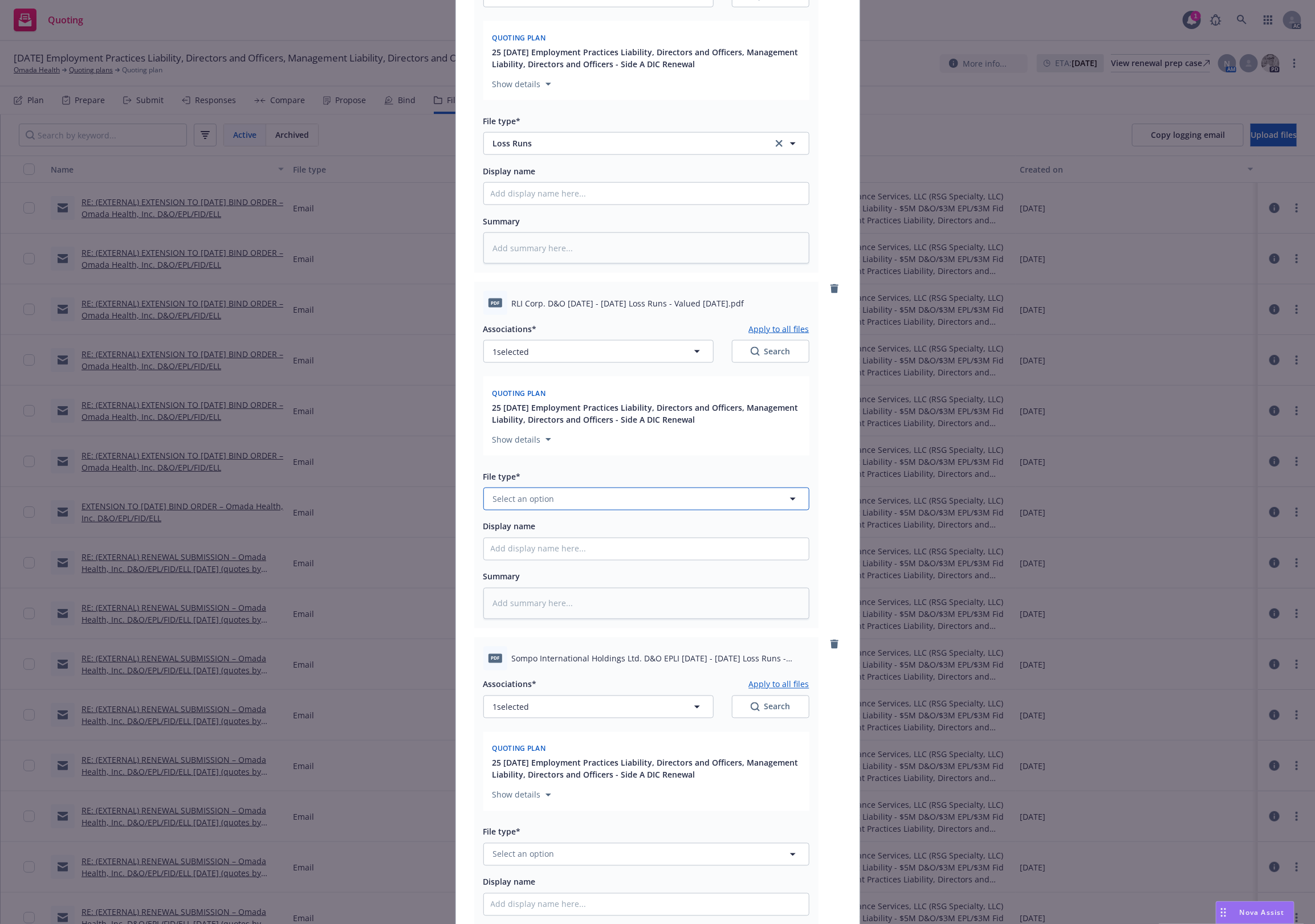
click at [529, 508] on button "Select an option" at bounding box center [646, 499] width 326 height 23
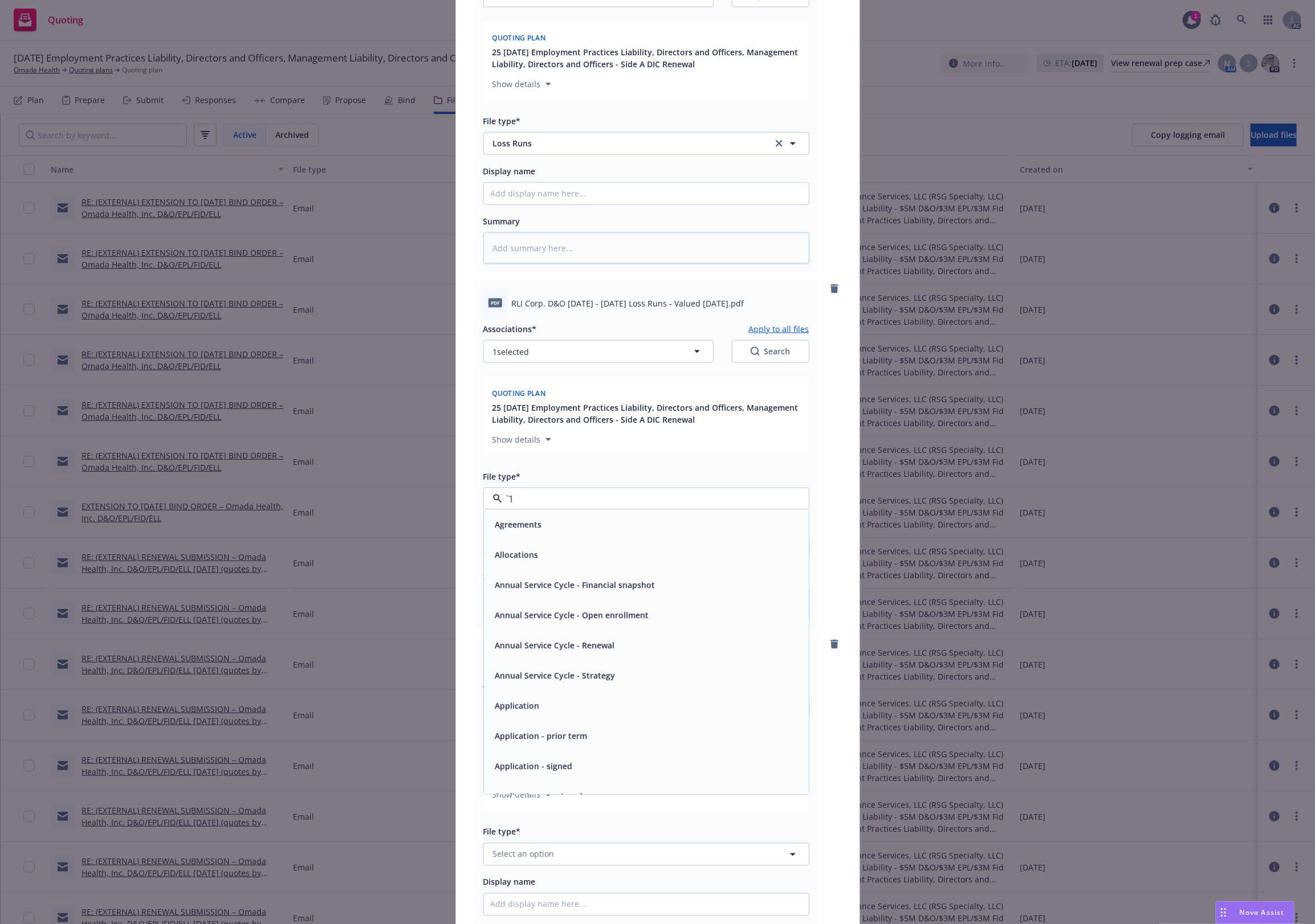
paste input "Loss Runs"
type input "Loss Runs"
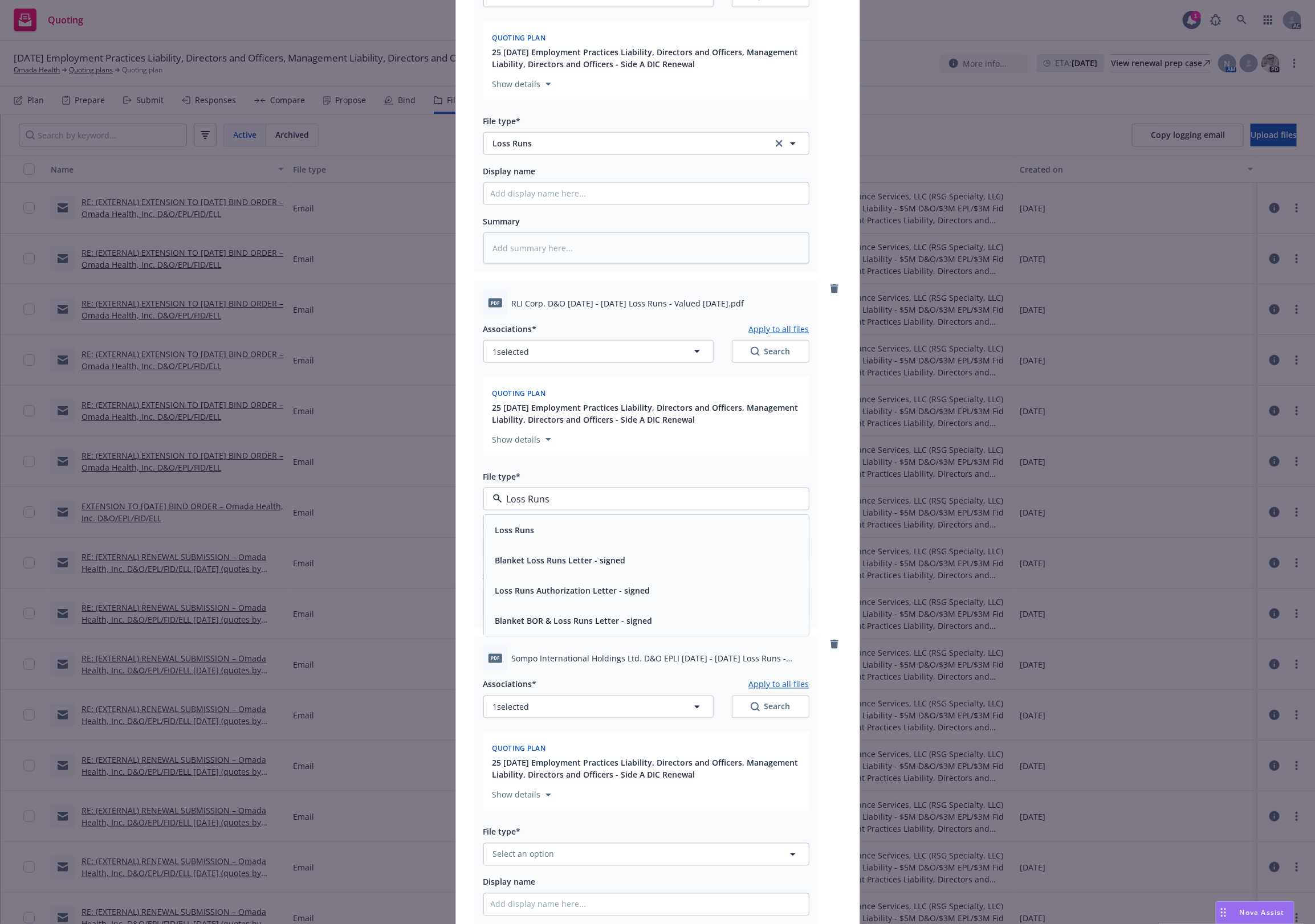
drag, startPoint x: 526, startPoint y: 517, endPoint x: 589, endPoint y: 607, distance: 109.9
click at [531, 525] on div "Loss Runs" at bounding box center [646, 530] width 325 height 30
type textarea "x"
click at [529, 853] on span "Select an option" at bounding box center [523, 854] width 61 height 12
paste input "Loss Runs"
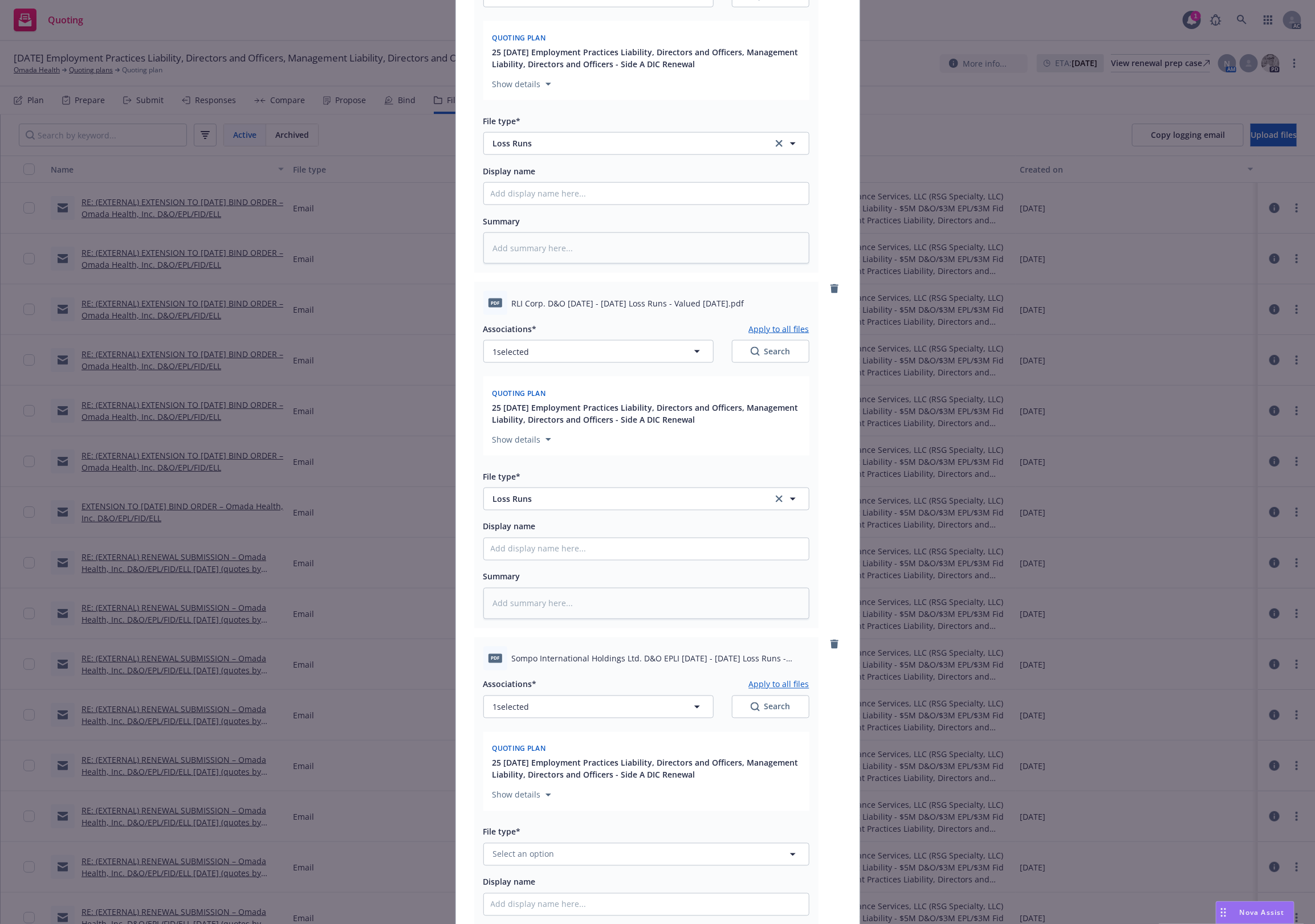
type input "Loss Runs"
click at [517, 730] on span "Loss Runs" at bounding box center [515, 732] width 40 height 12
type textarea "x"
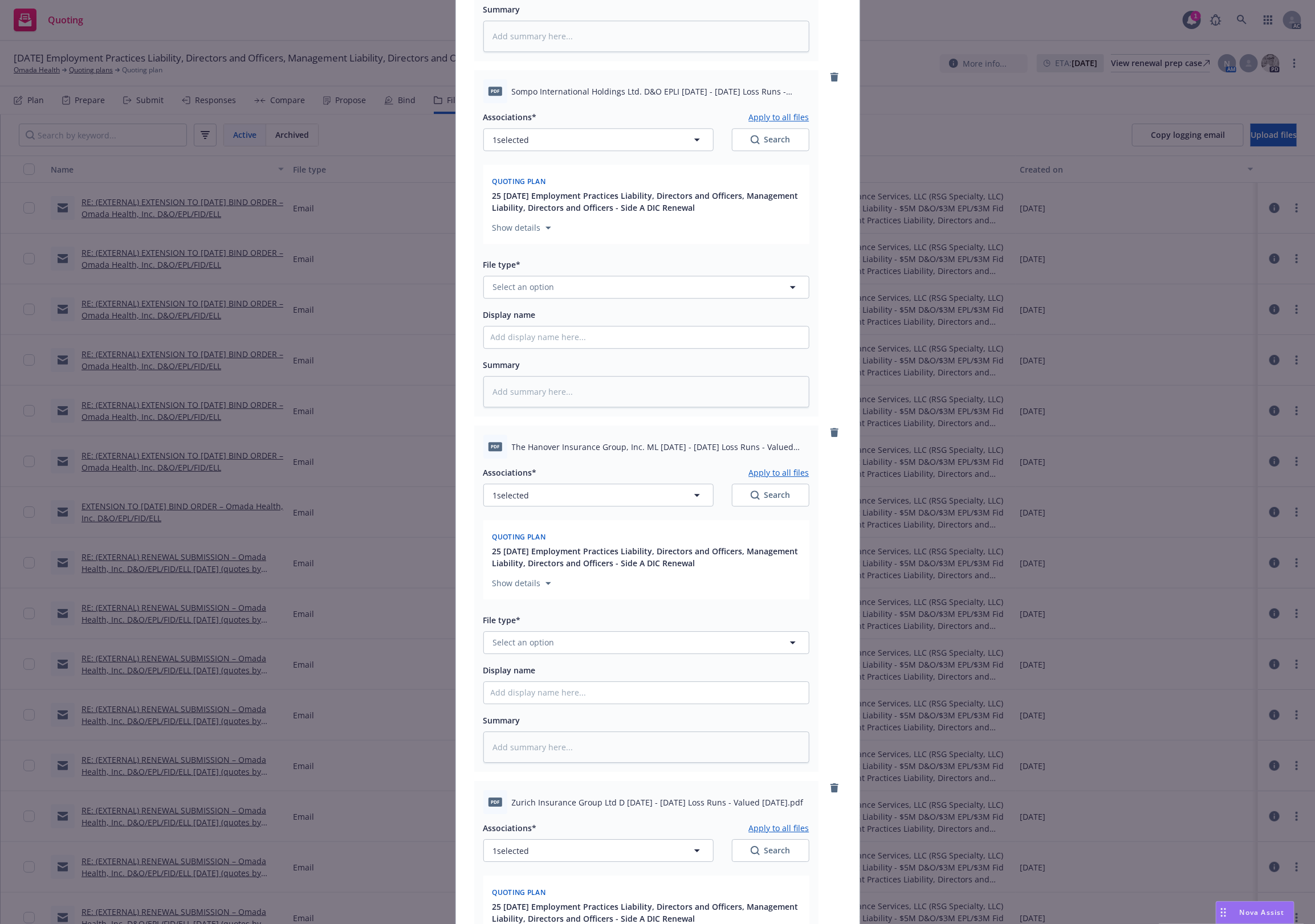
scroll to position [4368, 0]
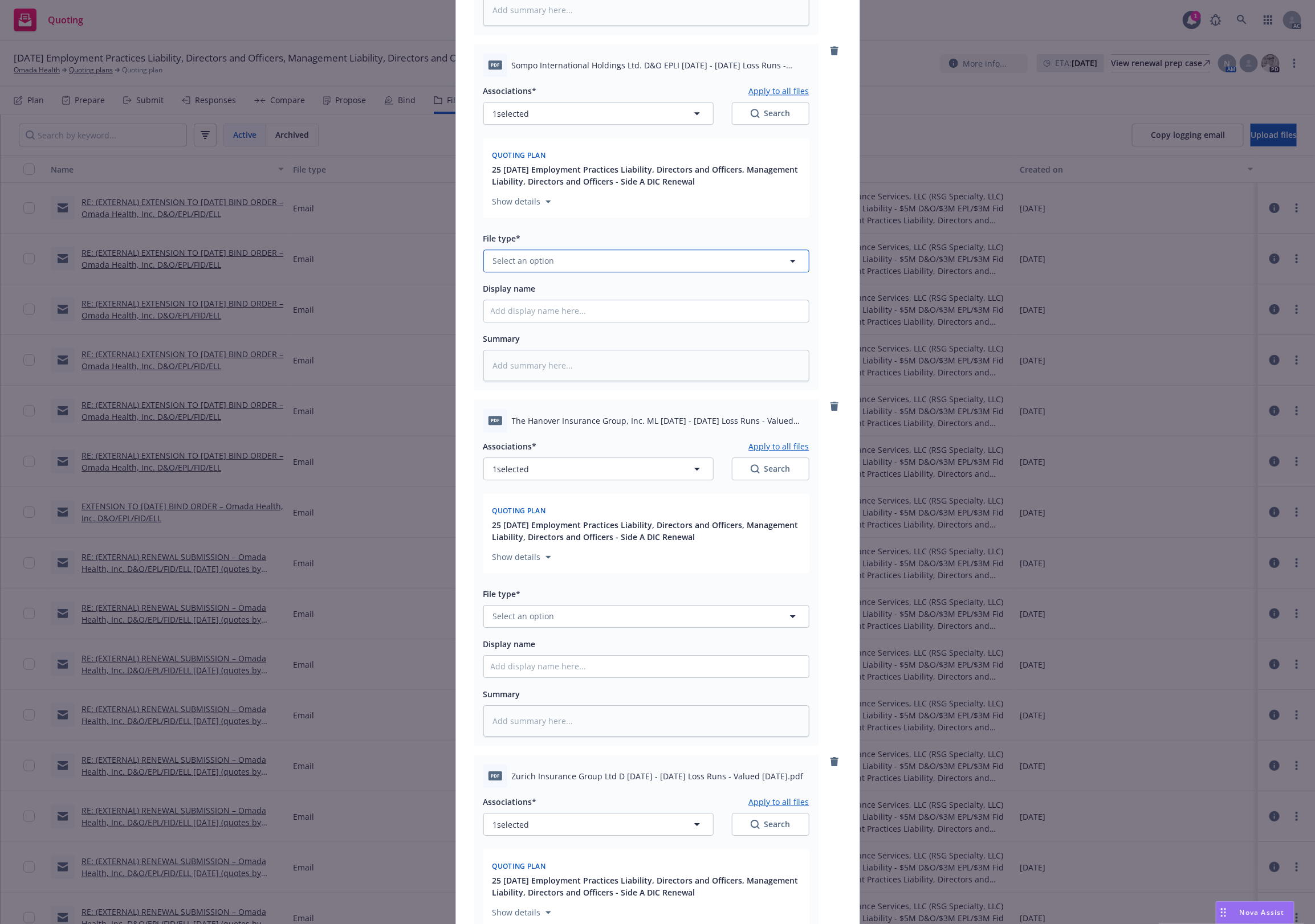
click at [509, 261] on span "Select an option" at bounding box center [523, 261] width 61 height 12
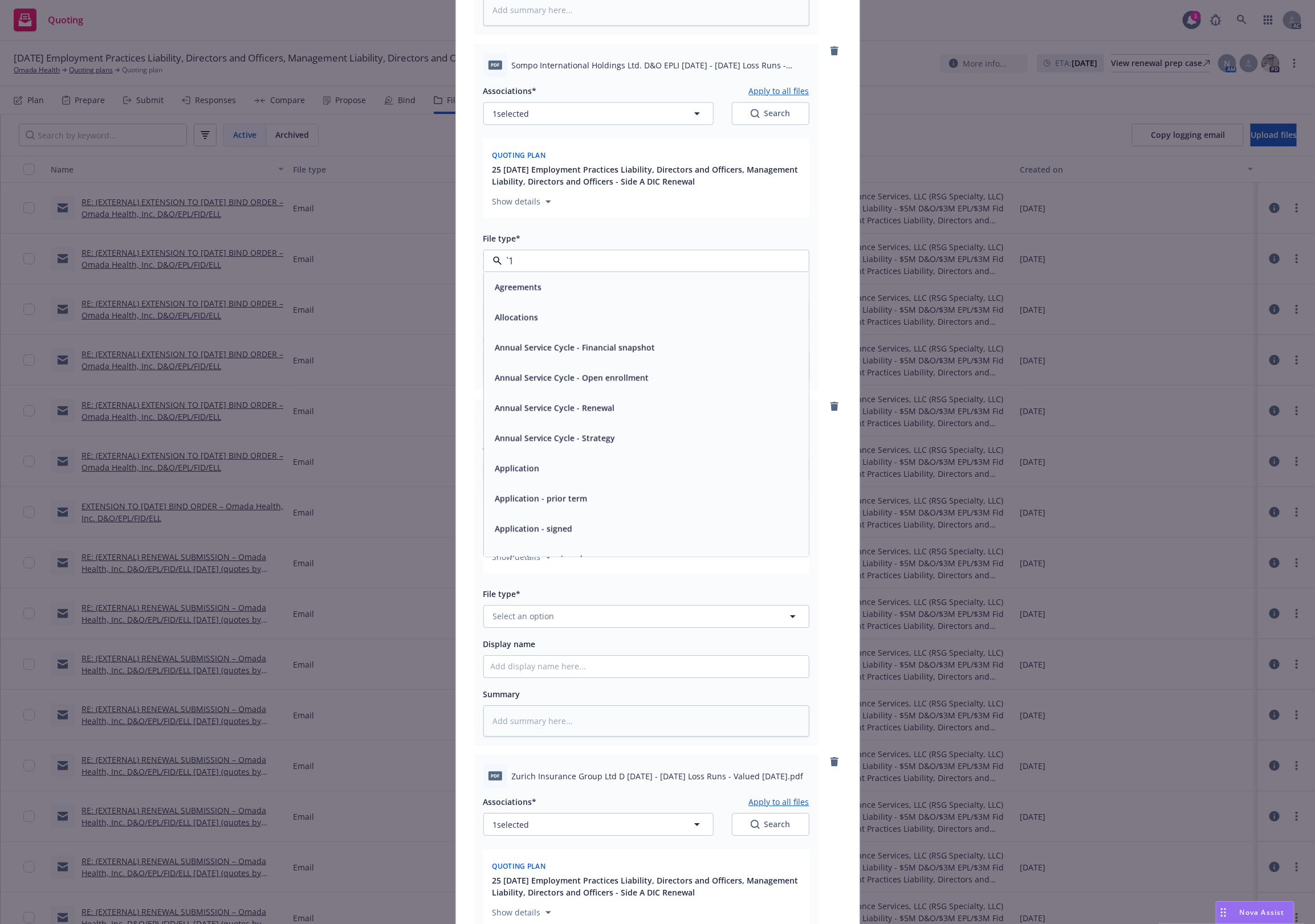
paste input "Loss Runs"
type input "Loss Runs"
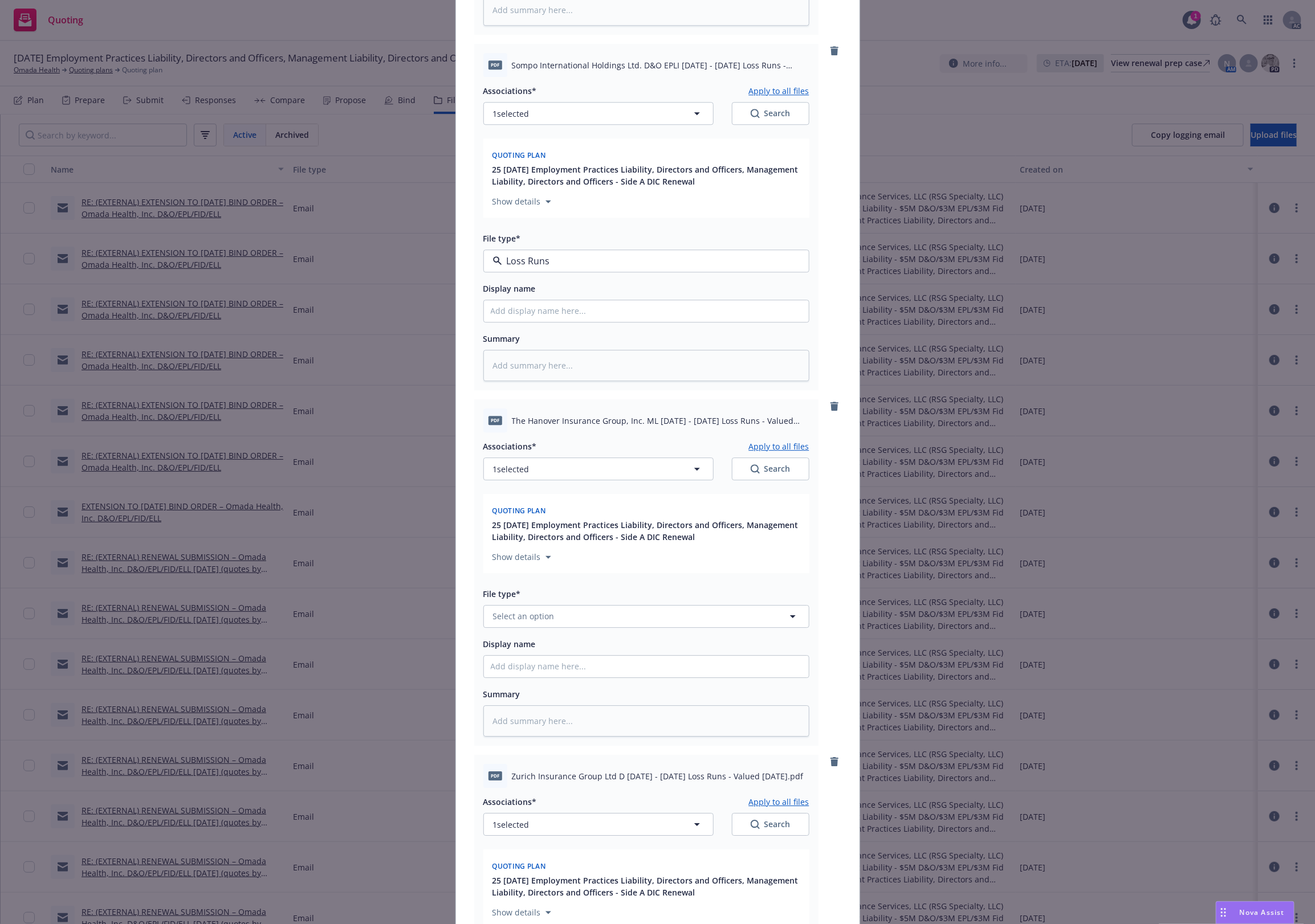
click at [520, 291] on span "Loss Runs" at bounding box center [515, 292] width 40 height 12
type textarea "x"
click at [529, 611] on span "Select an option" at bounding box center [523, 616] width 61 height 12
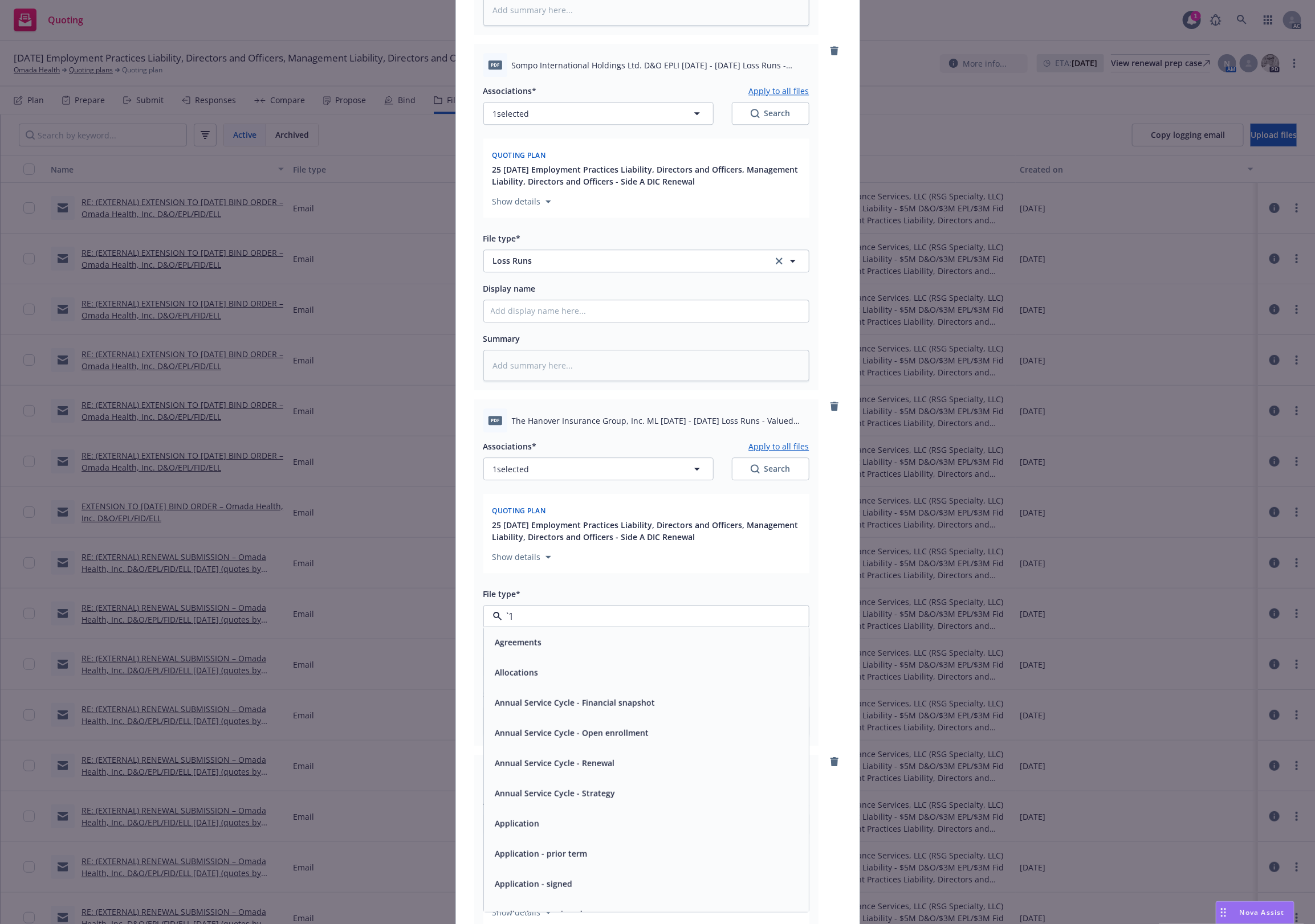
paste input "Loss Runs"
type input "Loss Runs"
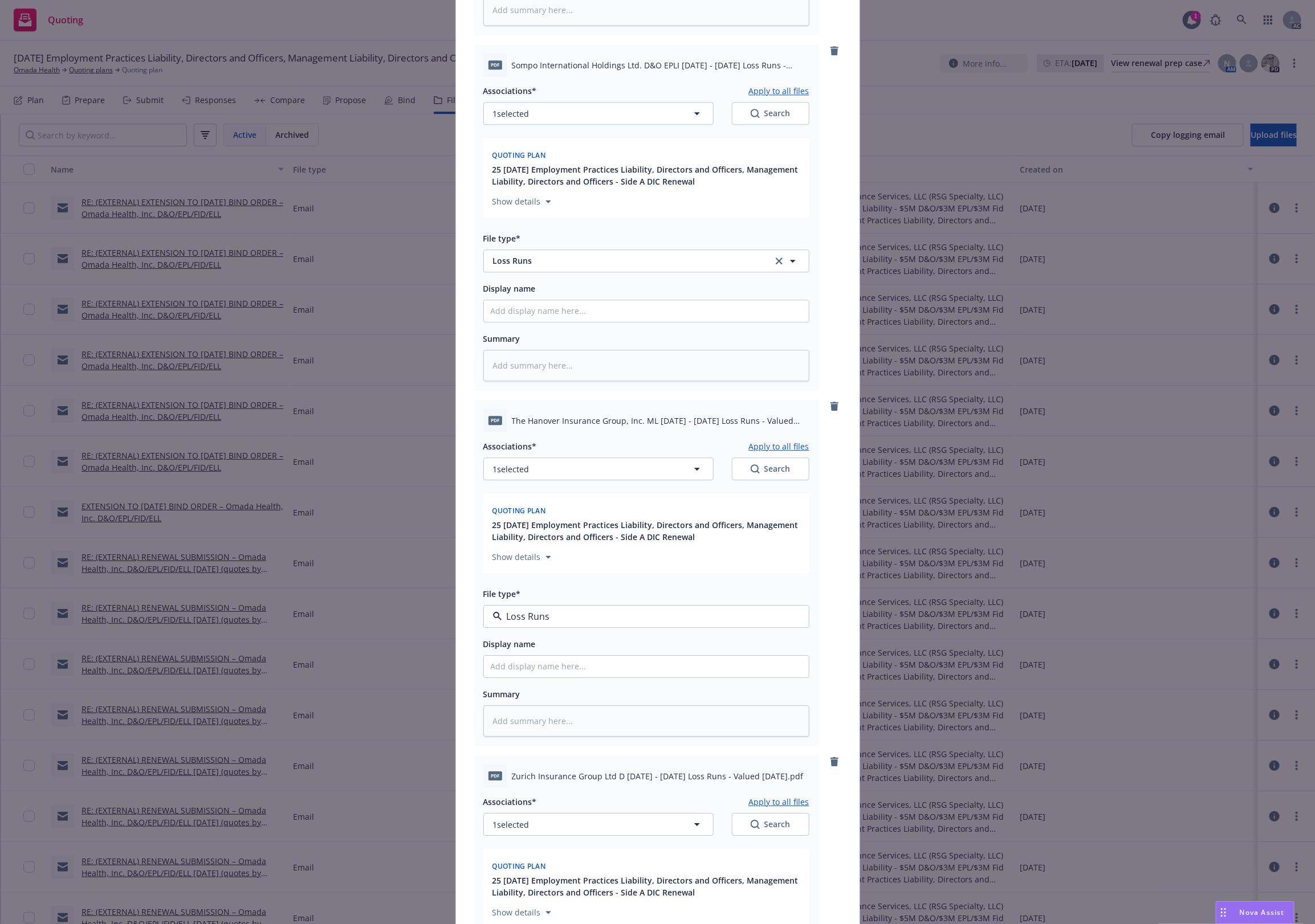
click at [536, 653] on div "Loss Runs" at bounding box center [646, 647] width 311 height 17
type textarea "x"
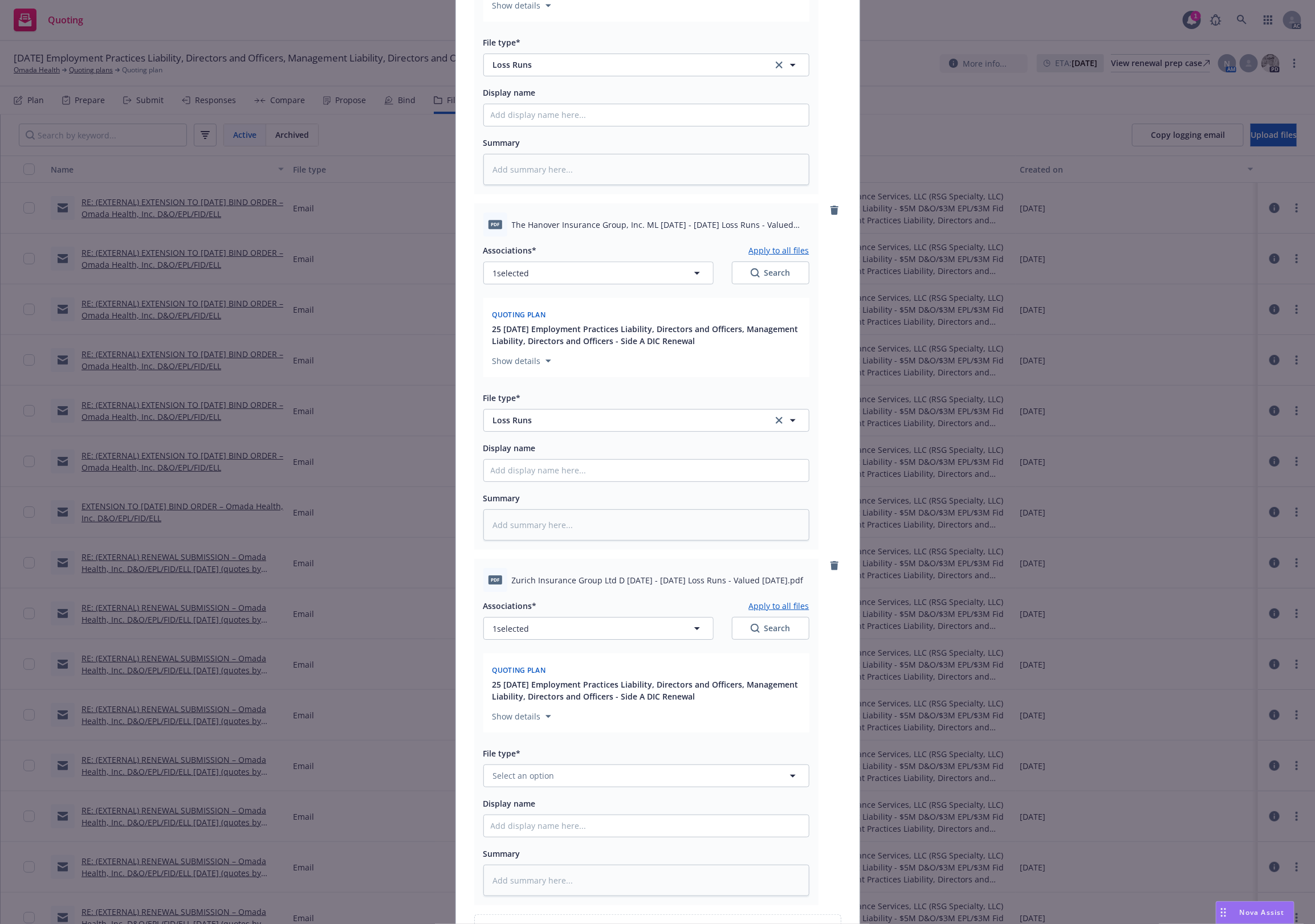
scroll to position [4696, 0]
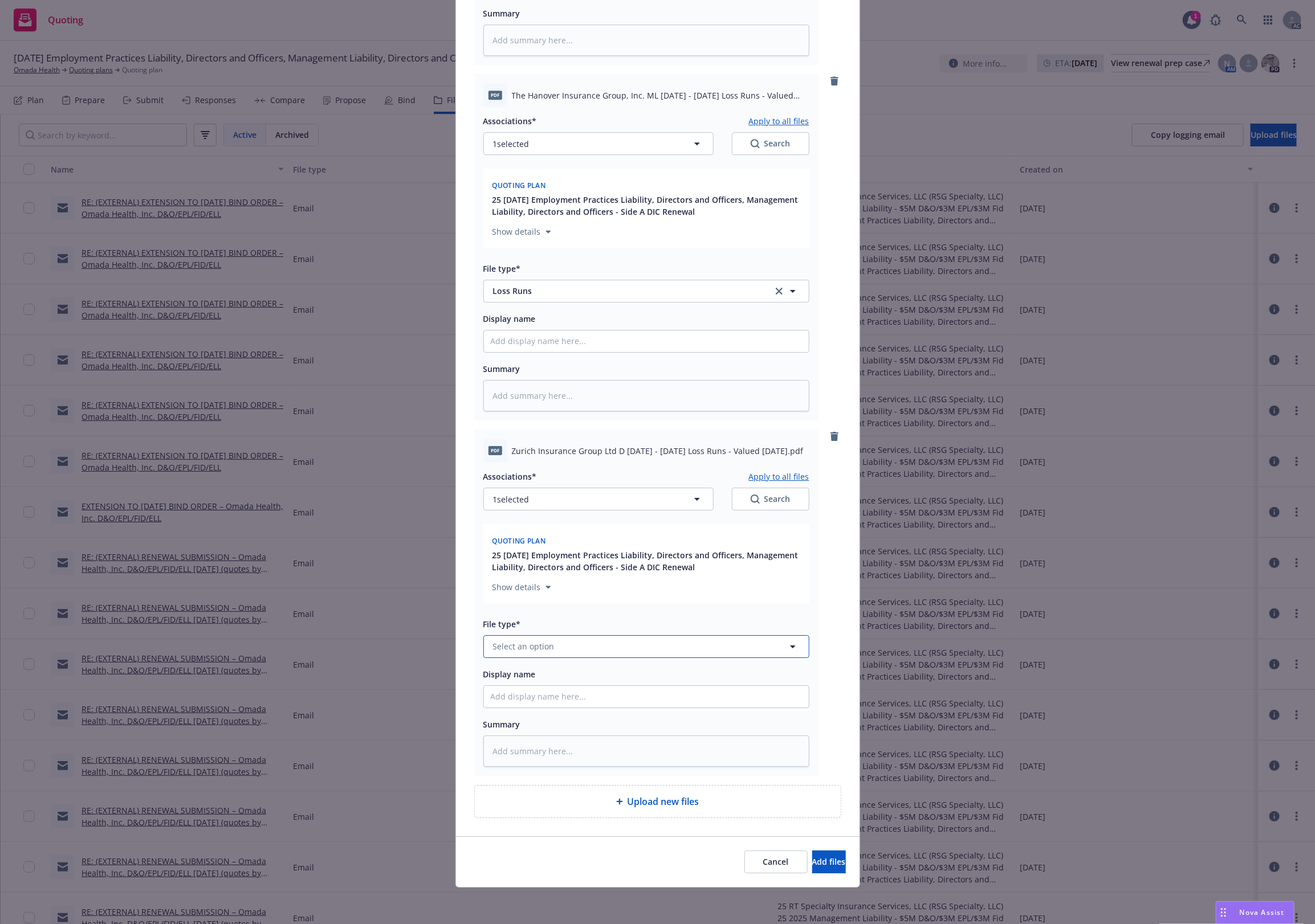
click at [489, 653] on button "Select an option" at bounding box center [646, 647] width 326 height 23
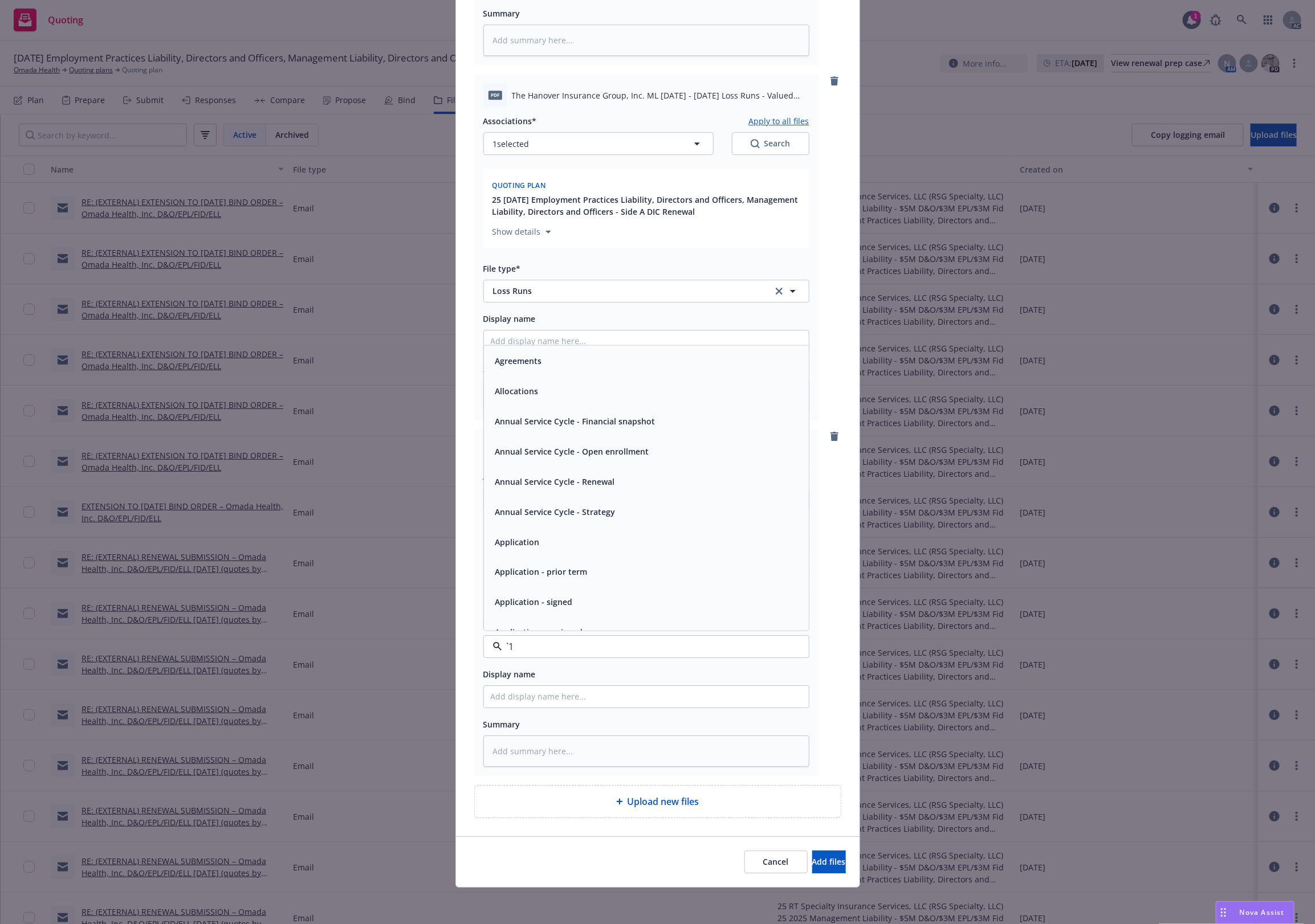
paste input "Loss Runs"
type input "Loss Runs"
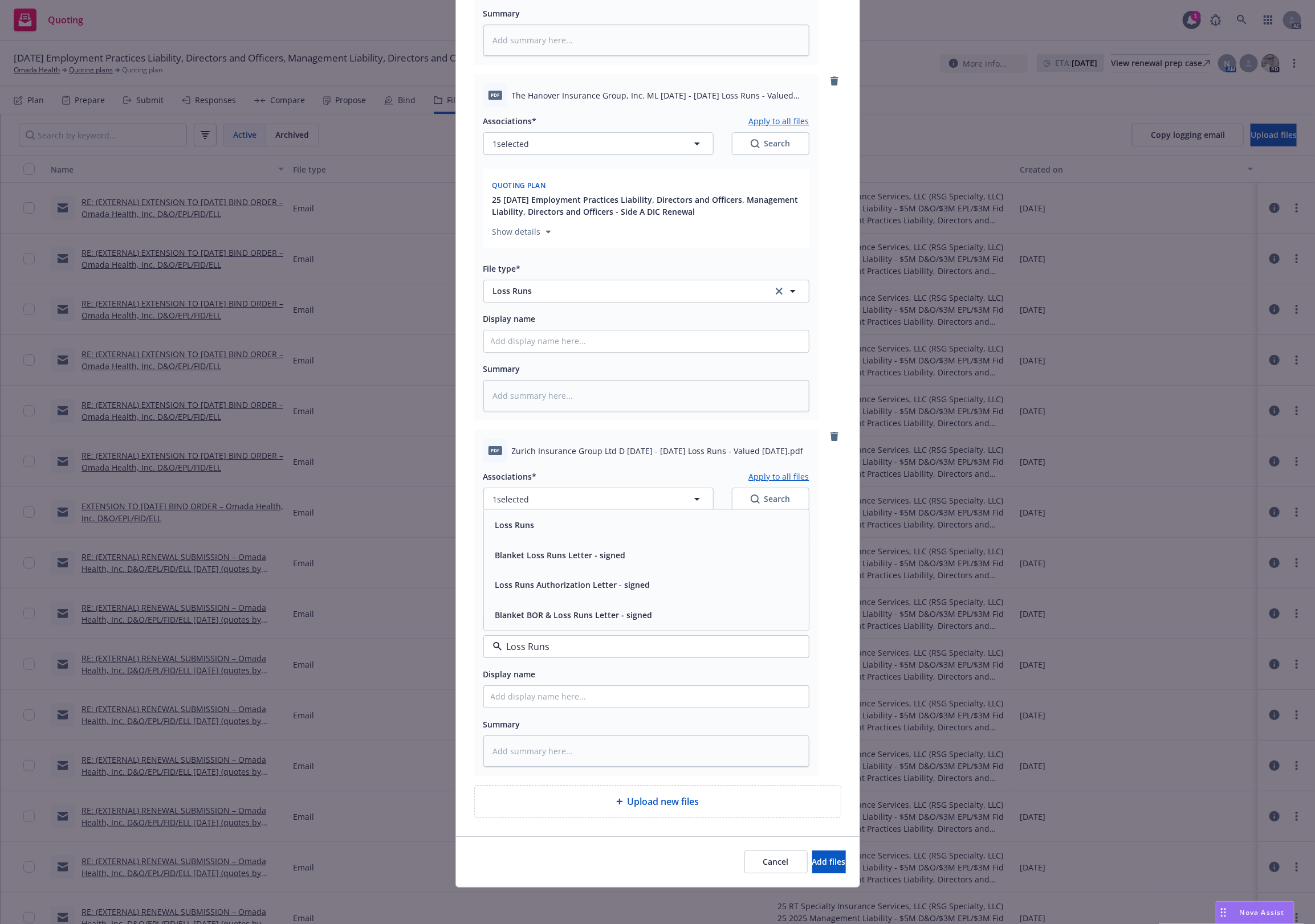
click at [533, 531] on div "Loss Runs" at bounding box center [646, 524] width 311 height 17
drag, startPoint x: 770, startPoint y: 477, endPoint x: 739, endPoint y: 498, distance: 37.4
click at [719, 502] on div "Associations* Apply to all files 1 selected Search" at bounding box center [646, 490] width 326 height 41
click at [742, 498] on button "Search" at bounding box center [771, 499] width 78 height 23
type textarea "x"
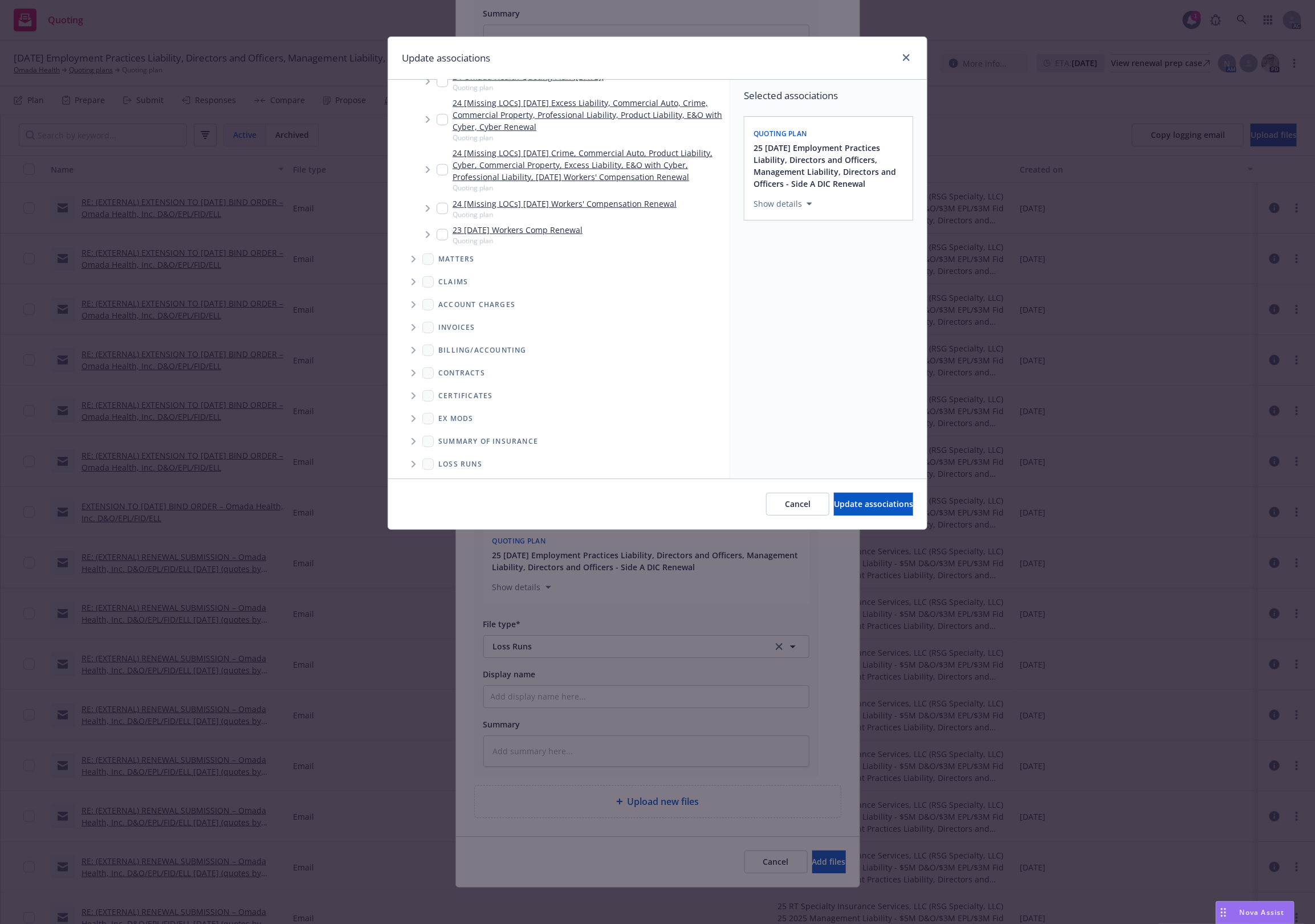
scroll to position [521, 0]
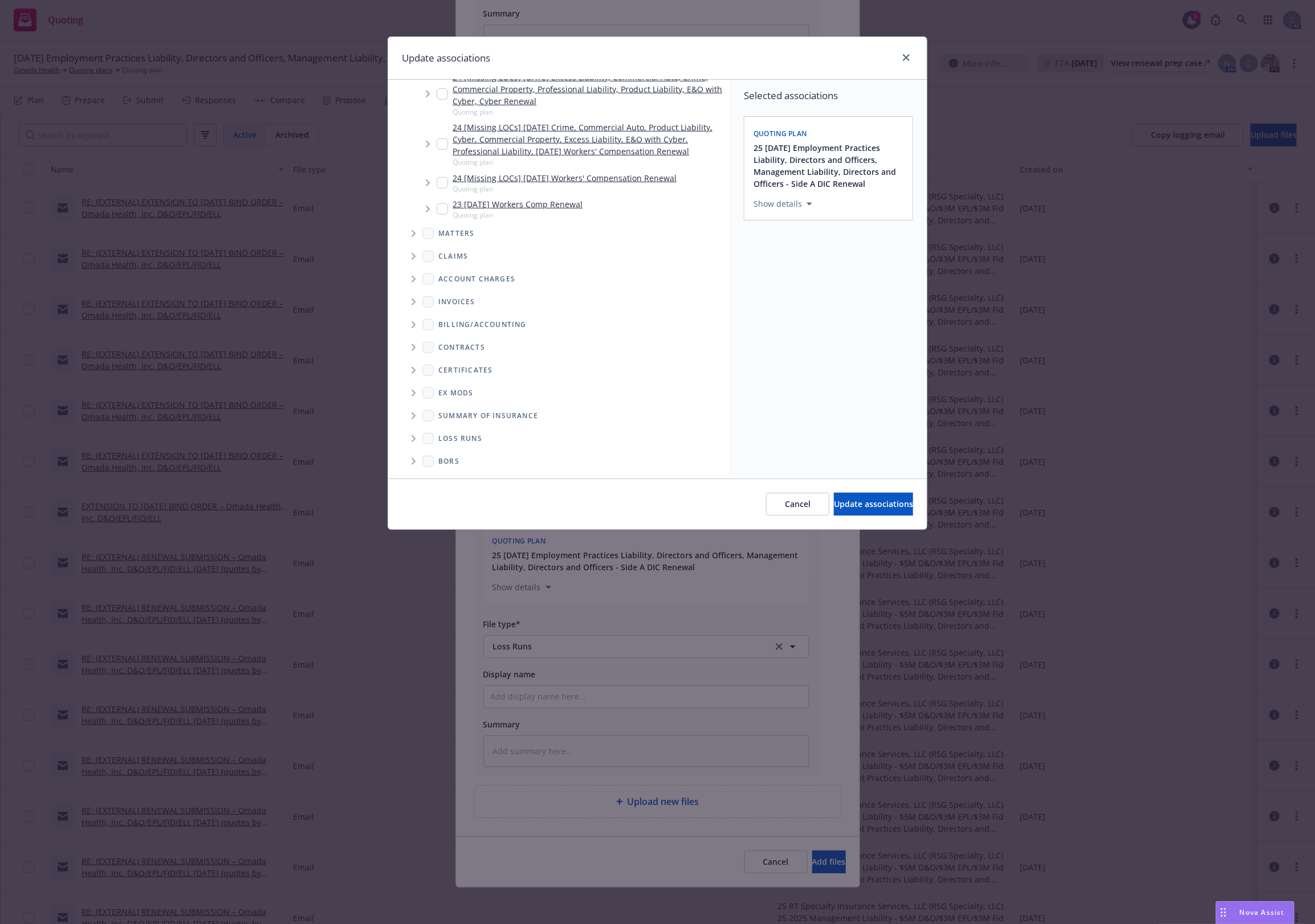
click at [414, 436] on icon "Folder Tree Example" at bounding box center [414, 438] width 4 height 6
click at [465, 477] on link "2025" at bounding box center [465, 479] width 18 height 12
checkbox input "true"
click at [842, 496] on button "Update associations" at bounding box center [873, 504] width 79 height 23
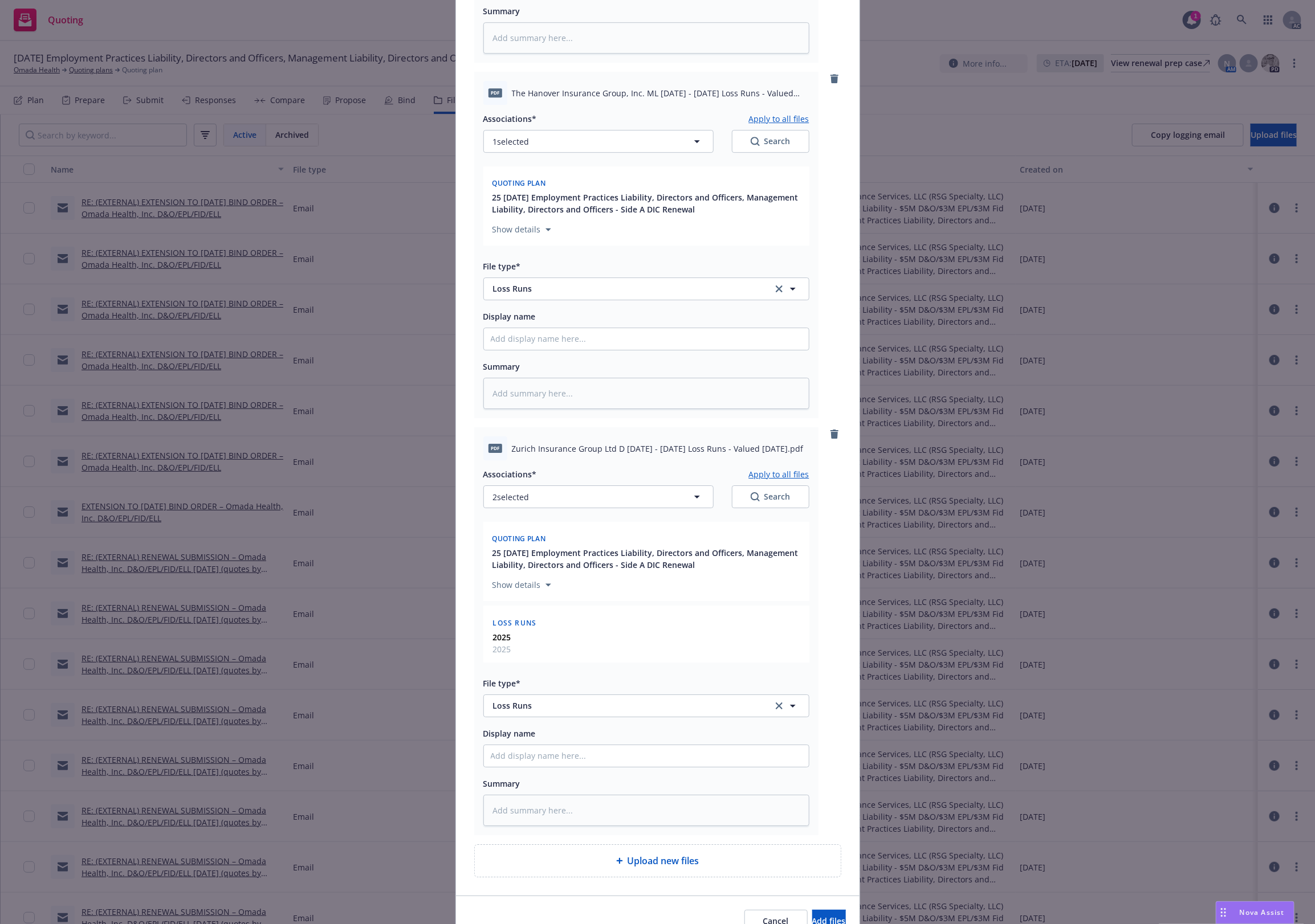
scroll to position [4758, 0]
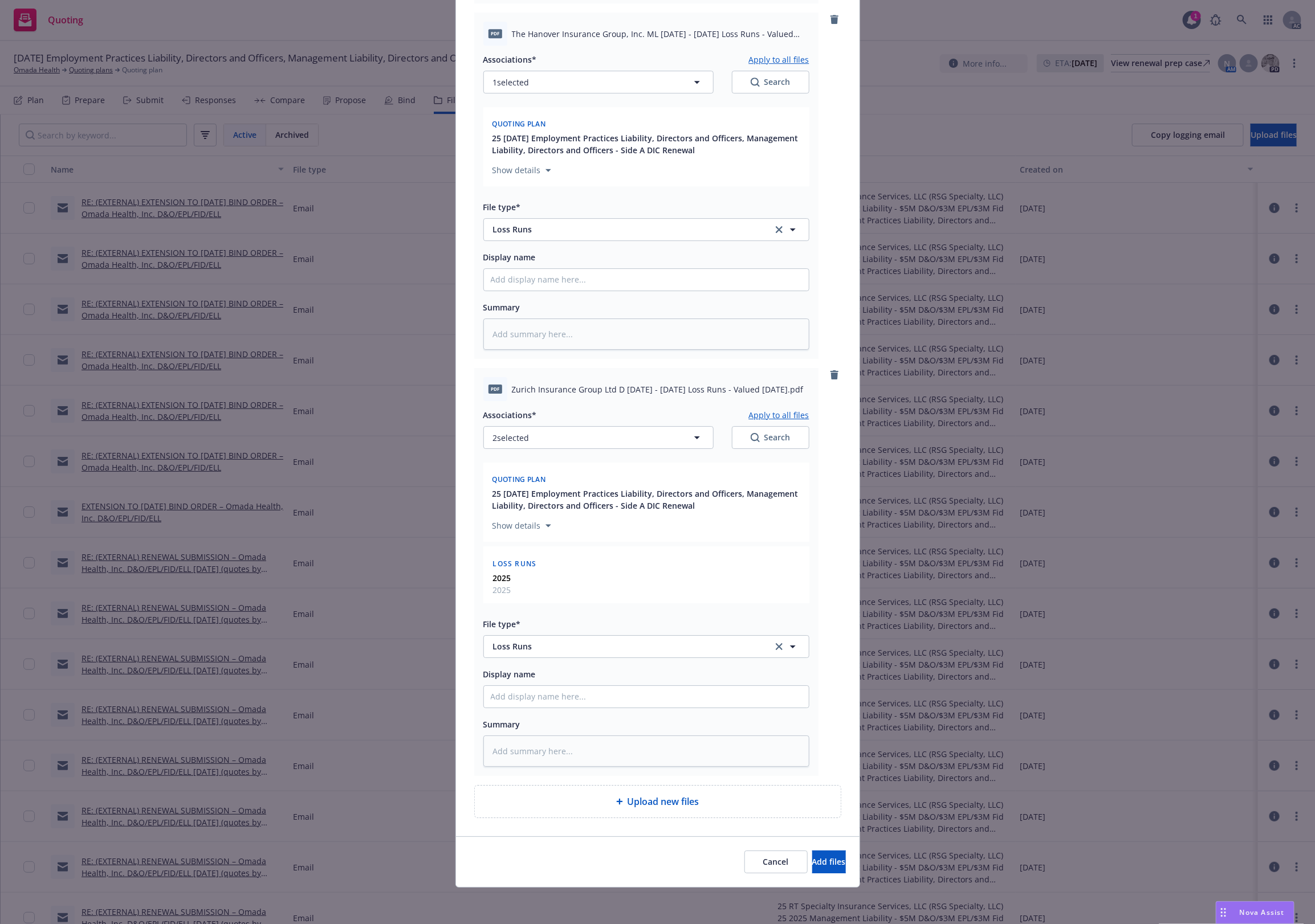
drag, startPoint x: 800, startPoint y: 411, endPoint x: 752, endPoint y: 462, distance: 70.0
click at [800, 411] on button "Apply to all files" at bounding box center [780, 414] width 61 height 14
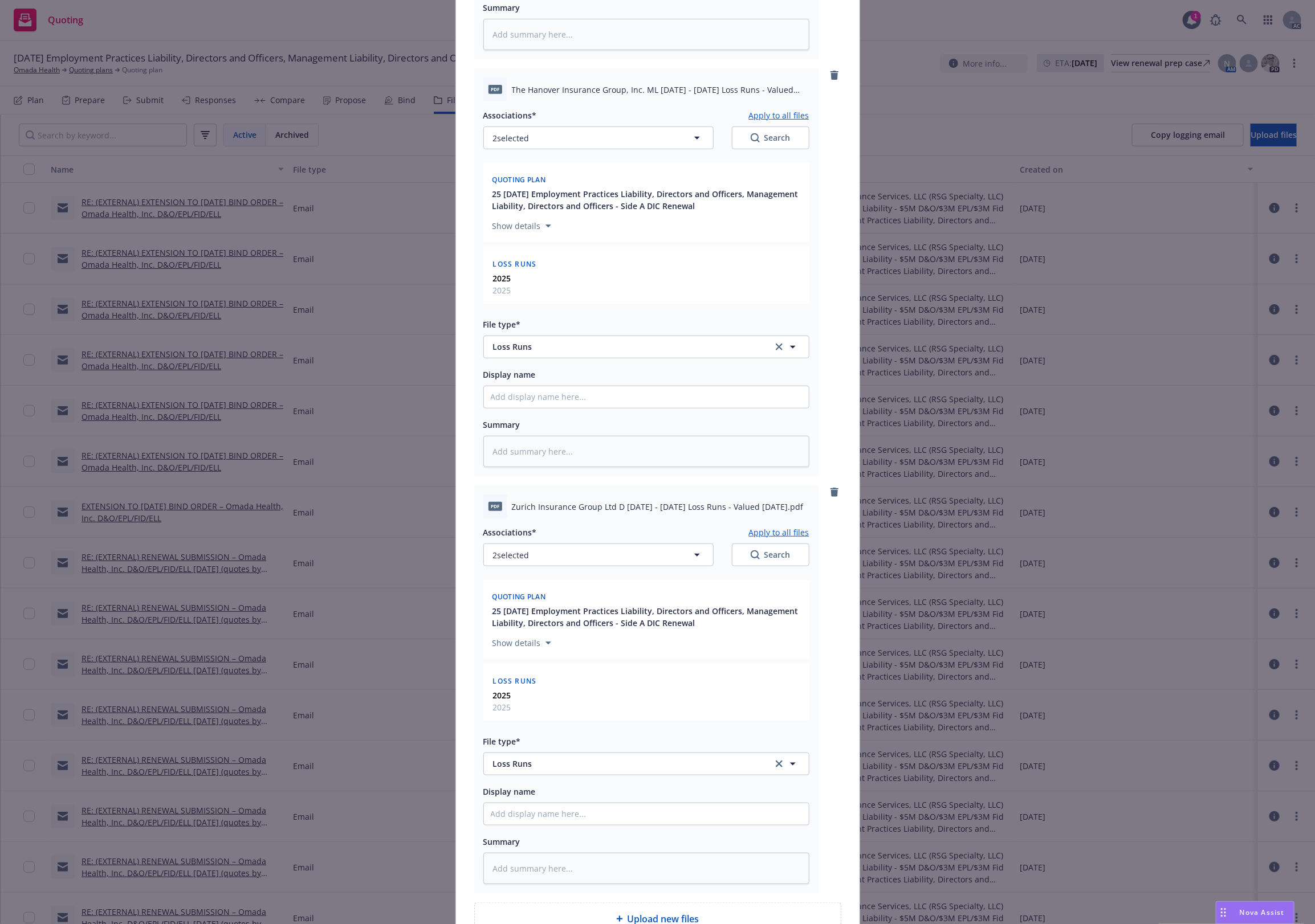
scroll to position [5622, 0]
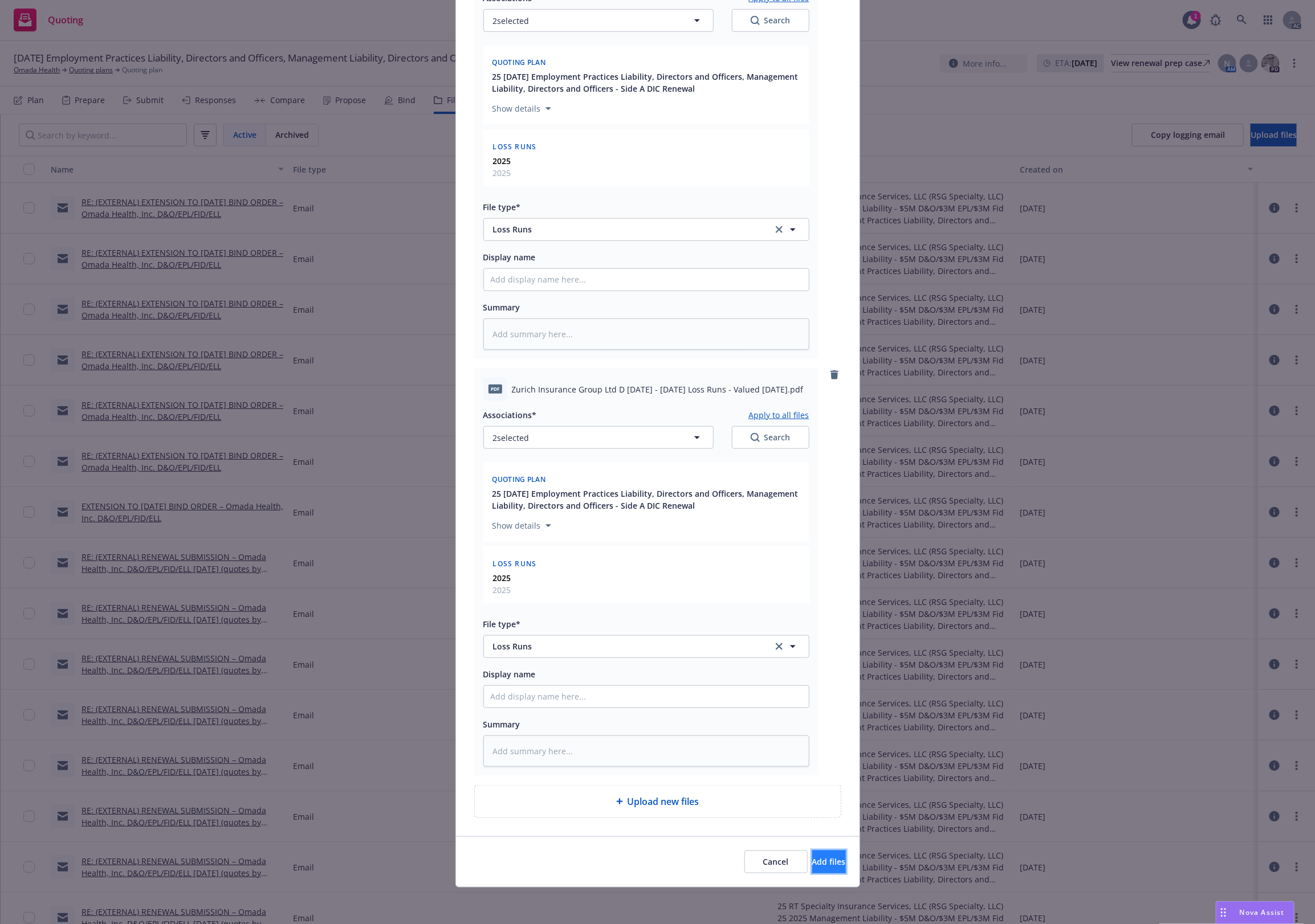
click at [812, 858] on span "Add files" at bounding box center [829, 861] width 34 height 11
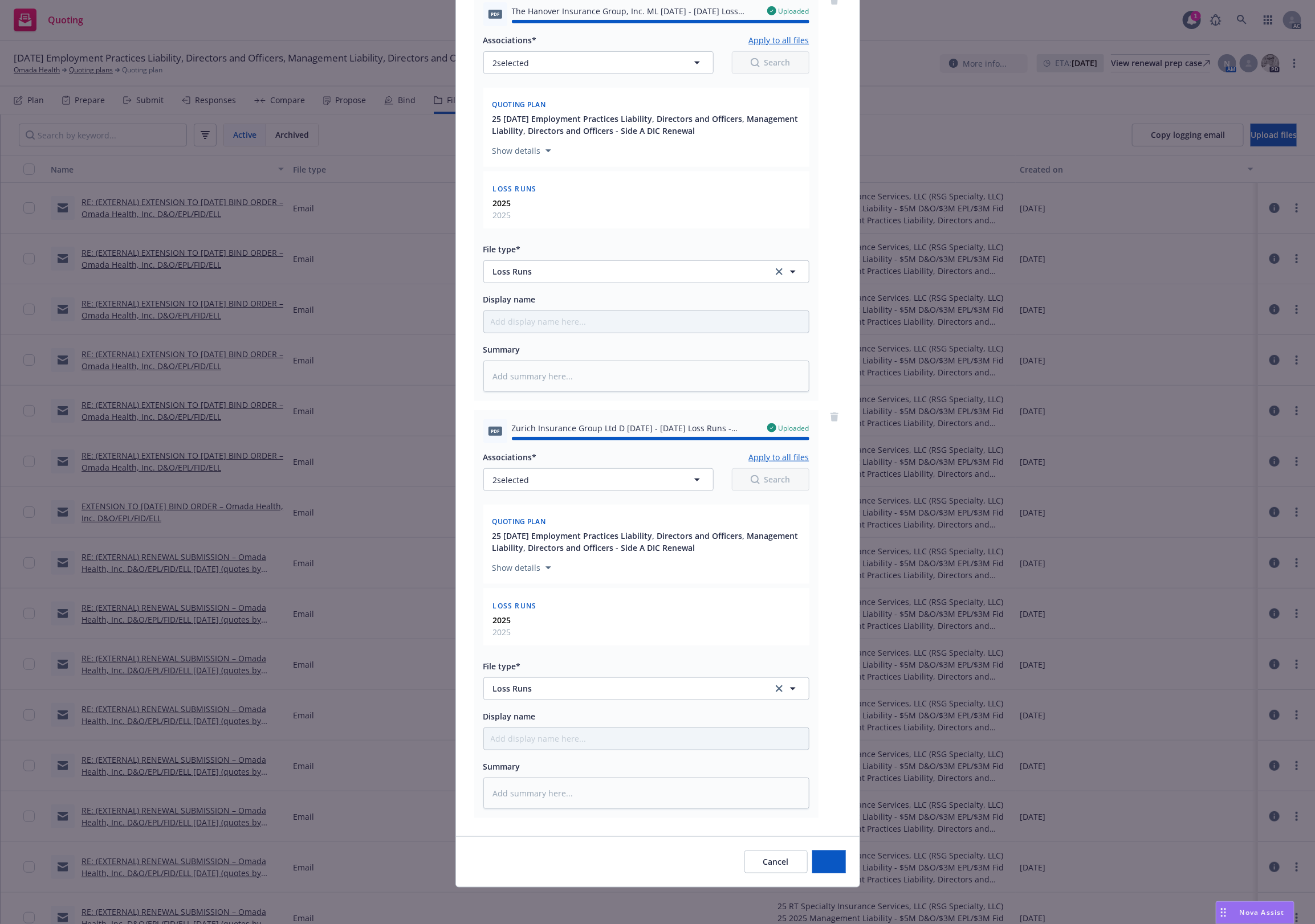
type textarea "x"
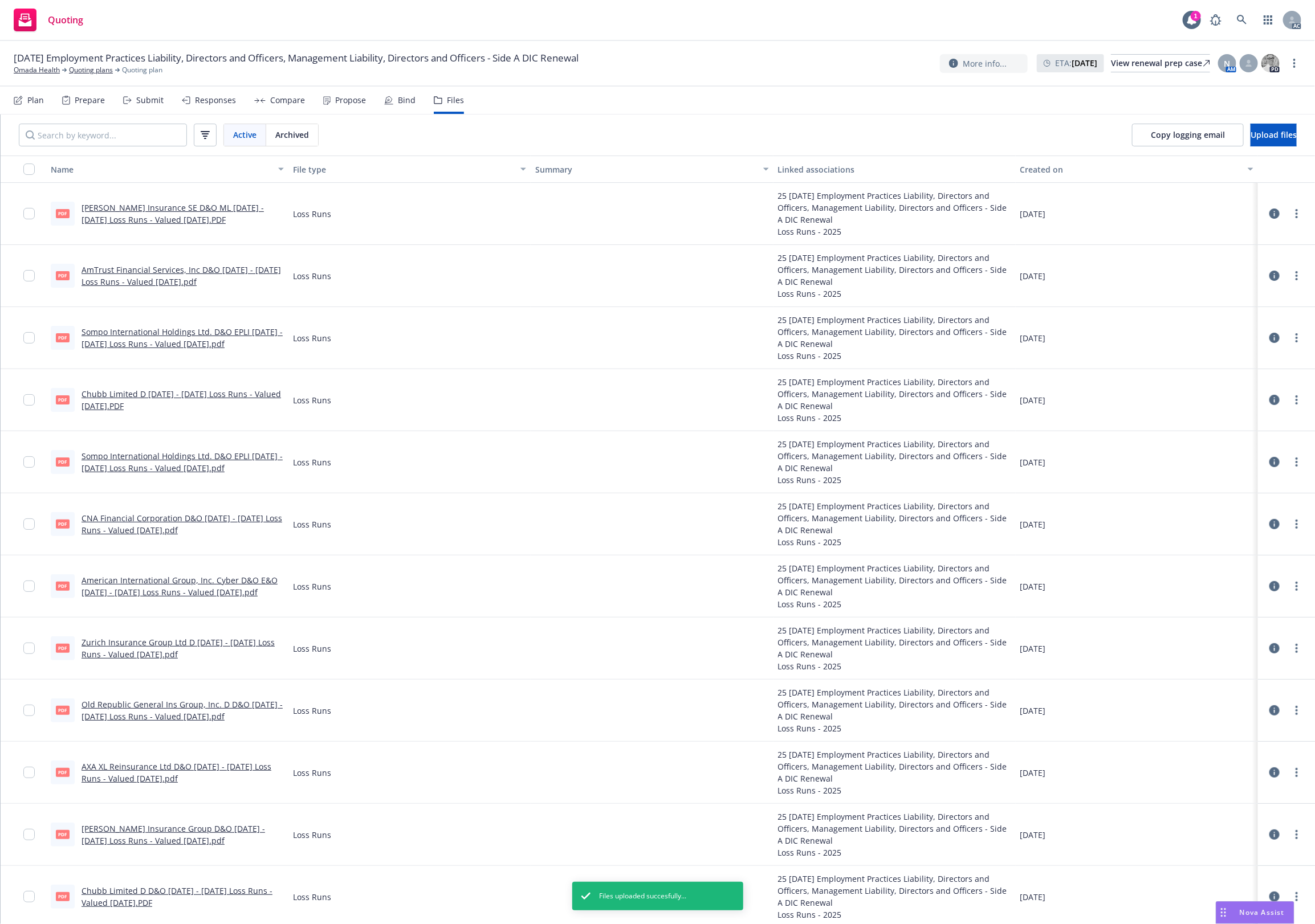
click at [651, 116] on div "Active Archived Copy logging email Upload files" at bounding box center [658, 135] width 1314 height 41
click at [670, 97] on nav "Plan Prepare Submit Responses Compare Propose Bind Files" at bounding box center [657, 100] width 1288 height 27
click at [667, 57] on div "[DATE] Employment Practices Liability, Directors and Officers, Management Liabi…" at bounding box center [657, 63] width 1288 height 24
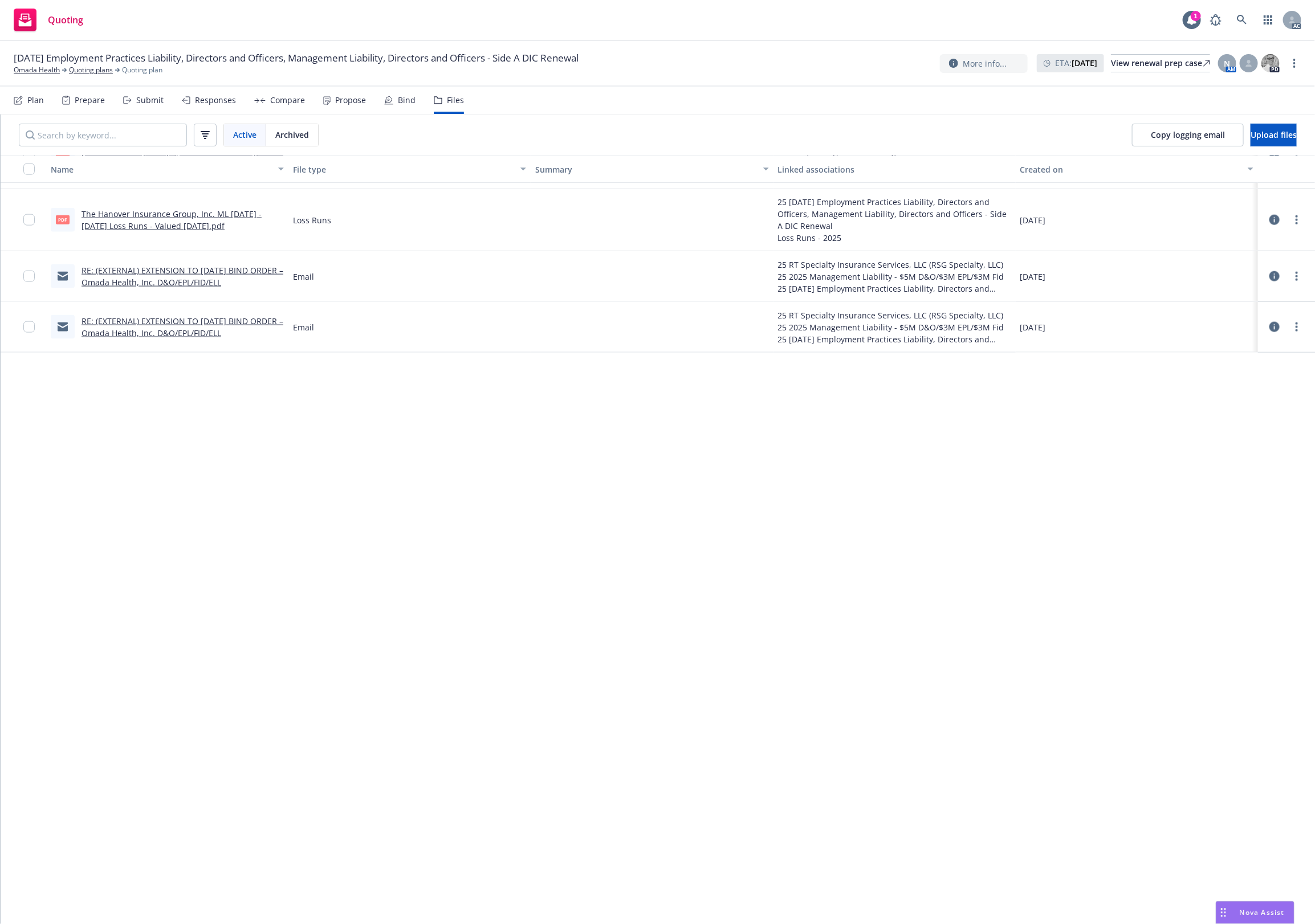
scroll to position [0, 0]
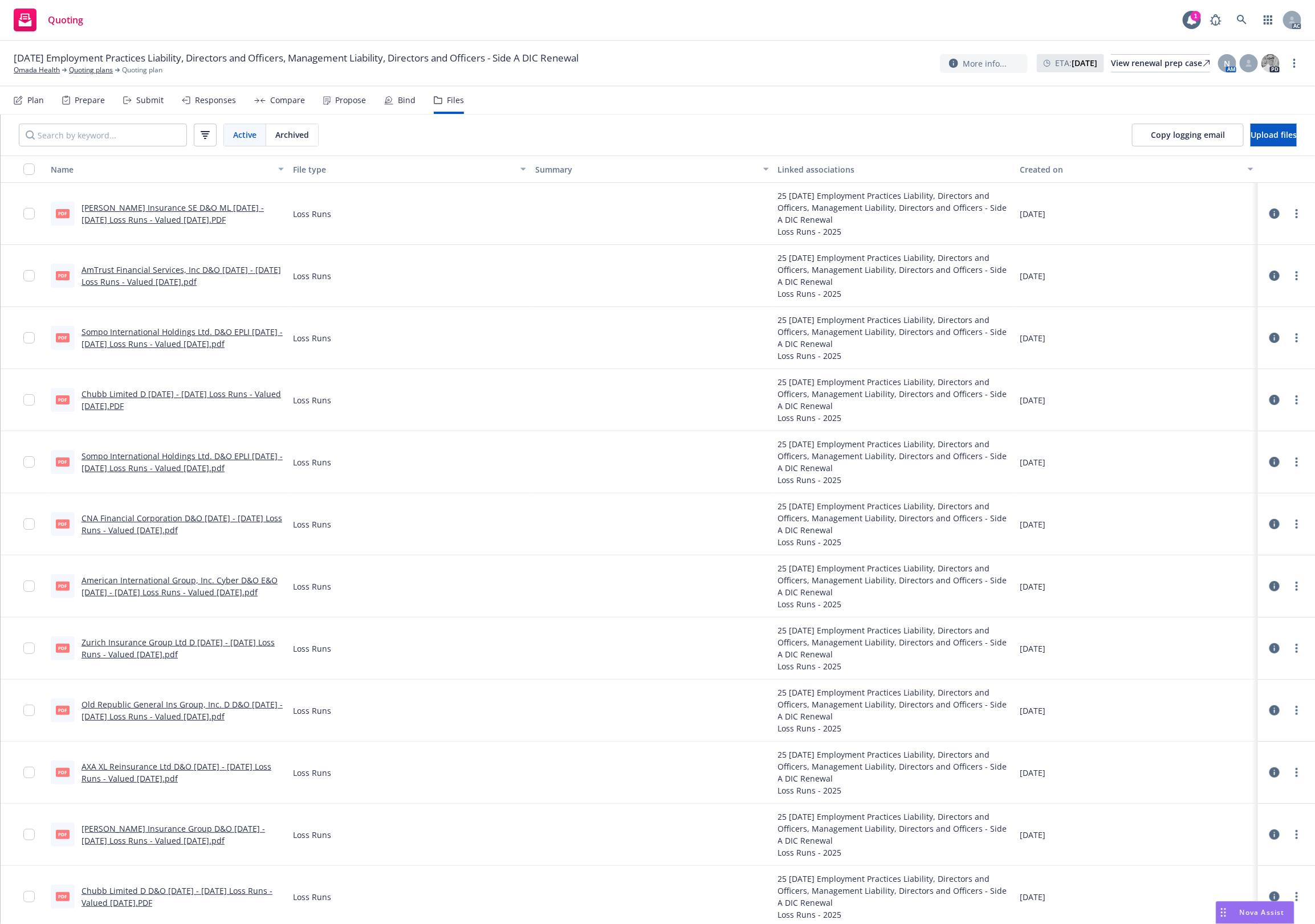
click at [574, 132] on div "Active Archived Copy logging email Upload files" at bounding box center [658, 135] width 1314 height 41
click at [606, 107] on nav "Plan Prepare Submit Responses Compare Propose Bind Files" at bounding box center [657, 100] width 1288 height 27
drag, startPoint x: 602, startPoint y: 117, endPoint x: 514, endPoint y: 79, distance: 95.9
click at [602, 116] on div "Active Archived Copy logging email Upload files" at bounding box center [658, 135] width 1314 height 41
click at [681, 115] on div "Active Archived Copy logging email Upload files" at bounding box center [658, 135] width 1314 height 41
